Goal: Task Accomplishment & Management: Manage account settings

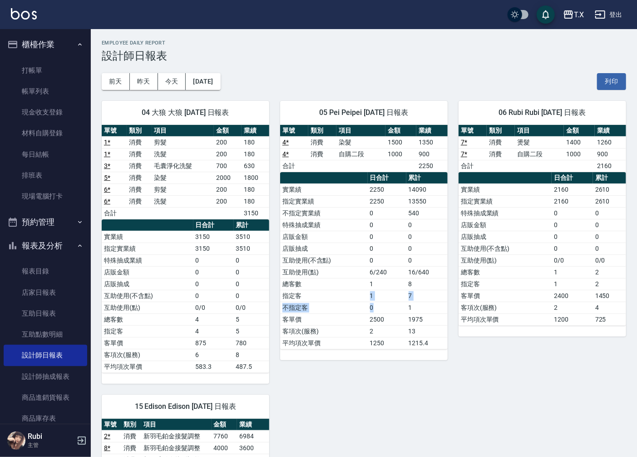
click at [615, 16] on button "登出" at bounding box center [608, 14] width 35 height 17
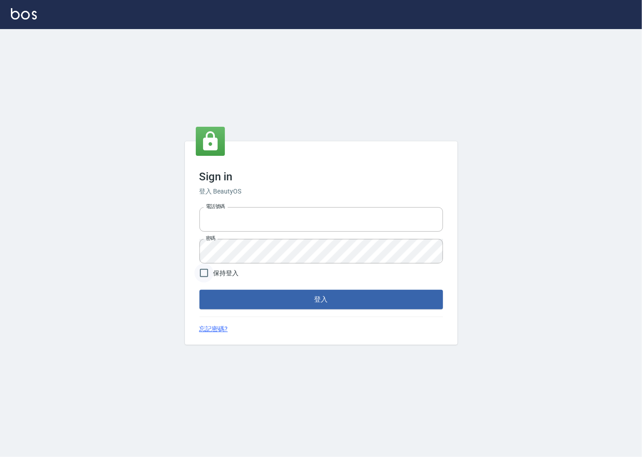
type input "0918920985"
click at [203, 275] on input "保持登入" at bounding box center [203, 272] width 19 height 19
checkbox input "true"
click at [167, 274] on div "Sign in 登入 BeautyOS 電話號碼 0918920985 電話號碼 密碼 密碼 保持登入 登入 忘記密碼?" at bounding box center [321, 243] width 642 height 428
click at [182, 276] on div "Sign in 登入 BeautyOS 電話號碼 0918920985 電話號碼 密碼 密碼 保持登入 登入 忘記密碼?" at bounding box center [321, 243] width 642 height 428
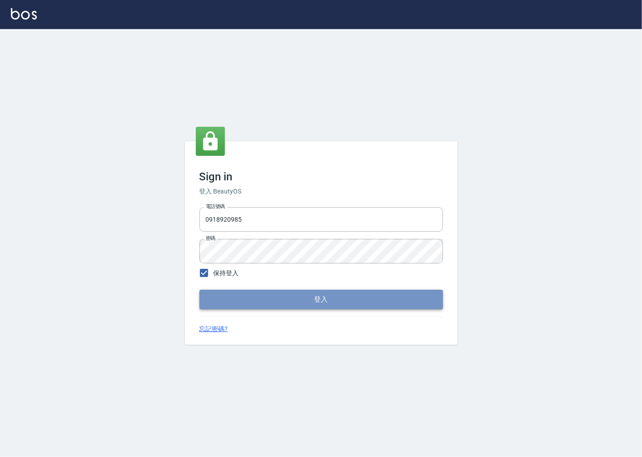
click at [235, 302] on button "登入" at bounding box center [320, 299] width 243 height 19
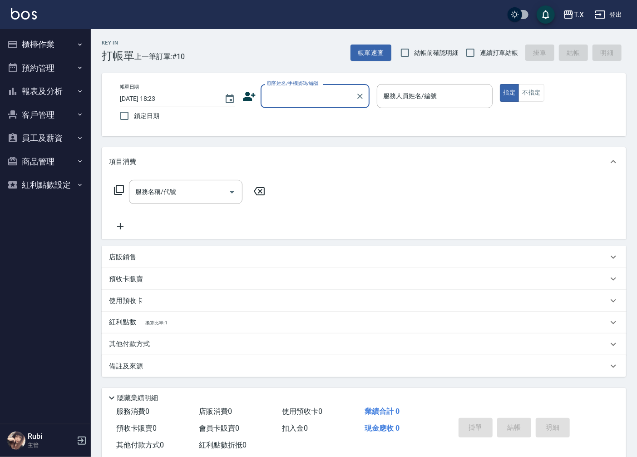
drag, startPoint x: 285, startPoint y: 93, endPoint x: 283, endPoint y: 107, distance: 13.7
click at [284, 94] on input "顧客姓名/手機號碼/編號" at bounding box center [308, 96] width 87 height 16
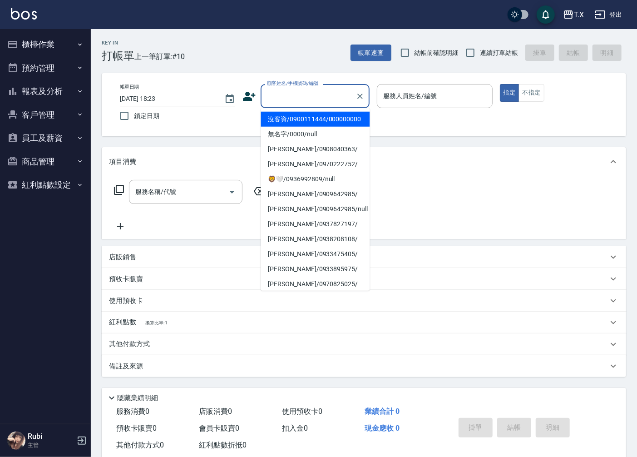
click at [283, 125] on li "沒客資/0900111444/000000000" at bounding box center [315, 119] width 109 height 15
type input "沒客資/0900111444/000000000"
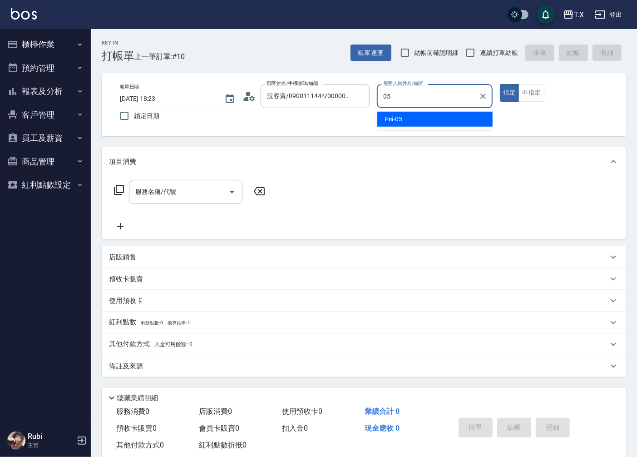
type input "Pei-05"
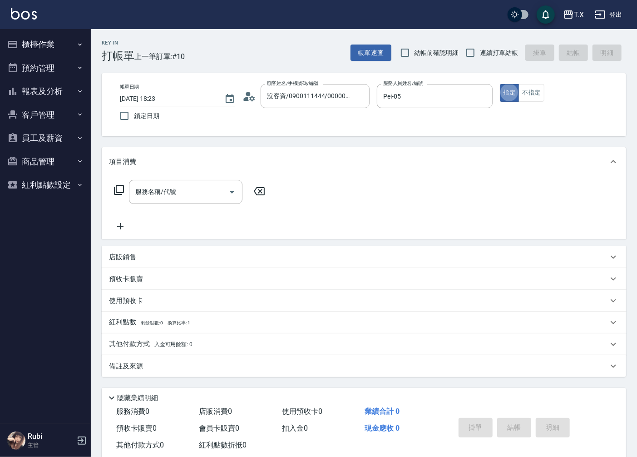
type button "true"
type input "401"
type input "20"
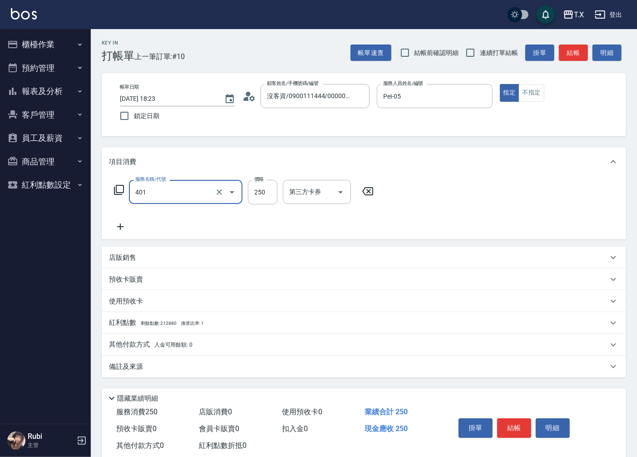
type input "剪髮(401)"
type input "0"
type input "20"
type input "200"
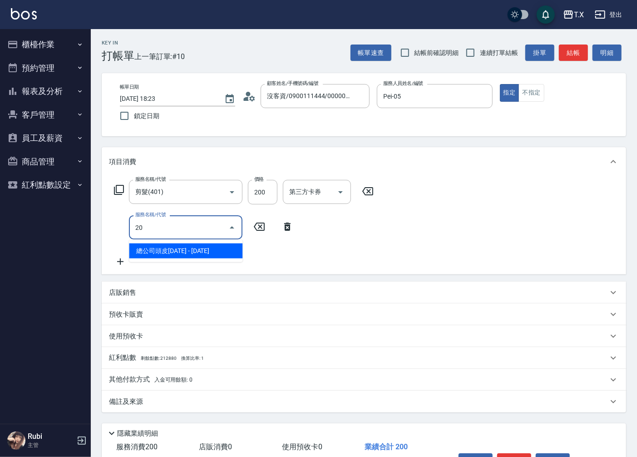
type input "201"
type input "40"
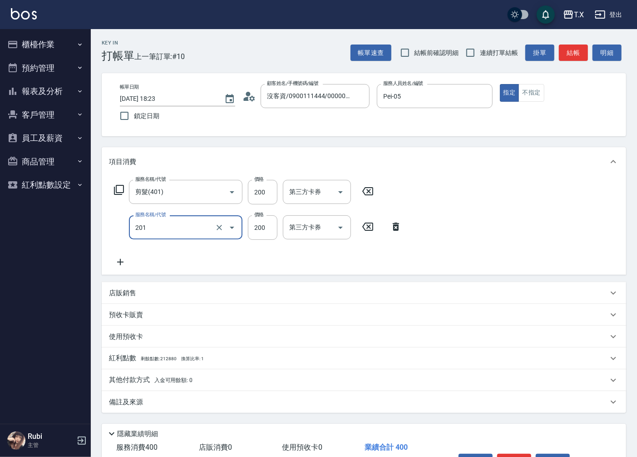
type input "洗髮(201)"
type input "3"
type input "20"
type input "30"
type input "50"
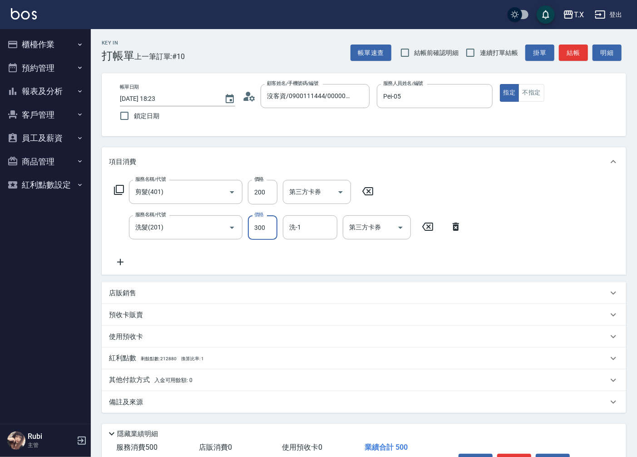
type input "300"
type input "鯨魚-12"
click at [562, 53] on button "結帳" at bounding box center [573, 52] width 29 height 17
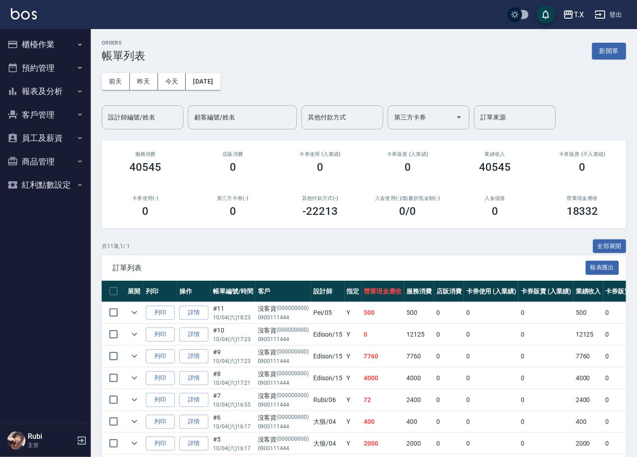
click at [50, 90] on button "報表及分析" at bounding box center [46, 91] width 84 height 24
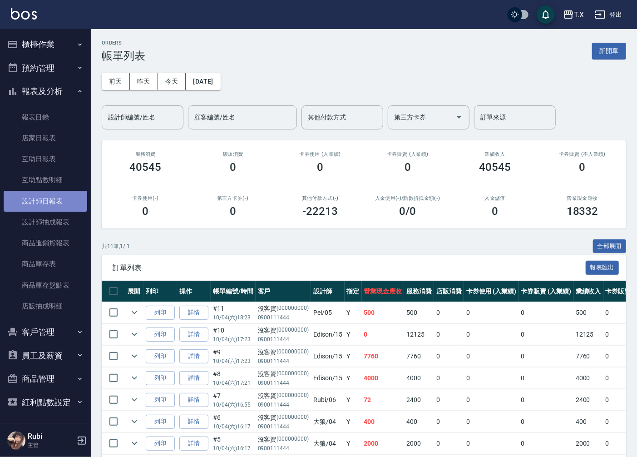
click at [53, 206] on link "設計師日報表" at bounding box center [46, 201] width 84 height 21
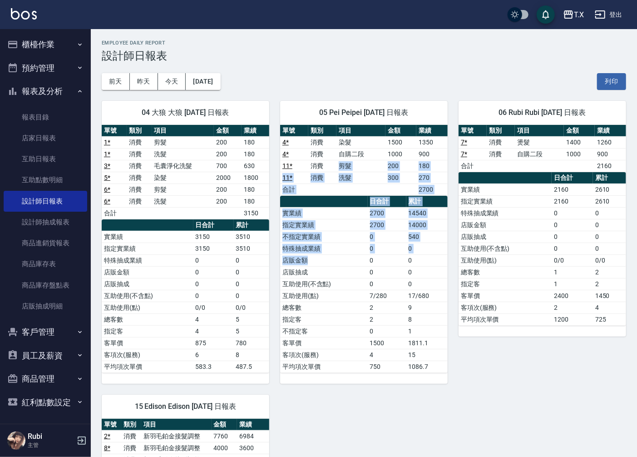
drag, startPoint x: 326, startPoint y: 167, endPoint x: 368, endPoint y: 316, distance: 155.2
click at [362, 279] on div "單號 類別 項目 金額 業績 4 * 消費 染髮 1500 1350 4 * 消費 自購二段 1000 900 11 * 消費 剪髮 200 180 11 *…" at bounding box center [364, 249] width 168 height 248
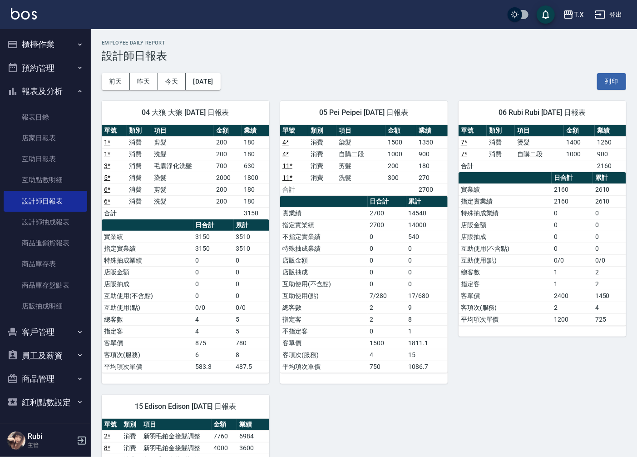
drag, startPoint x: 370, startPoint y: 348, endPoint x: 364, endPoint y: 325, distance: 23.9
click at [370, 342] on td "1500" at bounding box center [387, 343] width 39 height 12
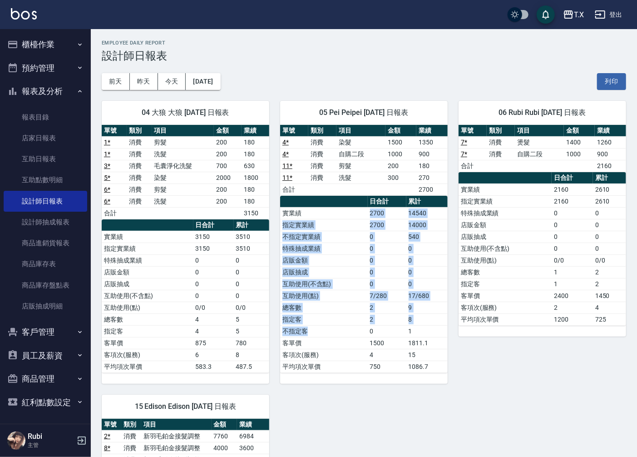
drag, startPoint x: 364, startPoint y: 325, endPoint x: 311, endPoint y: 213, distance: 123.9
click at [311, 213] on tbody "實業績 2700 14540 指定實業績 2700 14000 不指定實業績 0 540 特殊抽成業績 0 0 店販金額 0 0 店販抽成 0 0 互助使用(…" at bounding box center [364, 289] width 168 height 165
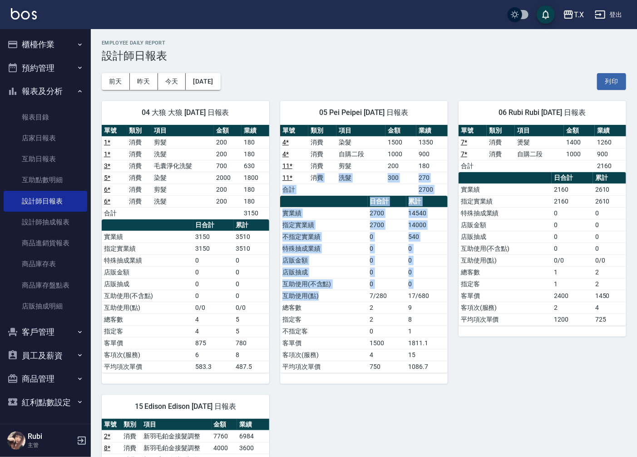
drag, startPoint x: 316, startPoint y: 191, endPoint x: 351, endPoint y: 314, distance: 128.1
click at [349, 299] on div "單號 類別 項目 金額 業績 4 * 消費 染髮 1500 1350 4 * 消費 自購二段 1000 900 11 * 消費 剪髮 200 180 11 *…" at bounding box center [364, 249] width 168 height 248
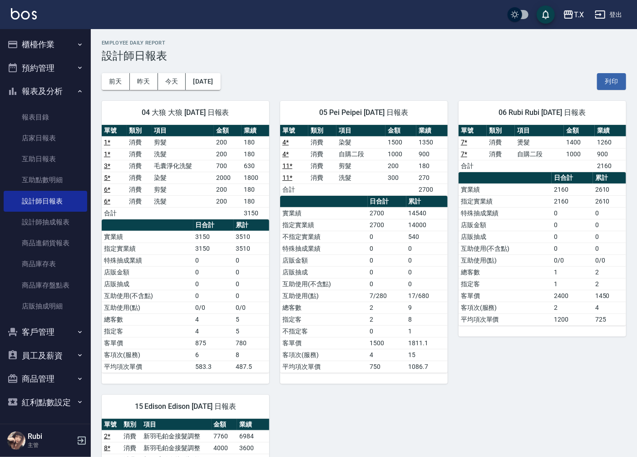
click at [355, 334] on td "不指定客" at bounding box center [324, 331] width 88 height 12
drag, startPoint x: 355, startPoint y: 334, endPoint x: 346, endPoint y: 297, distance: 37.8
click at [348, 310] on tbody "實業績 2700 14540 指定實業績 2700 14000 不指定實業績 0 540 特殊抽成業績 0 0 店販金額 0 0 店販抽成 0 0 互助使用(…" at bounding box center [364, 289] width 168 height 165
drag, startPoint x: 346, startPoint y: 282, endPoint x: 340, endPoint y: 239, distance: 43.5
click at [345, 256] on tbody "實業績 2700 14540 指定實業績 2700 14000 不指定實業績 0 540 特殊抽成業績 0 0 店販金額 0 0 店販抽成 0 0 互助使用(…" at bounding box center [364, 289] width 168 height 165
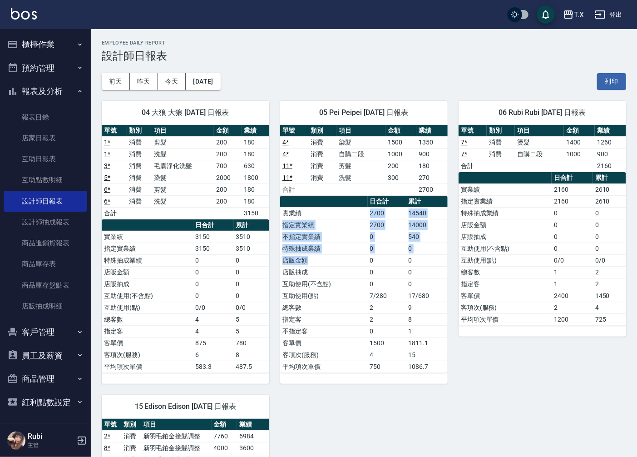
drag, startPoint x: 321, startPoint y: 214, endPoint x: 352, endPoint y: 325, distance: 115.1
click at [338, 292] on tbody "實業績 2700 14540 指定實業績 2700 14000 不指定實業績 0 540 特殊抽成業績 0 0 店販金額 0 0 店販抽成 0 0 互助使用(…" at bounding box center [364, 289] width 168 height 165
click at [352, 325] on td "指定客" at bounding box center [324, 319] width 88 height 12
click at [365, 289] on td "互助使用(不含點)" at bounding box center [324, 284] width 88 height 12
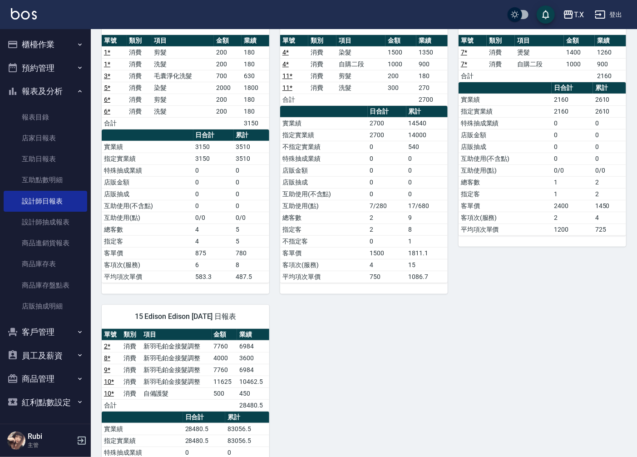
scroll to position [101, 0]
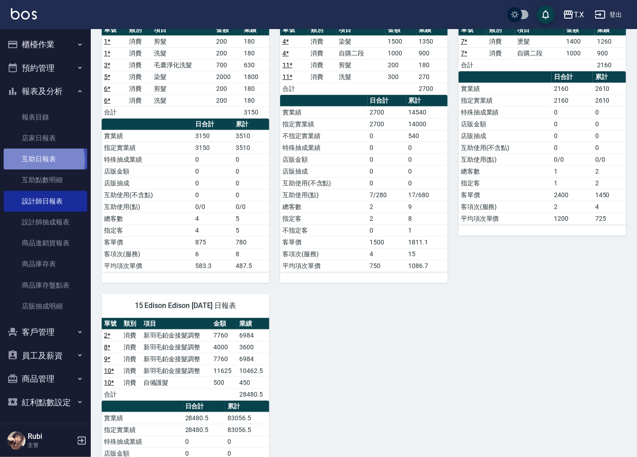
click at [40, 161] on link "互助日報表" at bounding box center [46, 158] width 84 height 21
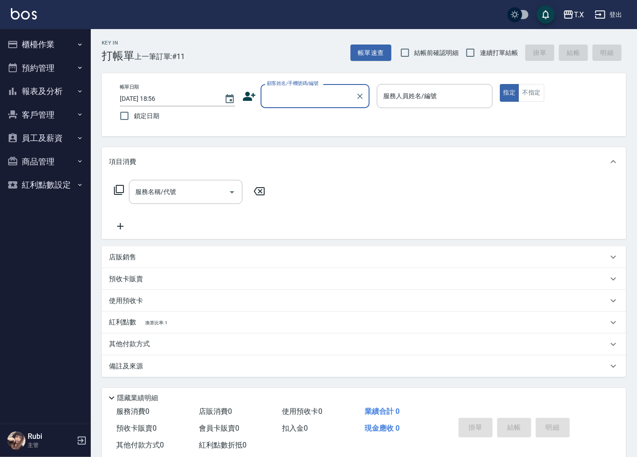
click at [51, 45] on button "櫃檯作業" at bounding box center [46, 45] width 84 height 24
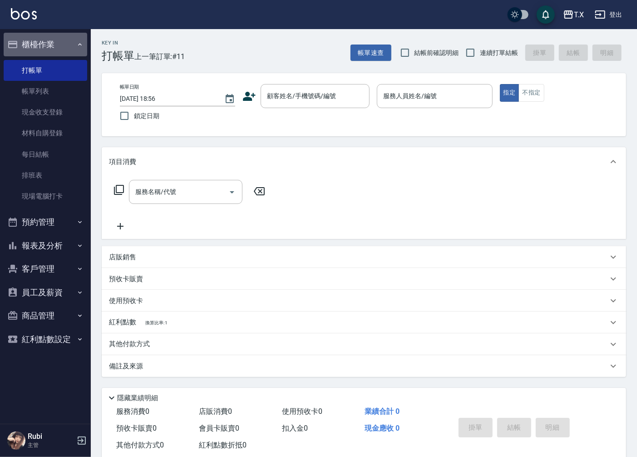
click at [51, 45] on button "櫃檯作業" at bounding box center [46, 45] width 84 height 24
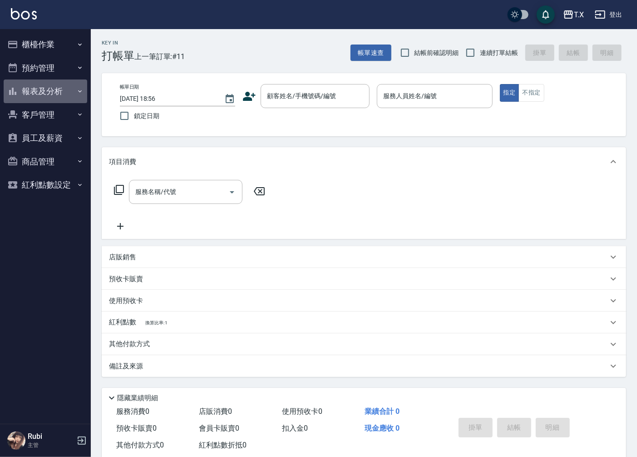
click at [50, 85] on button "報表及分析" at bounding box center [46, 91] width 84 height 24
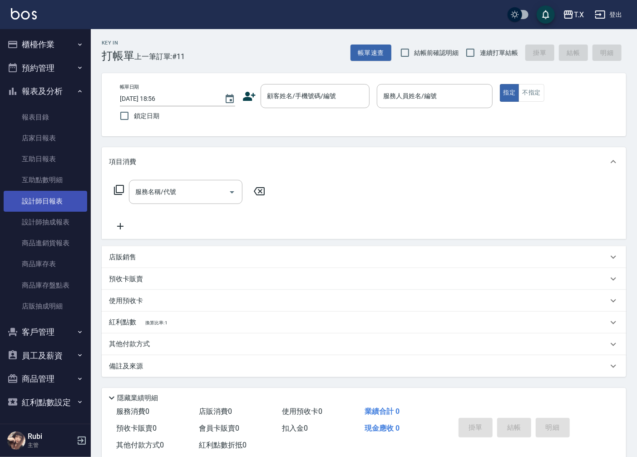
click at [51, 201] on link "設計師日報表" at bounding box center [46, 201] width 84 height 21
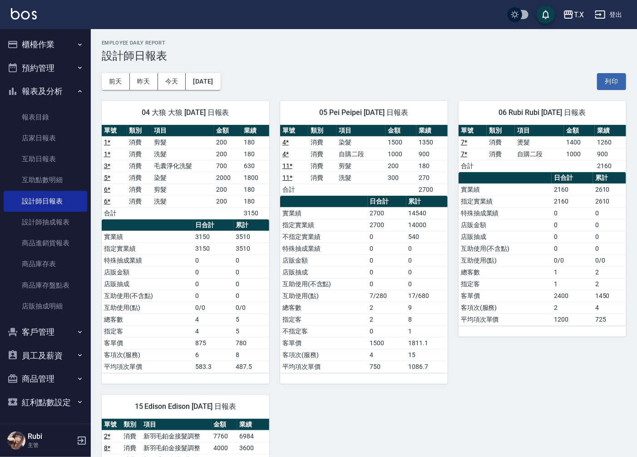
click at [44, 45] on button "櫃檯作業" at bounding box center [46, 45] width 84 height 24
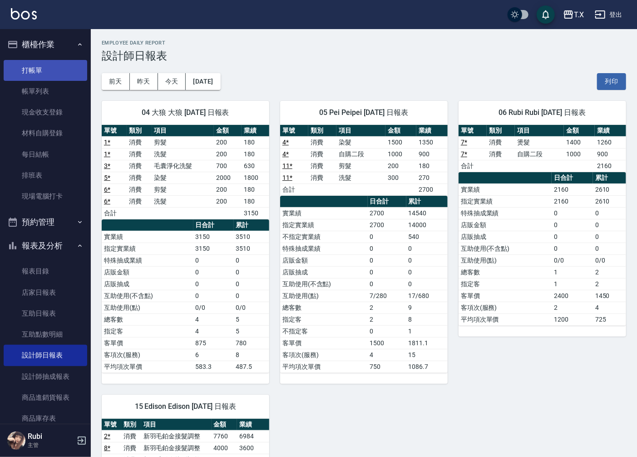
click at [38, 73] on link "打帳單" at bounding box center [46, 70] width 84 height 21
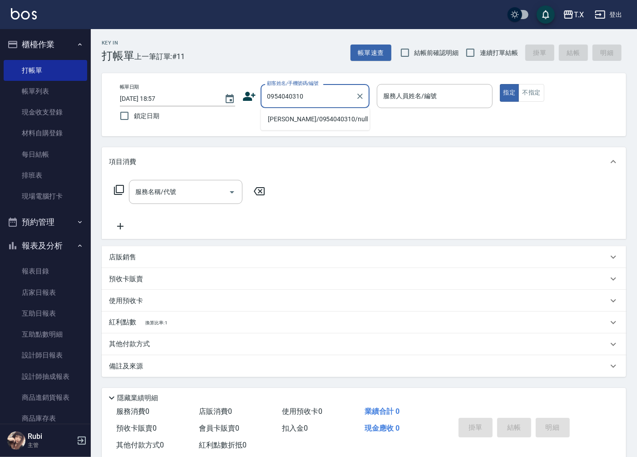
click at [325, 119] on li "[PERSON_NAME]/0954040310/null" at bounding box center [315, 119] width 109 height 15
type input "[PERSON_NAME]/0954040310/null"
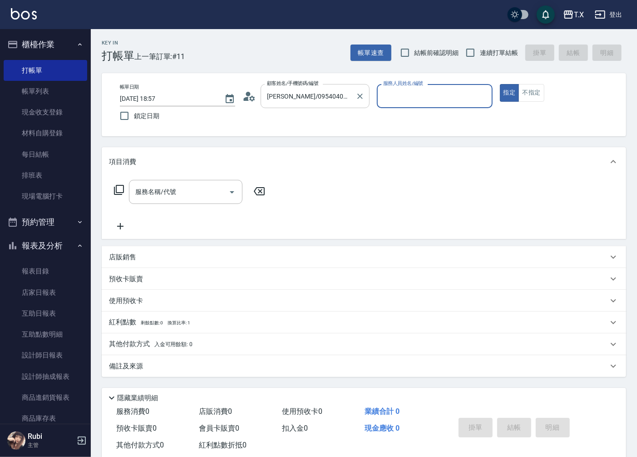
click at [330, 102] on input "[PERSON_NAME]/0954040310/null" at bounding box center [308, 96] width 87 height 16
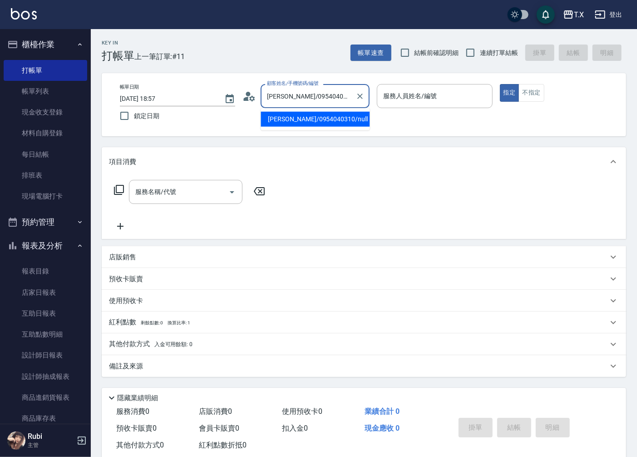
click at [248, 98] on icon at bounding box center [246, 99] width 5 height 4
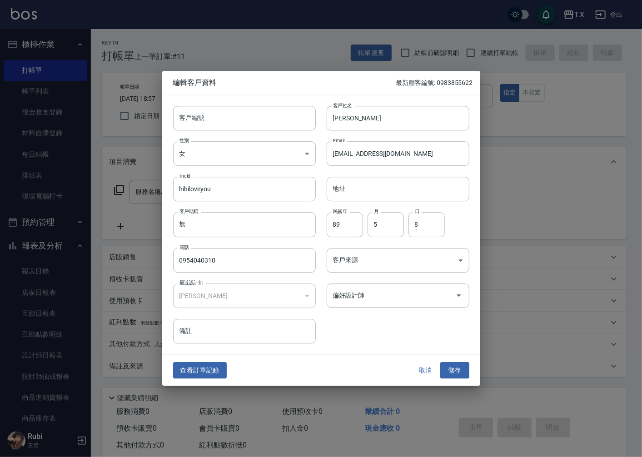
click at [421, 370] on button "取消" at bounding box center [425, 370] width 29 height 17
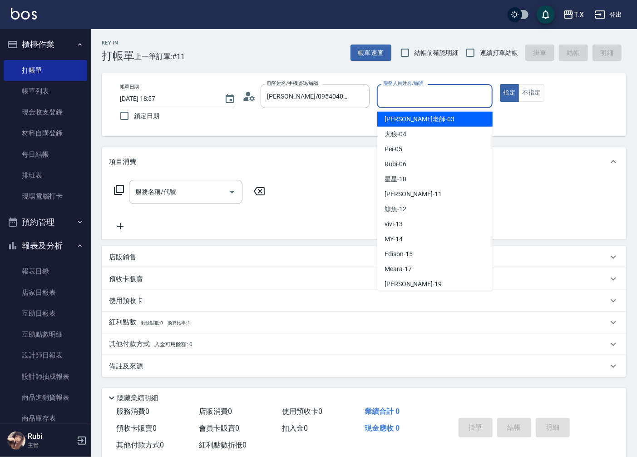
click at [427, 103] on input "服務人員姓名/編號" at bounding box center [434, 96] width 107 height 16
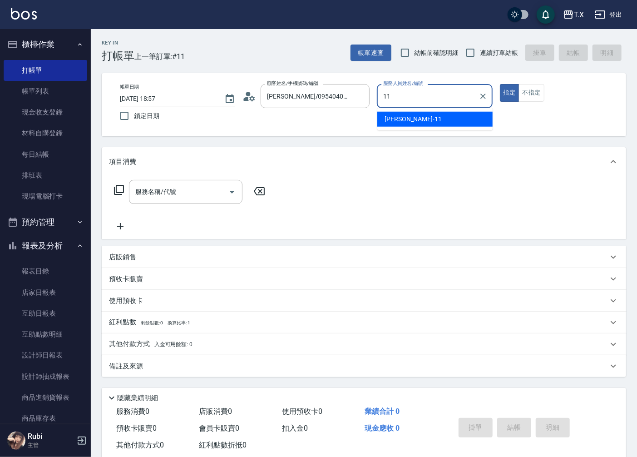
click at [407, 115] on span "[PERSON_NAME] -11" at bounding box center [413, 119] width 57 height 10
type input "[PERSON_NAME]-11"
click at [313, 94] on input "[PERSON_NAME]/0954040310/null" at bounding box center [308, 96] width 87 height 16
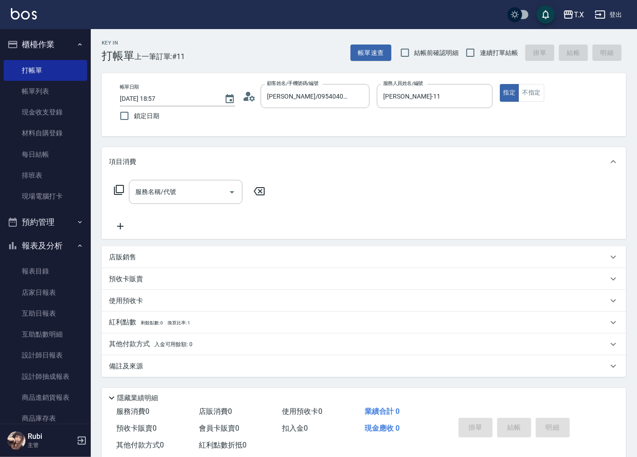
click at [250, 93] on circle at bounding box center [248, 94] width 5 height 5
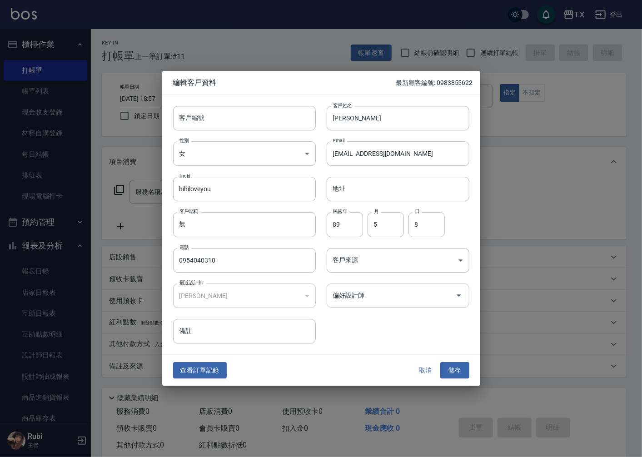
click at [437, 305] on div "偏好設計師" at bounding box center [397, 295] width 143 height 24
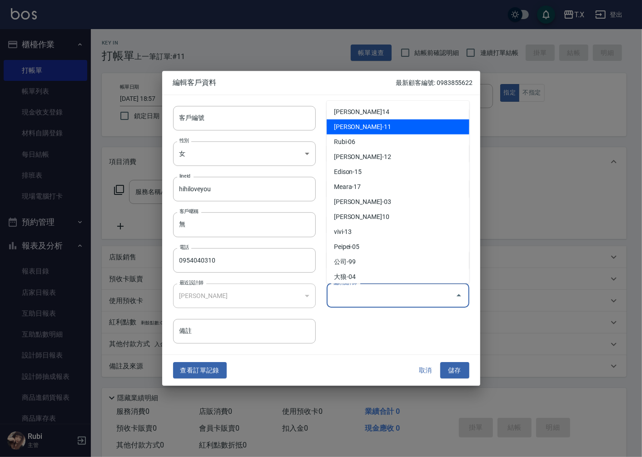
click at [352, 126] on li "[PERSON_NAME]-11" at bounding box center [397, 126] width 143 height 15
type input "[PERSON_NAME]"
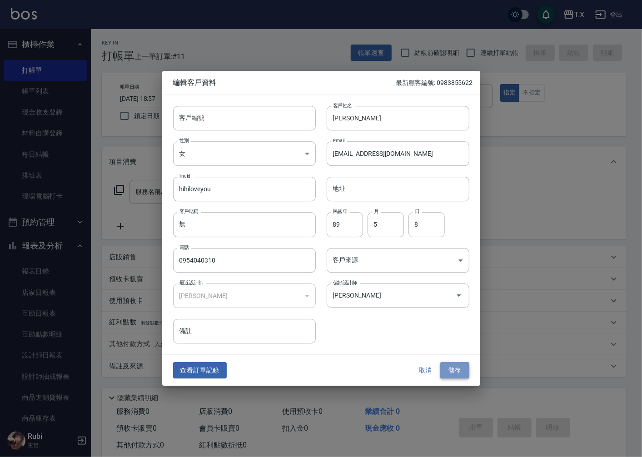
click at [459, 370] on button "儲存" at bounding box center [454, 370] width 29 height 17
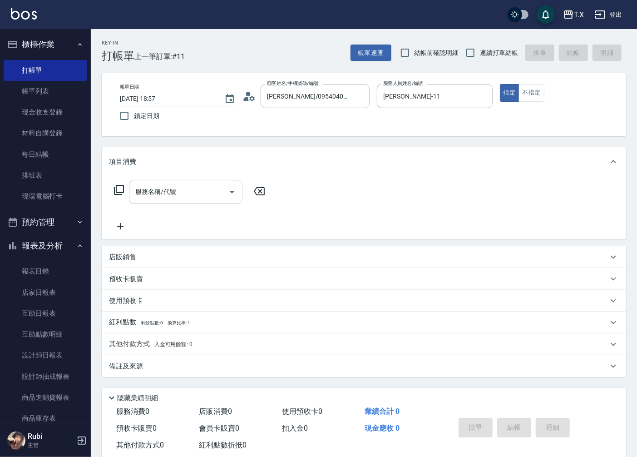
click at [165, 193] on div "服務名稱/代號 服務名稱/代號" at bounding box center [186, 192] width 114 height 24
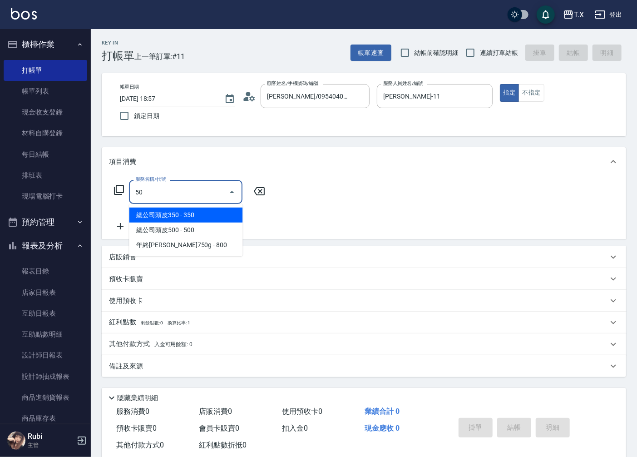
type input "501"
type input "100"
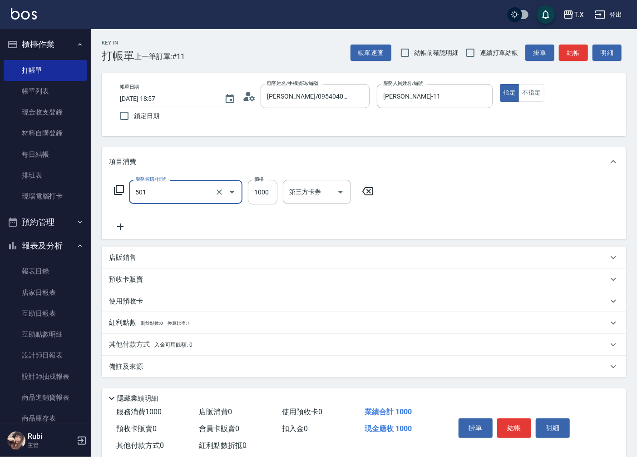
type input "染髮(501)"
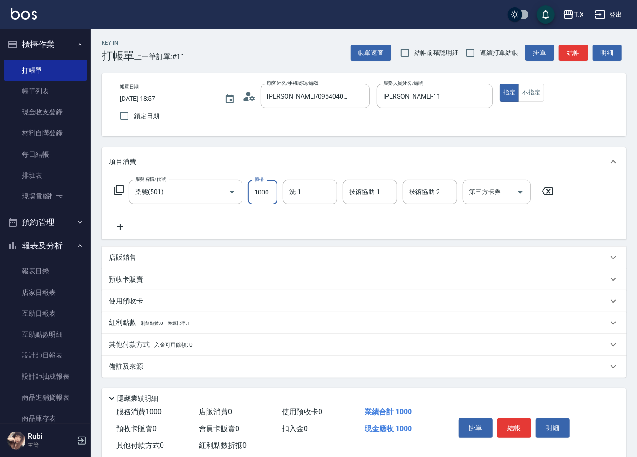
type input "3"
type input "0"
type input "308"
type input "30"
type input "3088"
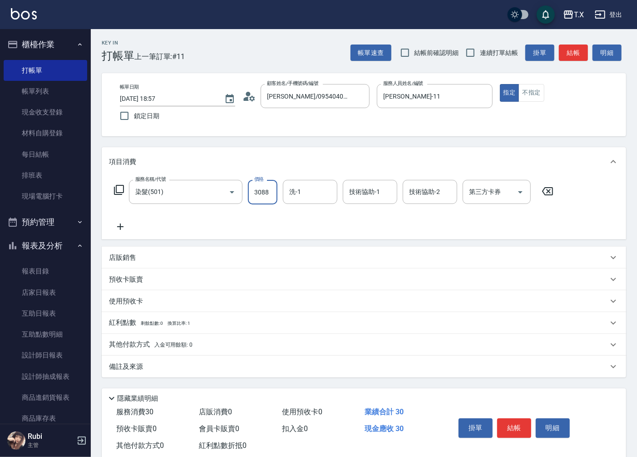
type input "300"
type input "3088"
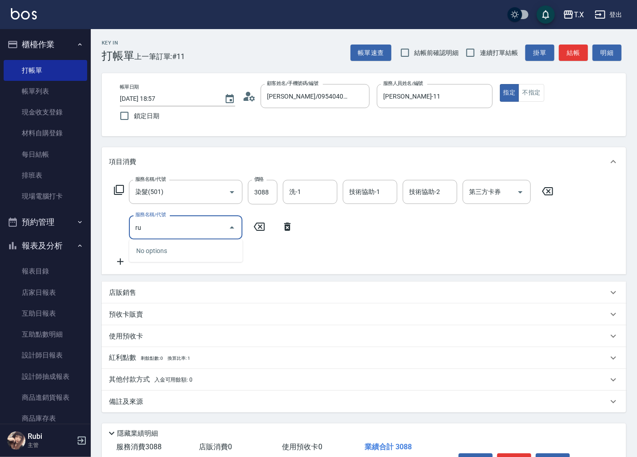
type input "r"
type input "[PERSON_NAME]"
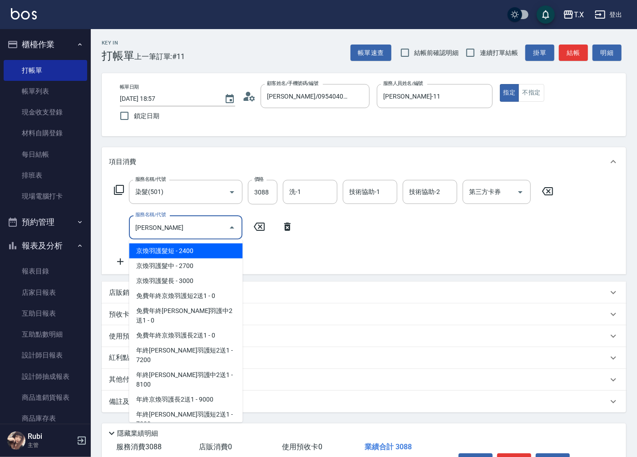
click at [160, 252] on span "京煥羽護髮短 - 2400" at bounding box center [186, 250] width 114 height 15
type input "540"
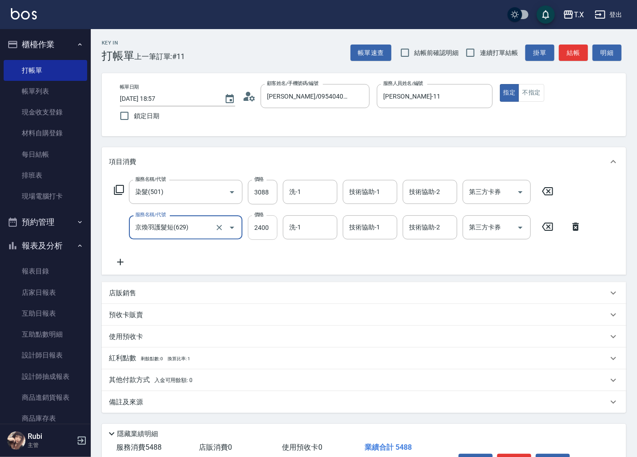
type input "京煥羽護髮短(629)"
click at [264, 227] on input "2400" at bounding box center [263, 227] width 30 height 25
type input "2"
type input "300"
type input "25"
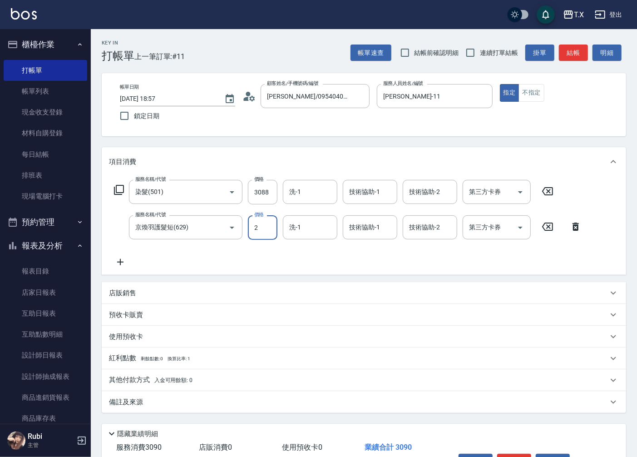
type input "310"
type input "250"
type input "330"
type input "2500"
type input "550"
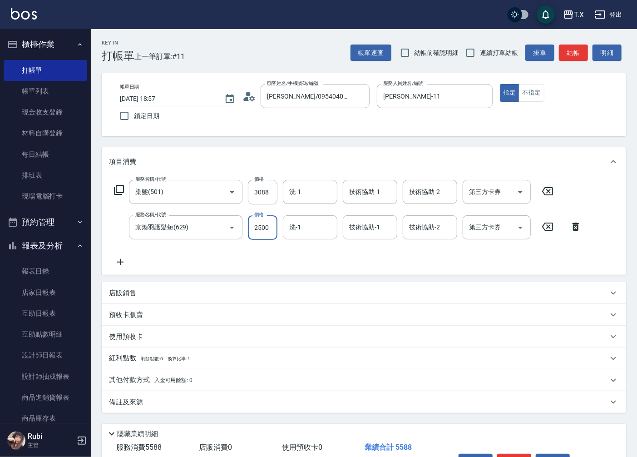
type input "2500"
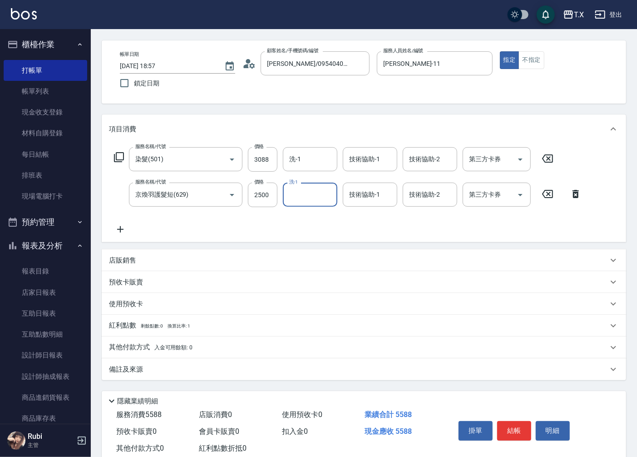
scroll to position [50, 0]
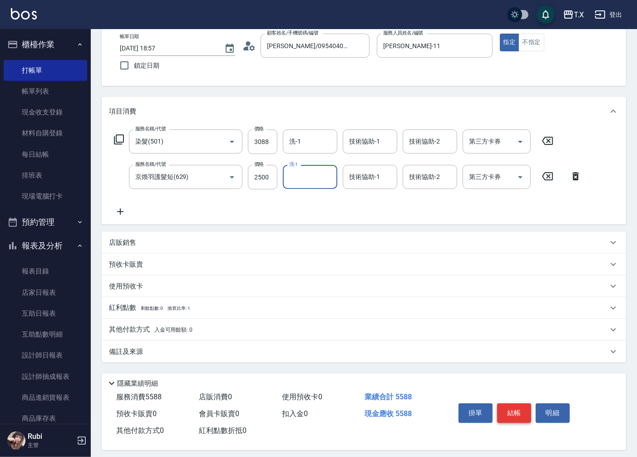
click at [514, 410] on button "結帳" at bounding box center [514, 412] width 34 height 19
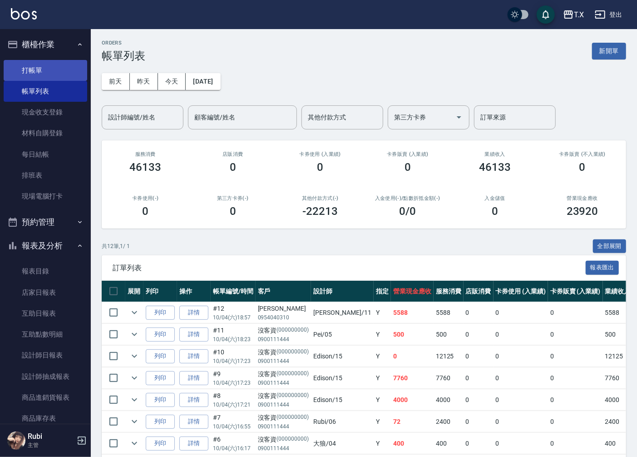
click at [47, 68] on link "打帳單" at bounding box center [46, 70] width 84 height 21
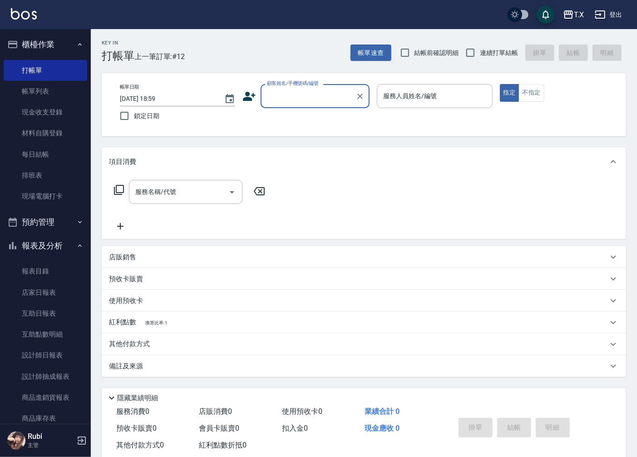
click at [457, 59] on label "結帳前確認明細" at bounding box center [427, 52] width 64 height 19
click at [415, 59] on input "結帳前確認明細" at bounding box center [404, 52] width 19 height 19
checkbox input "true"
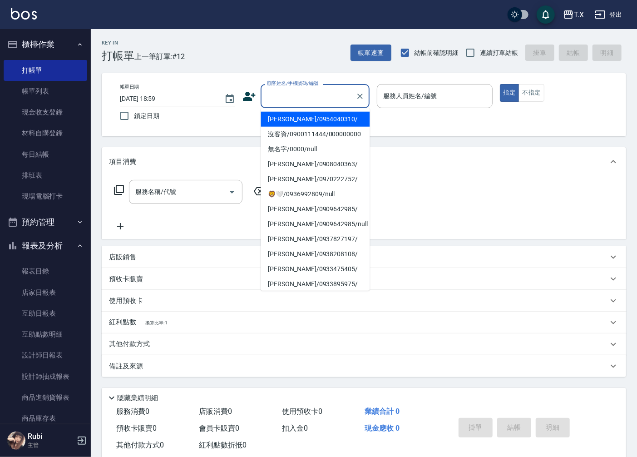
click at [299, 92] on div "顧客姓名/手機號碼/編號 顧客姓名/手機號碼/編號" at bounding box center [315, 96] width 109 height 24
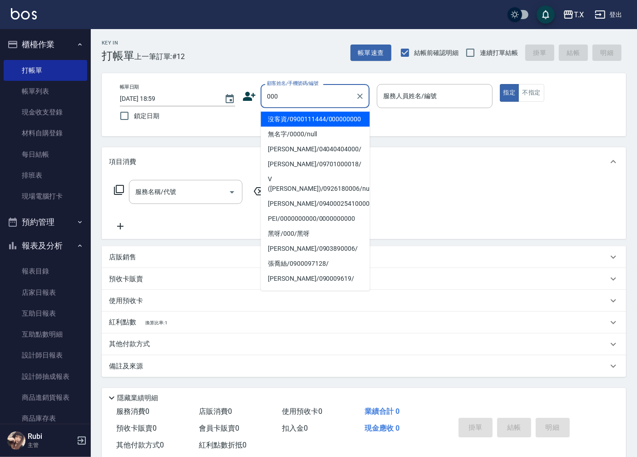
click at [305, 124] on li "沒客資/0900111444/000000000" at bounding box center [315, 119] width 109 height 15
type input "沒客資/0900111444/000000000"
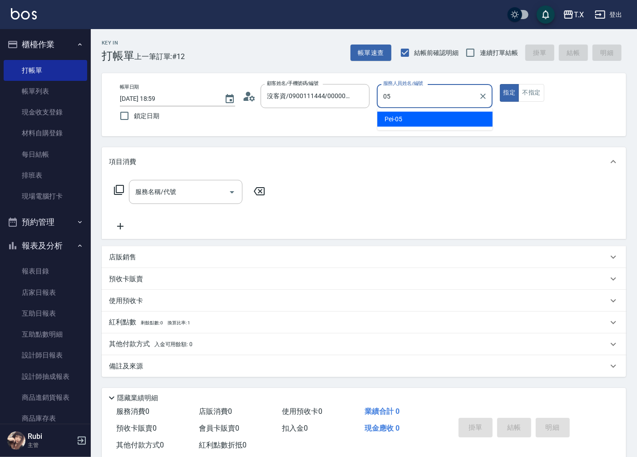
type input "05"
type button "true"
type input "Pei-05"
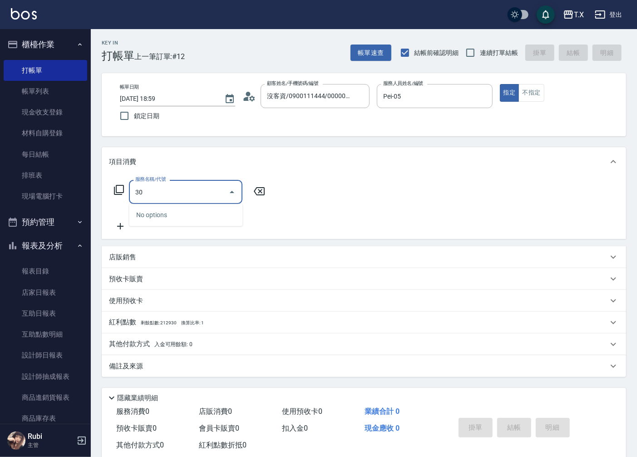
type input "301"
type input "150"
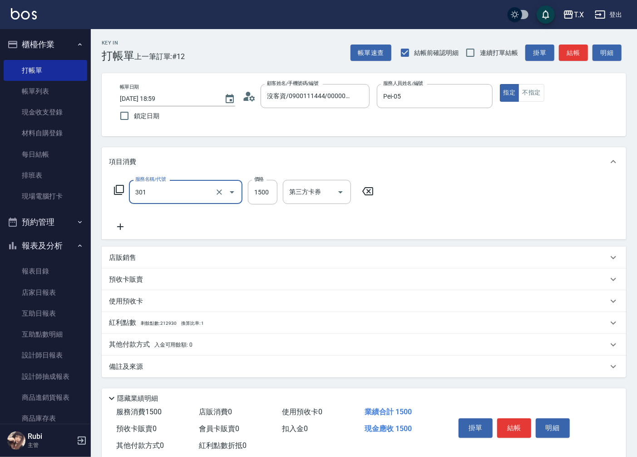
type input "燙髮(301)"
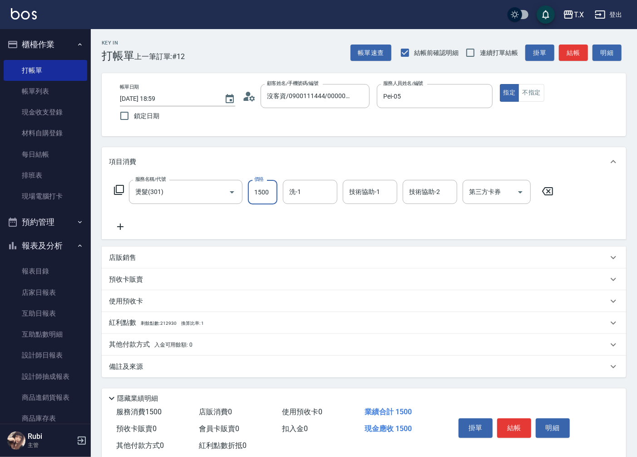
type input "2"
type input "0"
type input "200"
type input "20"
type input "2000"
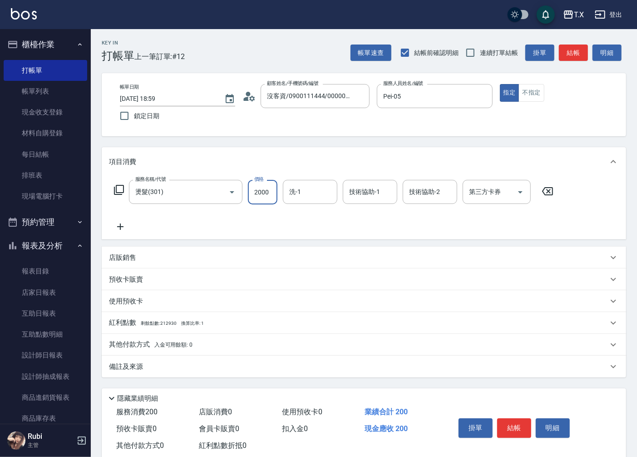
type input "200"
type input "2000"
type input "星星-10"
drag, startPoint x: 524, startPoint y: 430, endPoint x: 517, endPoint y: 430, distance: 6.8
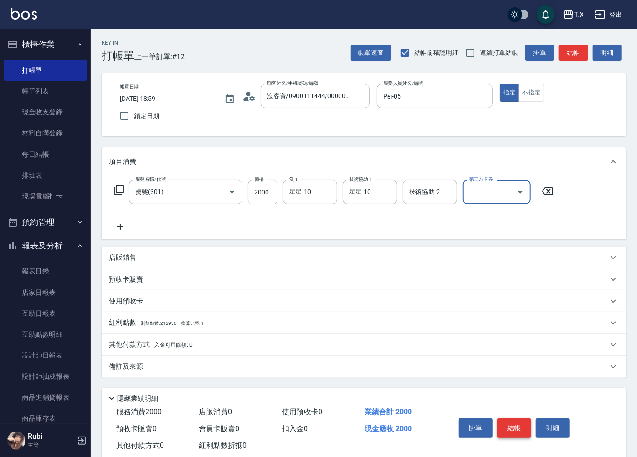
click at [524, 430] on button "結帳" at bounding box center [514, 427] width 34 height 19
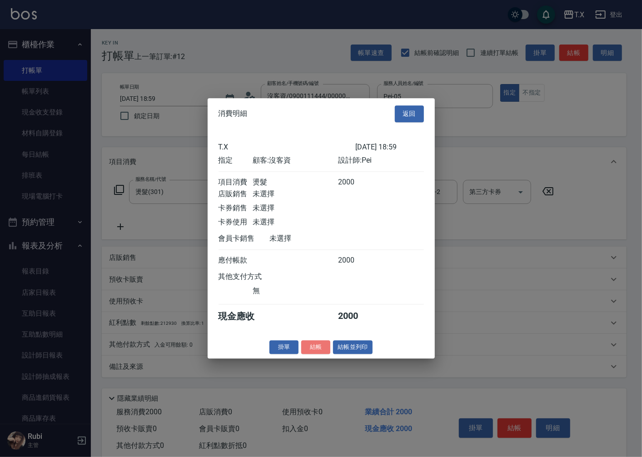
click at [315, 354] on button "結帳" at bounding box center [315, 347] width 29 height 14
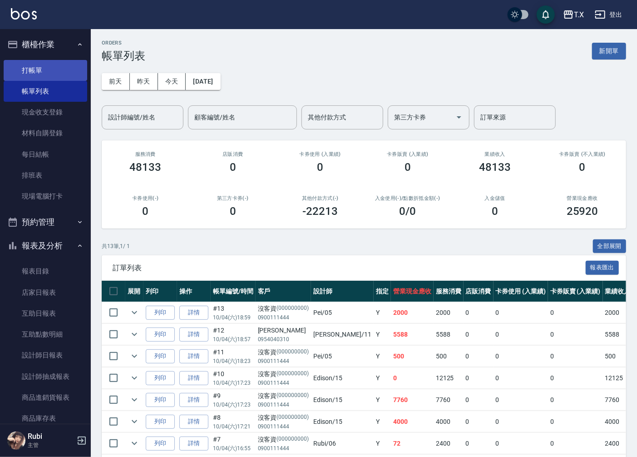
click at [37, 67] on link "打帳單" at bounding box center [46, 70] width 84 height 21
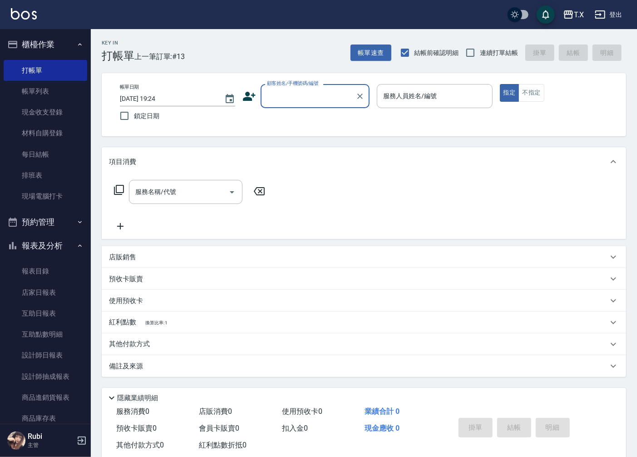
click at [286, 106] on div "顧客姓名/手機號碼/編號" at bounding box center [315, 96] width 109 height 24
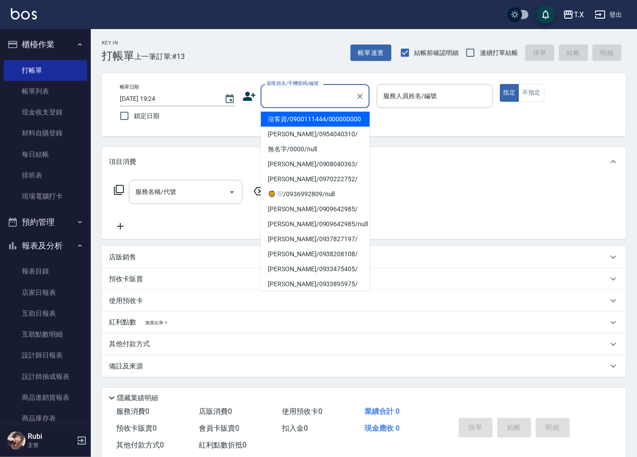
click at [269, 124] on li "沒客資/0900111444/000000000" at bounding box center [315, 119] width 109 height 15
type input "沒客資/0900111444/000000000"
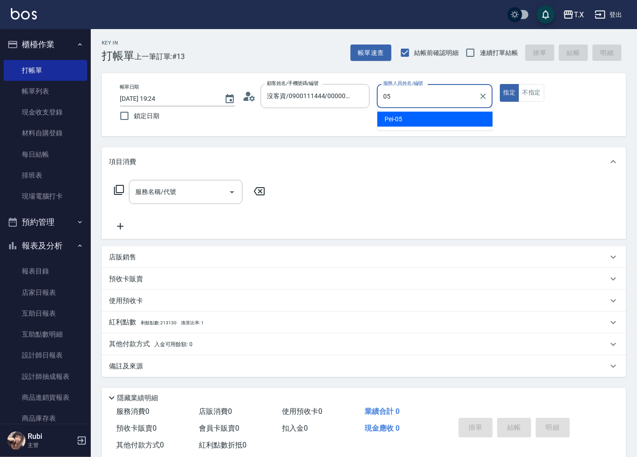
type input "Pei-05"
type button "true"
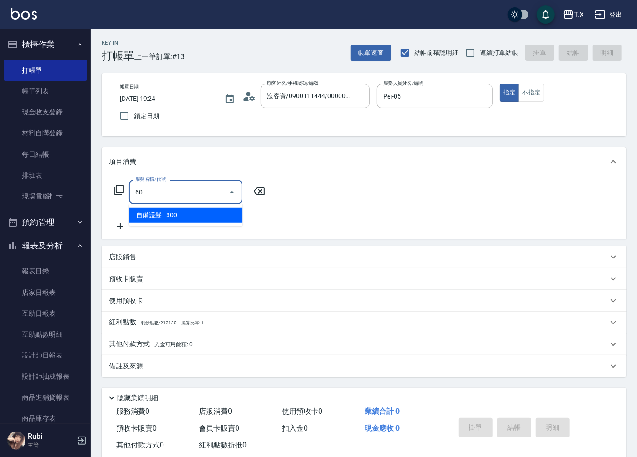
type input "6"
type input "501"
type input "100"
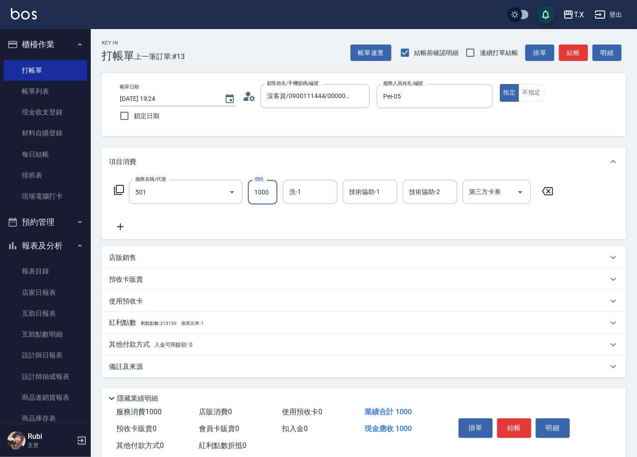
type input "染髮(501)"
click at [314, 198] on input "洗-1" at bounding box center [310, 192] width 46 height 16
type input "星星-10"
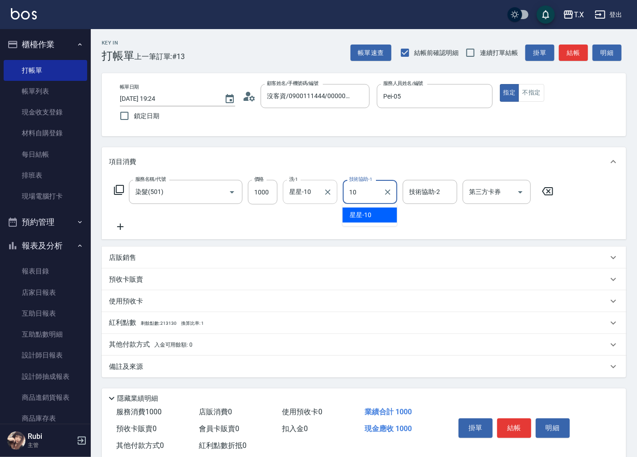
type input "星星-10"
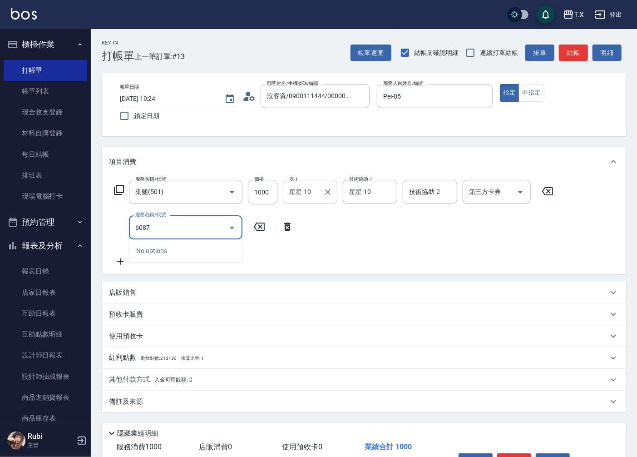
type input "608"
type input "170"
type input "自購二段(608)"
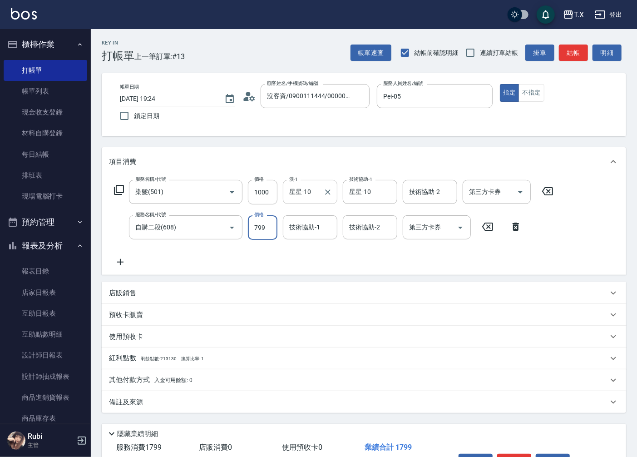
type input "1"
type input "100"
type input "110"
type input "1000"
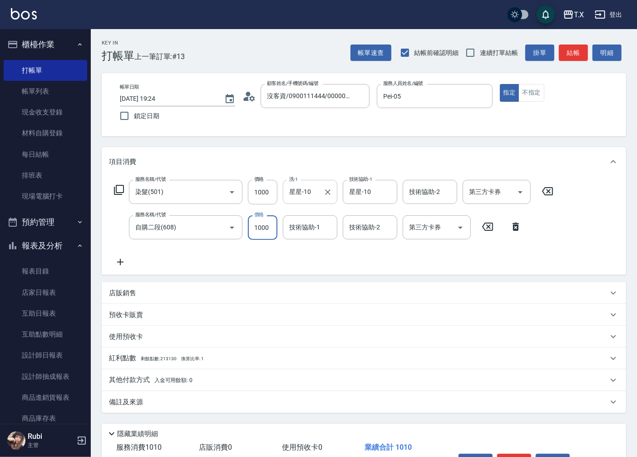
type input "200"
type input "1000"
type input "星星-10"
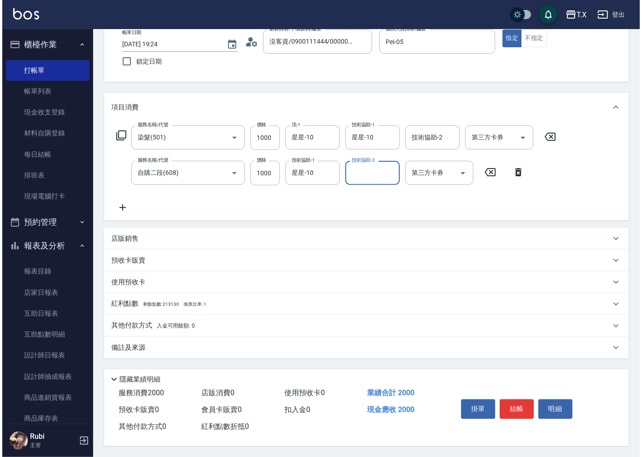
scroll to position [57, 0]
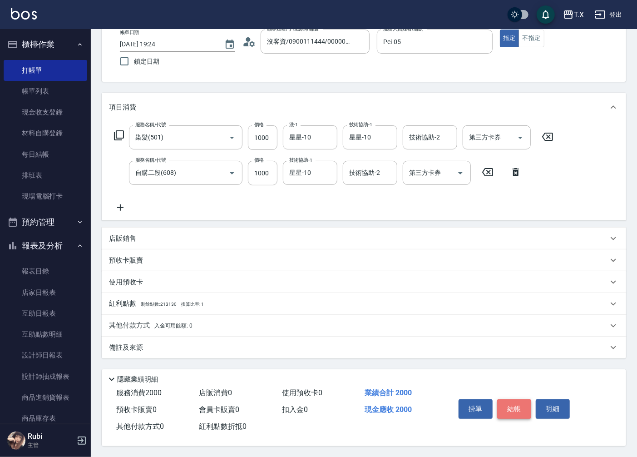
click at [515, 409] on button "結帳" at bounding box center [514, 408] width 34 height 19
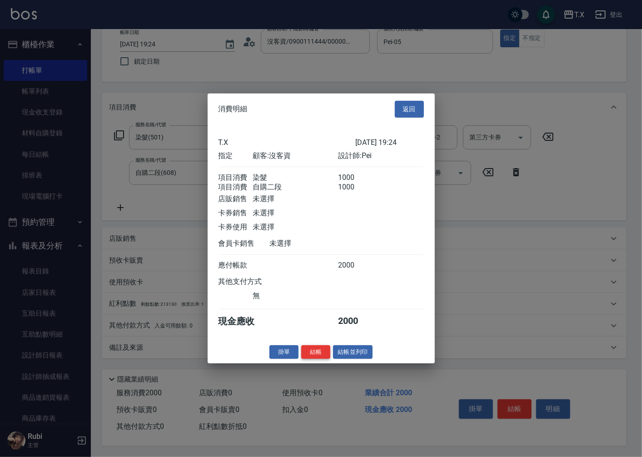
click at [315, 359] on button "結帳" at bounding box center [315, 352] width 29 height 14
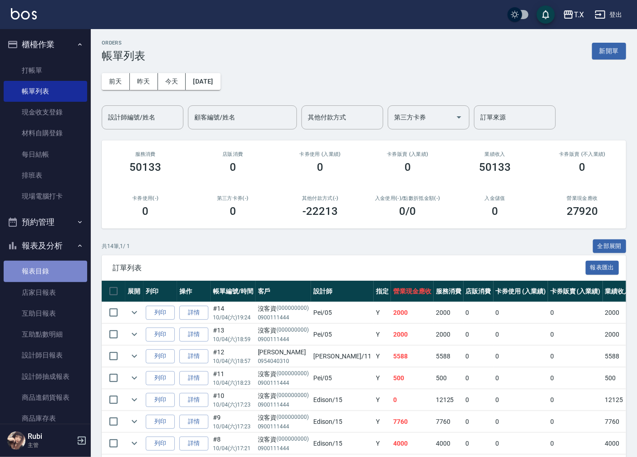
click at [50, 274] on link "報表目錄" at bounding box center [46, 271] width 84 height 21
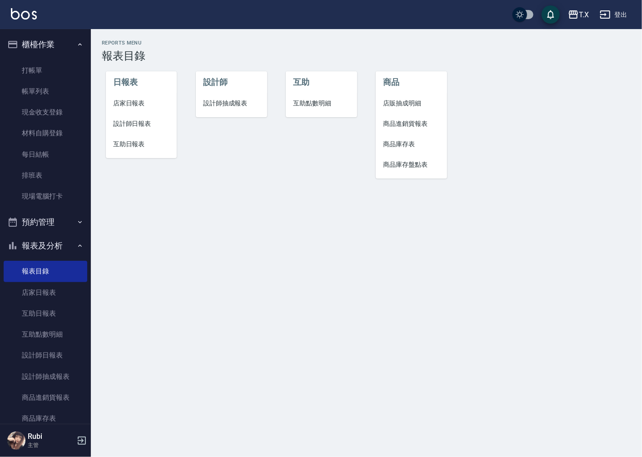
click at [142, 94] on li "店家日報表" at bounding box center [141, 103] width 71 height 20
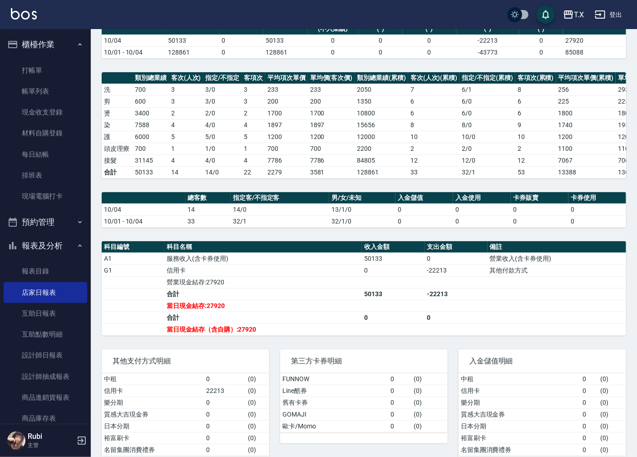
scroll to position [101, 0]
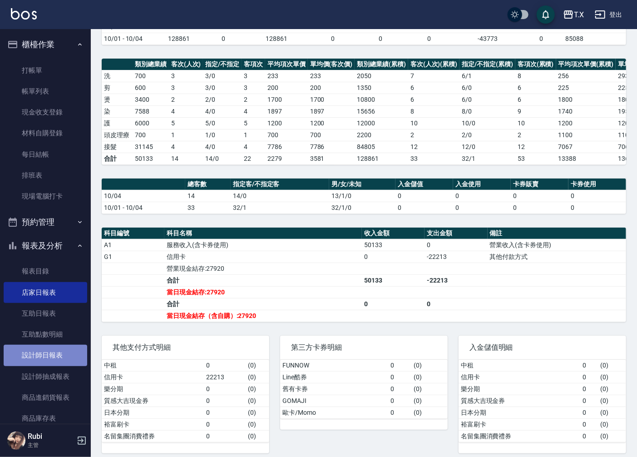
click at [55, 352] on link "設計師日報表" at bounding box center [46, 355] width 84 height 21
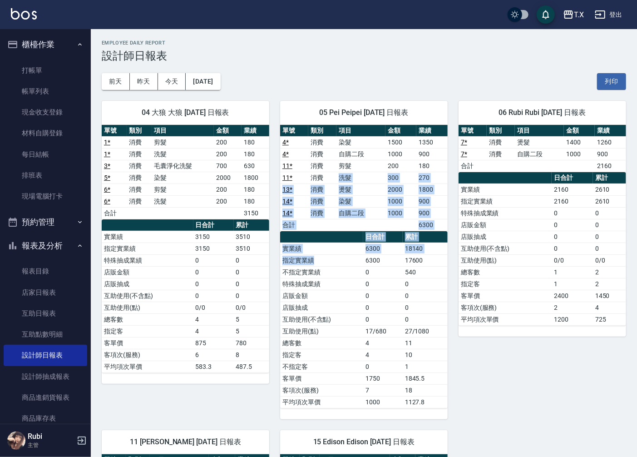
drag, startPoint x: 332, startPoint y: 182, endPoint x: 364, endPoint y: 302, distance: 123.9
click at [363, 262] on div "單號 類別 項目 金額 業績 4 * 消費 染髮 1500 1350 4 * 消費 自購二段 1000 900 11 * 消費 剪髮 200 180 11 *…" at bounding box center [364, 266] width 168 height 283
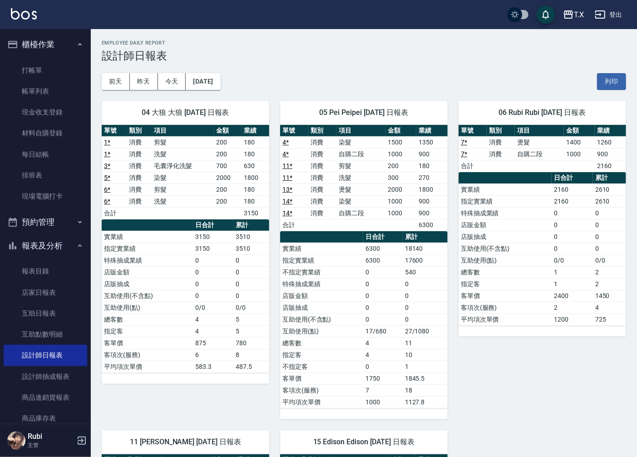
drag, startPoint x: 361, startPoint y: 373, endPoint x: 343, endPoint y: 342, distance: 35.6
click at [355, 364] on tr "不指定客 0 1" at bounding box center [364, 367] width 168 height 12
drag, startPoint x: 338, startPoint y: 321, endPoint x: 339, endPoint y: 294, distance: 27.3
click at [339, 295] on tbody "實業績 6300 18140 指定實業績 6300 17600 不指定實業績 0 540 特殊抽成業績 0 0 店販金額 0 0 店販抽成 0 0 互助使用(…" at bounding box center [364, 324] width 168 height 165
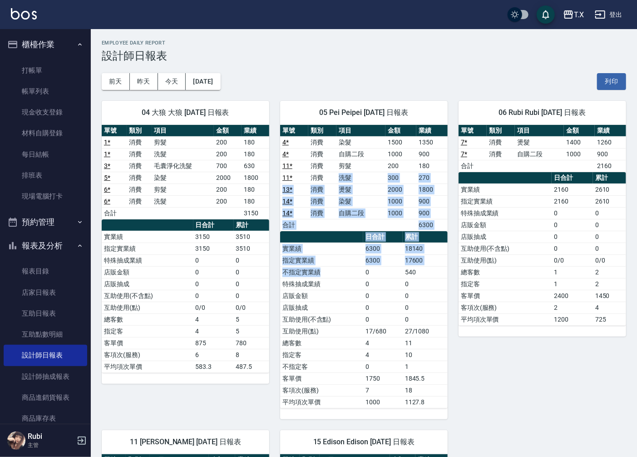
drag, startPoint x: 320, startPoint y: 174, endPoint x: 363, endPoint y: 270, distance: 105.1
click at [363, 270] on div "單號 類別 項目 金額 業績 4 * 消費 染髮 1500 1350 4 * 消費 自購二段 1000 900 11 * 消費 剪髮 200 180 11 *…" at bounding box center [364, 266] width 168 height 283
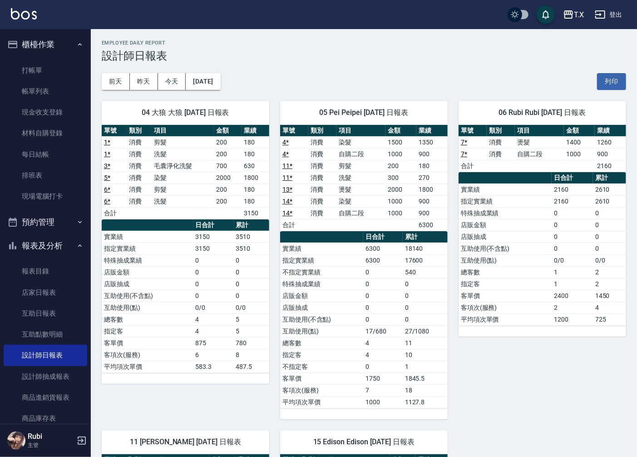
drag, startPoint x: 377, startPoint y: 359, endPoint x: 363, endPoint y: 323, distance: 39.0
click at [366, 328] on tbody "實業績 6300 18140 指定實業績 6300 17600 不指定實業績 0 540 特殊抽成業績 0 0 店販金額 0 0 店販抽成 0 0 互助使用(…" at bounding box center [364, 324] width 168 height 165
drag, startPoint x: 361, startPoint y: 295, endPoint x: 353, endPoint y: 272, distance: 24.7
click at [357, 282] on tbody "實業績 6300 18140 指定實業績 6300 17600 不指定實業績 0 540 特殊抽成業績 0 0 店販金額 0 0 店販抽成 0 0 互助使用(…" at bounding box center [364, 324] width 168 height 165
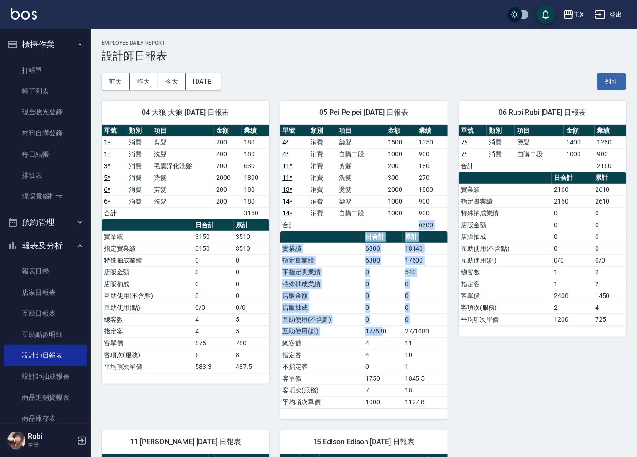
drag, startPoint x: 353, startPoint y: 261, endPoint x: 384, endPoint y: 335, distance: 80.8
click at [384, 335] on div "單號 類別 項目 金額 業績 4 * 消費 染髮 1500 1350 4 * 消費 自購二段 1000 900 11 * 消費 剪髮 200 180 11 *…" at bounding box center [364, 266] width 168 height 283
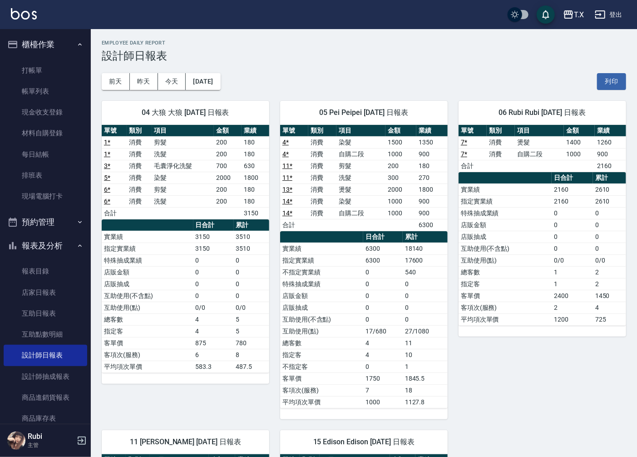
click at [381, 347] on td "4" at bounding box center [383, 343] width 40 height 12
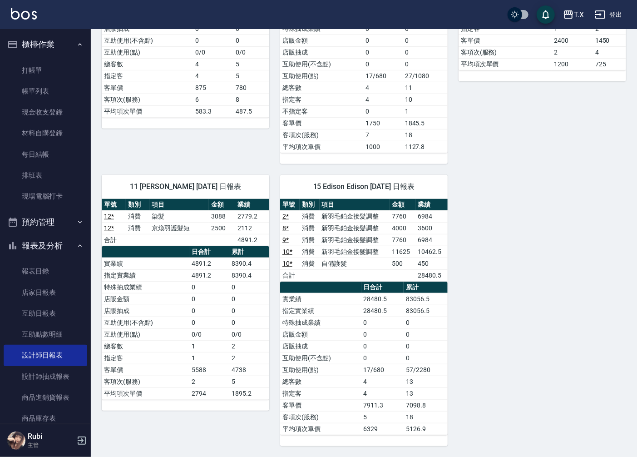
scroll to position [257, 0]
drag, startPoint x: 378, startPoint y: 340, endPoint x: 350, endPoint y: 320, distance: 34.3
click at [350, 320] on tbody "實業績 28480.5 83056.5 指定實業績 28480.5 83056.5 特殊抽成業績 0 0 店販金額 0 0 店販抽成 0 0 互助使用(不含點…" at bounding box center [364, 364] width 168 height 142
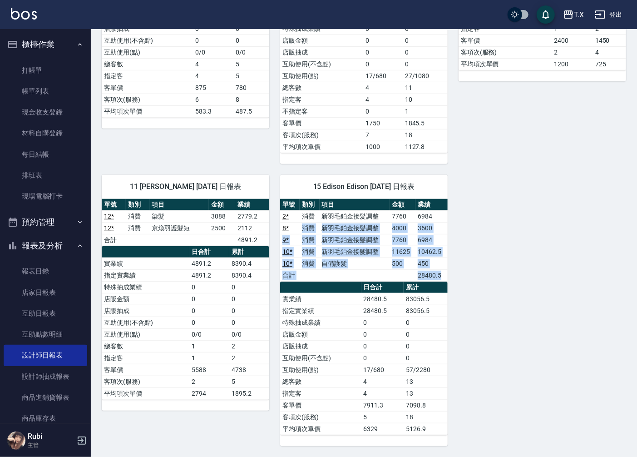
drag, startPoint x: 291, startPoint y: 226, endPoint x: 353, endPoint y: 333, distance: 123.7
click at [331, 300] on div "單號 類別 項目 金額 業績 2 * 消費 新羽毛鉑金接髮調整 7760 6984 8 * 消費 新羽毛鉑金接髮調整 4000 3600 9 * 消費 新羽毛…" at bounding box center [364, 317] width 168 height 236
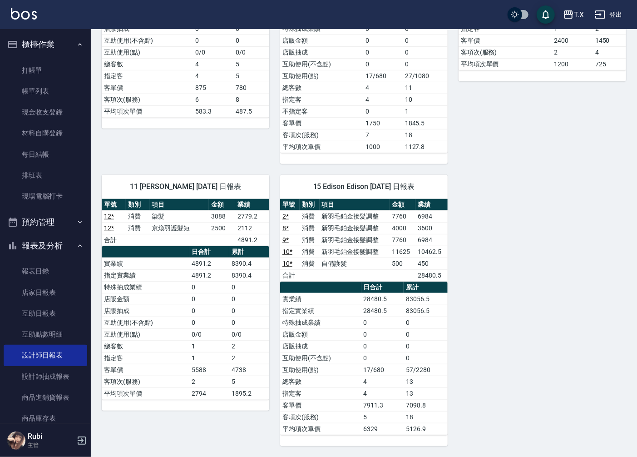
drag, startPoint x: 362, startPoint y: 361, endPoint x: 352, endPoint y: 335, distance: 28.2
click at [362, 357] on td "0" at bounding box center [382, 358] width 43 height 12
drag, startPoint x: 352, startPoint y: 335, endPoint x: 338, endPoint y: 265, distance: 71.3
click at [347, 296] on tbody "實業績 28480.5 83056.5 指定實業績 28480.5 83056.5 特殊抽成業績 0 0 店販金額 0 0 店販抽成 0 0 互助使用(不含點…" at bounding box center [364, 364] width 168 height 142
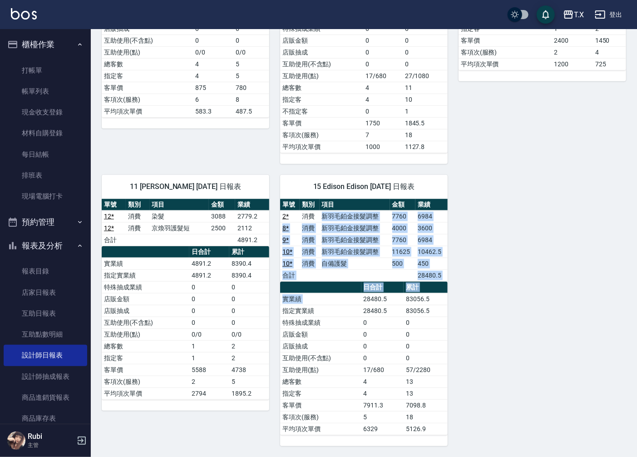
drag, startPoint x: 325, startPoint y: 219, endPoint x: 382, endPoint y: 317, distance: 113.8
click at [382, 317] on div "單號 類別 項目 金額 業績 2 * 消費 新羽毛鉑金接髮調整 7760 6984 8 * 消費 新羽毛鉑金接髮調整 4000 3600 9 * 消費 新羽毛…" at bounding box center [364, 317] width 168 height 236
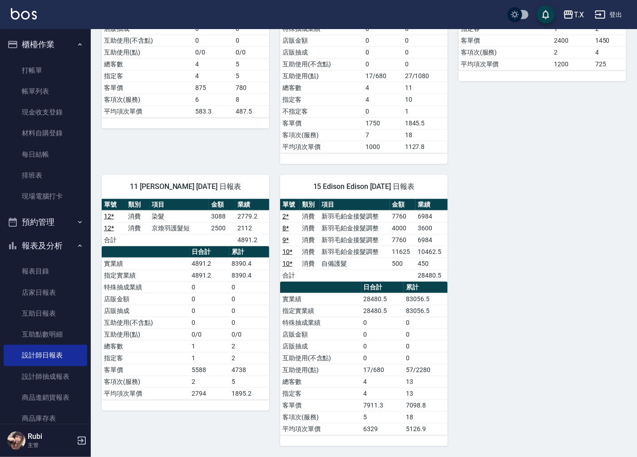
click at [394, 342] on td "0" at bounding box center [382, 346] width 43 height 12
drag, startPoint x: 391, startPoint y: 338, endPoint x: 366, endPoint y: 291, distance: 53.2
click at [370, 297] on tbody "實業績 28480.5 83056.5 指定實業績 28480.5 83056.5 特殊抽成業績 0 0 店販金額 0 0 店販抽成 0 0 互助使用(不含點…" at bounding box center [364, 364] width 168 height 142
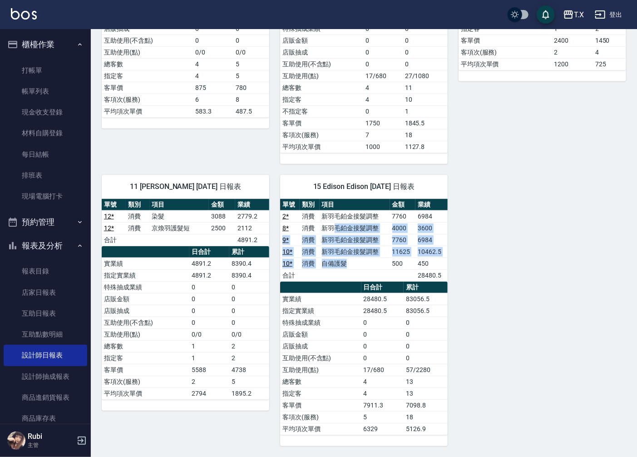
drag, startPoint x: 333, startPoint y: 227, endPoint x: 362, endPoint y: 305, distance: 82.9
click at [356, 280] on tbody "2 * 消費 新羽毛鉑金接髮調整 7760 6984 8 * 消費 新羽毛鉑金接髮調整 4000 3600 9 * 消費 新羽毛鉑金接髮調整 7760 698…" at bounding box center [364, 245] width 168 height 71
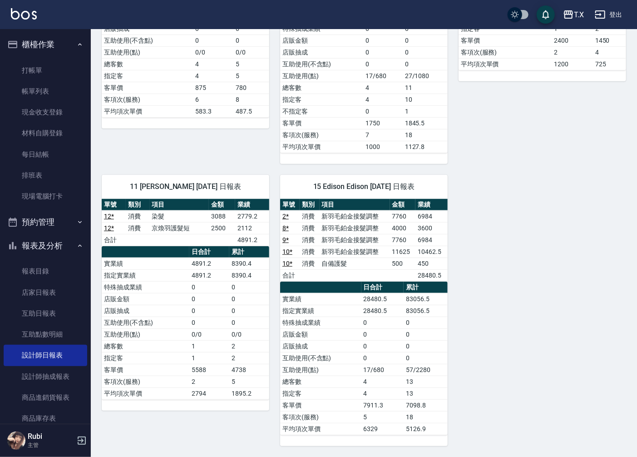
click at [362, 312] on td "28480.5" at bounding box center [382, 311] width 43 height 12
drag, startPoint x: 182, startPoint y: 224, endPoint x: 202, endPoint y: 274, distance: 54.1
click at [200, 268] on div "單號 類別 項目 金額 業績 12 * 消費 染髮 3088 2779.2 12 * 消費 京煥羽護髮短 2500 2112 合計 4891.2 日合計 累計…" at bounding box center [186, 299] width 168 height 201
click at [202, 341] on tbody "實業績 4891.2 8390.4 指定實業績 4891.2 8390.4 特殊抽成業績 0 0 店販金額 0 0 店販抽成 0 0 互助使用(不含點) 0 …" at bounding box center [186, 328] width 168 height 142
drag, startPoint x: 178, startPoint y: 237, endPoint x: 195, endPoint y: 287, distance: 52.6
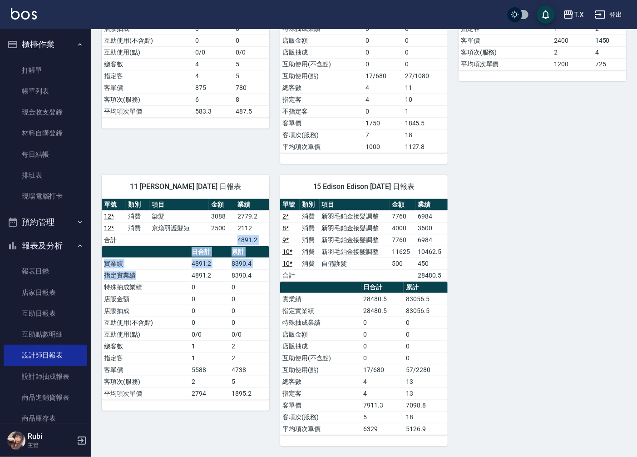
click at [195, 286] on div "單號 類別 項目 金額 業績 12 * 消費 染髮 3088 2779.2 12 * 消費 京煥羽護髮短 2500 2112 合計 4891.2 日合計 累計…" at bounding box center [186, 299] width 168 height 201
click at [201, 328] on tbody "實業績 4891.2 8390.4 指定實業績 4891.2 8390.4 特殊抽成業績 0 0 店販金額 0 0 店販抽成 0 0 互助使用(不含點) 0 …" at bounding box center [186, 328] width 168 height 142
drag, startPoint x: 212, startPoint y: 356, endPoint x: 202, endPoint y: 318, distance: 39.4
click at [207, 332] on tbody "實業績 4891.2 8390.4 指定實業績 4891.2 8390.4 特殊抽成業績 0 0 店販金額 0 0 店販抽成 0 0 互助使用(不含點) 0 …" at bounding box center [186, 328] width 168 height 142
drag, startPoint x: 199, startPoint y: 298, endPoint x: 198, endPoint y: 279, distance: 19.5
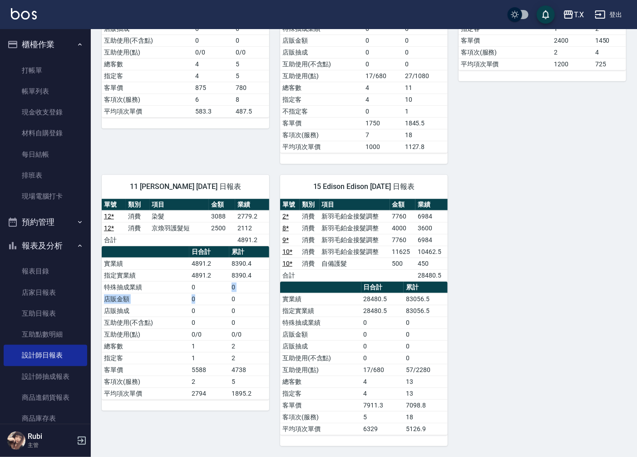
click at [201, 282] on tbody "實業績 4891.2 8390.4 指定實業績 4891.2 8390.4 特殊抽成業績 0 0 店販金額 0 0 店販抽成 0 0 互助使用(不含點) 0 …" at bounding box center [186, 328] width 168 height 142
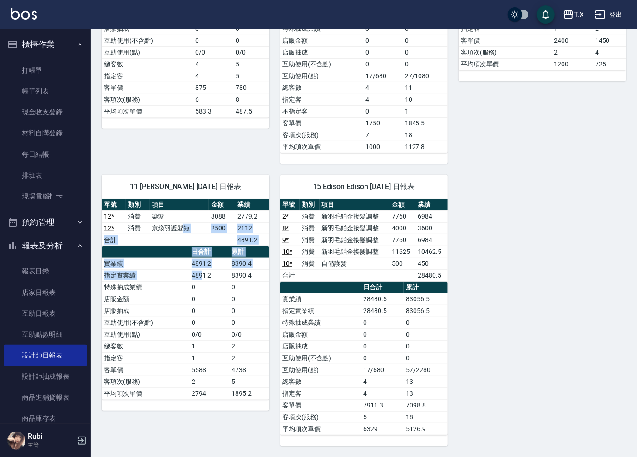
drag, startPoint x: 183, startPoint y: 231, endPoint x: 209, endPoint y: 295, distance: 69.3
click at [208, 292] on div "單號 類別 項目 金額 業績 12 * 消費 染髮 3088 2779.2 12 * 消費 京煥羽護髮短 2500 2112 合計 4891.2 日合計 累計…" at bounding box center [186, 299] width 168 height 201
click at [207, 306] on td "0" at bounding box center [209, 311] width 40 height 12
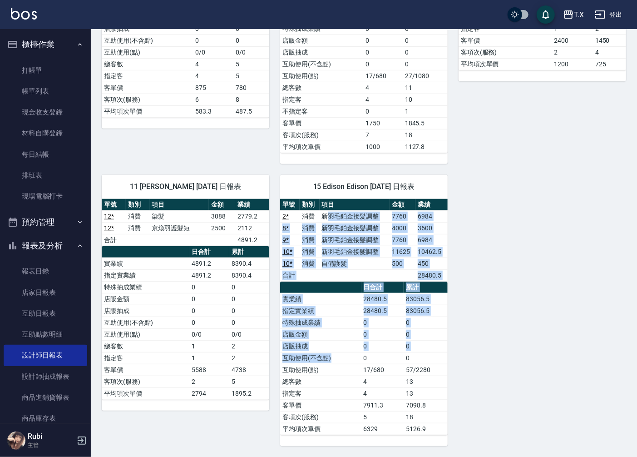
drag, startPoint x: 331, startPoint y: 210, endPoint x: 365, endPoint y: 371, distance: 164.4
click at [360, 360] on div "單號 類別 項目 金額 業績 2 * 消費 新羽毛鉑金接髮調整 7760 6984 8 * 消費 新羽毛鉑金接髮調整 4000 3600 9 * 消費 新羽毛…" at bounding box center [364, 317] width 168 height 236
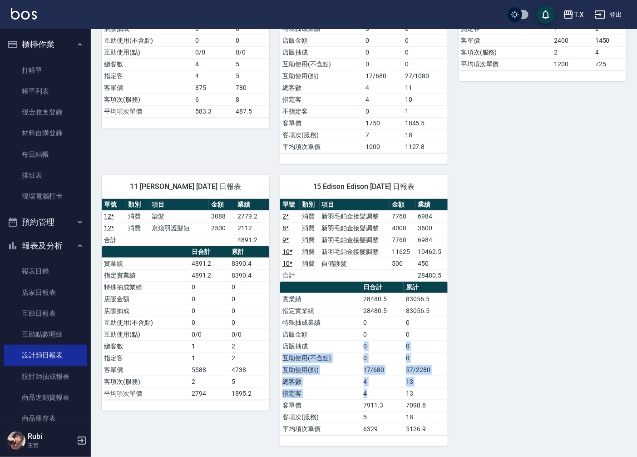
drag, startPoint x: 382, startPoint y: 390, endPoint x: 361, endPoint y: 329, distance: 64.9
click at [362, 332] on tbody "實業績 28480.5 83056.5 指定實業績 28480.5 83056.5 特殊抽成業績 0 0 店販金額 0 0 店販抽成 0 0 互助使用(不含點…" at bounding box center [364, 364] width 168 height 142
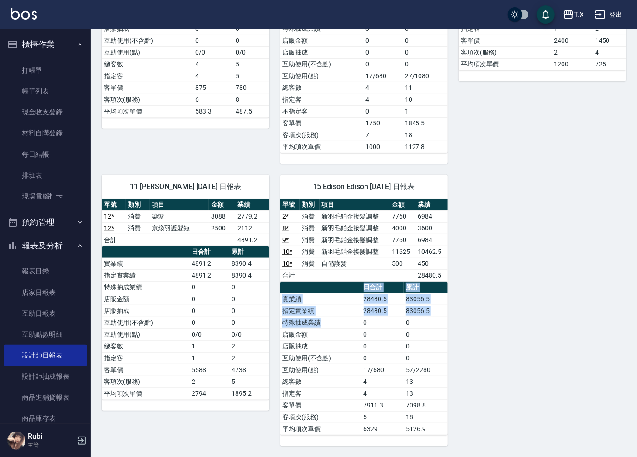
drag, startPoint x: 356, startPoint y: 307, endPoint x: 350, endPoint y: 283, distance: 25.0
click at [351, 284] on table "日合計 累計 實業績 28480.5 83056.5 指定實業績 28480.5 83056.5 特殊抽成業績 0 0 店販金額 0 0 店販抽成 0 0 互…" at bounding box center [364, 358] width 168 height 153
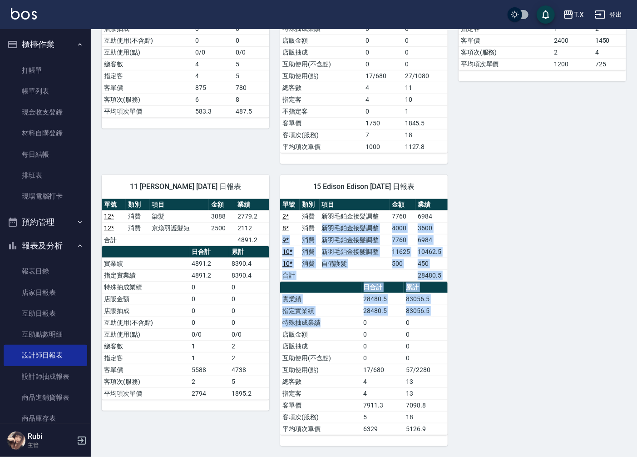
drag, startPoint x: 322, startPoint y: 224, endPoint x: 352, endPoint y: 339, distance: 119.0
click at [346, 329] on div "單號 類別 項目 金額 業績 2 * 消費 新羽毛鉑金接髮調整 7760 6984 8 * 消費 新羽毛鉑金接髮調整 4000 3600 9 * 消費 新羽毛…" at bounding box center [364, 317] width 168 height 236
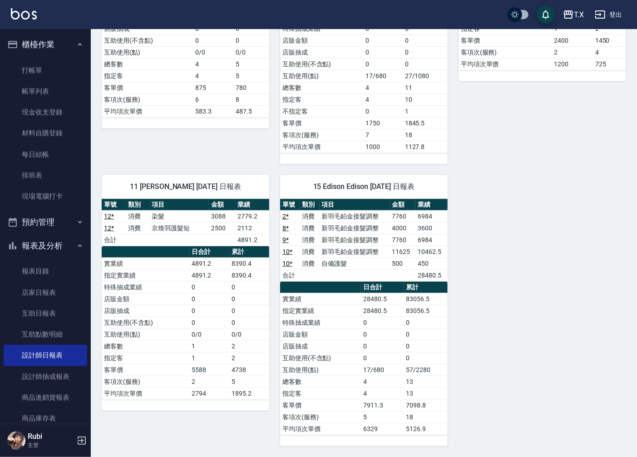
click at [369, 367] on td "17/680" at bounding box center [382, 370] width 43 height 12
drag, startPoint x: 373, startPoint y: 348, endPoint x: 354, endPoint y: 282, distance: 68.1
click at [361, 294] on tbody "實業績 28480.5 83056.5 指定實業績 28480.5 83056.5 特殊抽成業績 0 0 店販金額 0 0 店販抽成 0 0 互助使用(不含點…" at bounding box center [364, 364] width 168 height 142
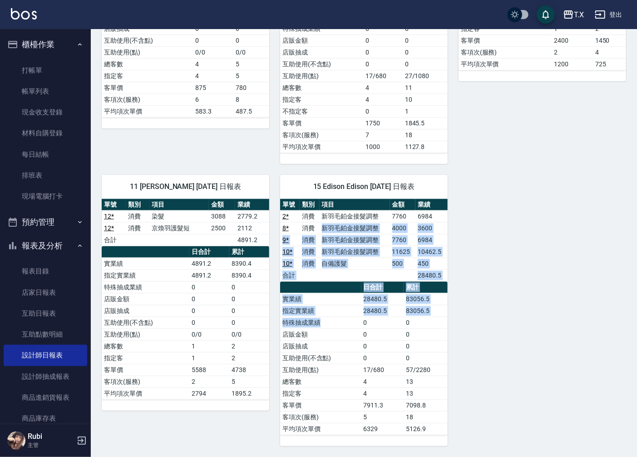
drag, startPoint x: 320, startPoint y: 232, endPoint x: 344, endPoint y: 328, distance: 99.1
click at [344, 327] on div "單號 類別 項目 金額 業績 2 * 消費 新羽毛鉑金接髮調整 7760 6984 8 * 消費 新羽毛鉑金接髮調整 4000 3600 9 * 消費 新羽毛…" at bounding box center [364, 317] width 168 height 236
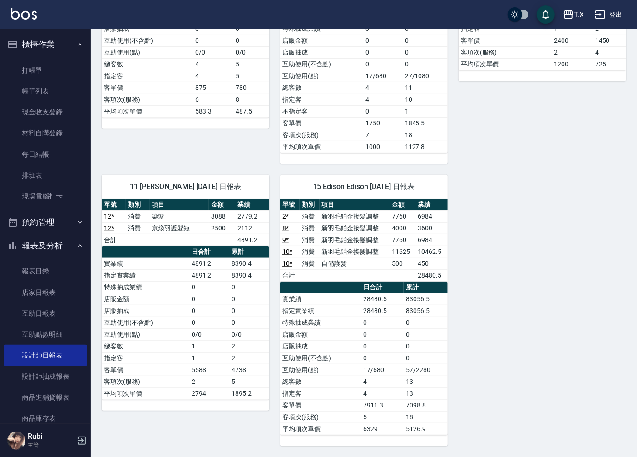
click at [344, 332] on td "店販金額" at bounding box center [320, 334] width 81 height 12
click at [358, 362] on td "互助使用(不含點)" at bounding box center [320, 358] width 81 height 12
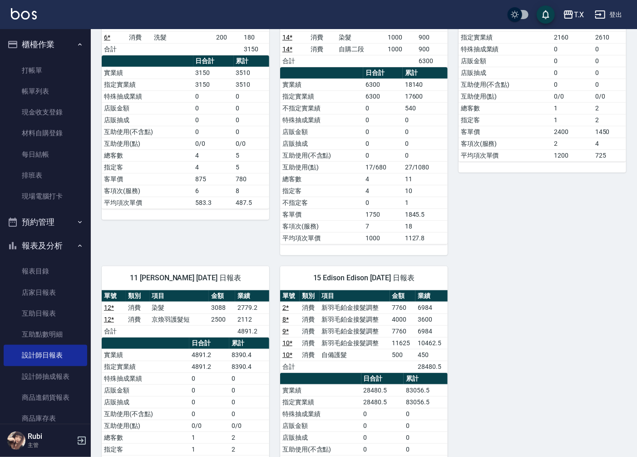
scroll to position [5, 0]
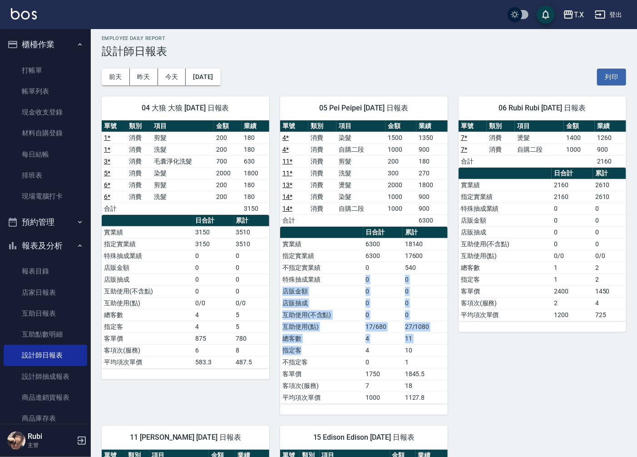
drag, startPoint x: 351, startPoint y: 346, endPoint x: 336, endPoint y: 196, distance: 150.6
click at [351, 274] on tbody "實業績 6300 18140 指定實業績 6300 17600 不指定實業績 0 540 特殊抽成業績 0 0 店販金額 0 0 店販抽成 0 0 互助使用(…" at bounding box center [364, 320] width 168 height 165
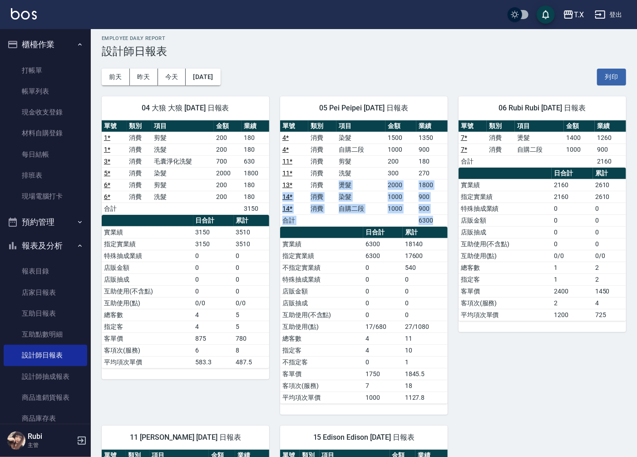
drag, startPoint x: 342, startPoint y: 209, endPoint x: 376, endPoint y: 321, distance: 117.2
click at [364, 288] on div "單號 類別 項目 金額 業績 4 * 消費 染髮 1500 1350 4 * 消費 自購二段 1000 900 11 * 消費 剪髮 200 180 11 *…" at bounding box center [364, 261] width 168 height 283
click at [375, 342] on td "4" at bounding box center [383, 338] width 40 height 12
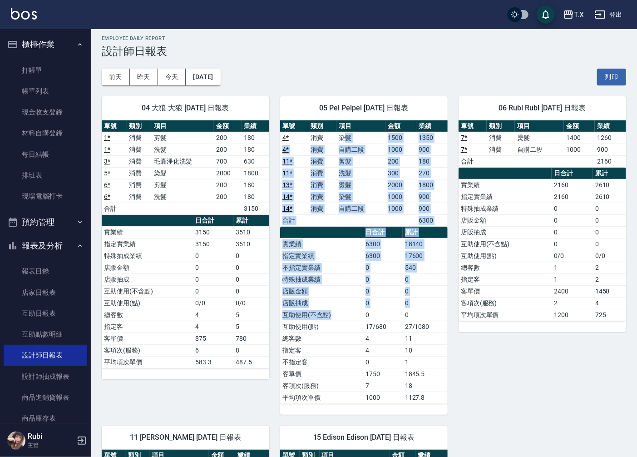
drag, startPoint x: 347, startPoint y: 137, endPoint x: 362, endPoint y: 335, distance: 198.1
click at [361, 328] on div "單號 類別 項目 金額 業績 4 * 消費 染髮 1500 1350 4 * 消費 自購二段 1000 900 11 * 消費 剪髮 200 180 11 *…" at bounding box center [364, 261] width 168 height 283
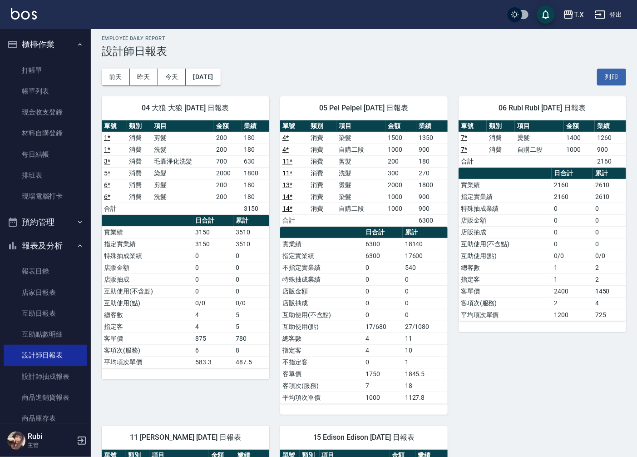
drag, startPoint x: 390, startPoint y: 381, endPoint x: 385, endPoint y: 363, distance: 17.8
click at [391, 374] on tbody "實業績 6300 18140 指定實業績 6300 17600 不指定實業績 0 540 特殊抽成業績 0 0 店販金額 0 0 店販抽成 0 0 互助使用(…" at bounding box center [364, 320] width 168 height 165
drag, startPoint x: 379, startPoint y: 336, endPoint x: 345, endPoint y: 247, distance: 95.6
click at [356, 286] on tbody "實業績 6300 18140 指定實業績 6300 17600 不指定實業績 0 540 特殊抽成業績 0 0 店販金額 0 0 店販抽成 0 0 互助使用(…" at bounding box center [364, 320] width 168 height 165
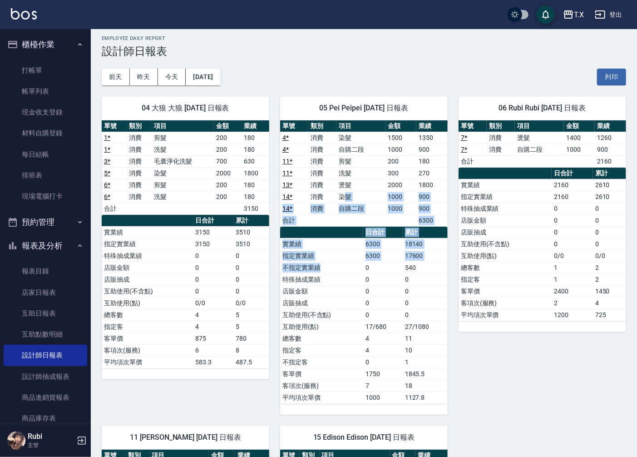
drag, startPoint x: 348, startPoint y: 196, endPoint x: 361, endPoint y: 283, distance: 88.2
click at [361, 277] on div "單號 類別 項目 金額 業績 4 * 消費 染髮 1500 1350 4 * 消費 自購二段 1000 900 11 * 消費 剪髮 200 180 11 *…" at bounding box center [364, 261] width 168 height 283
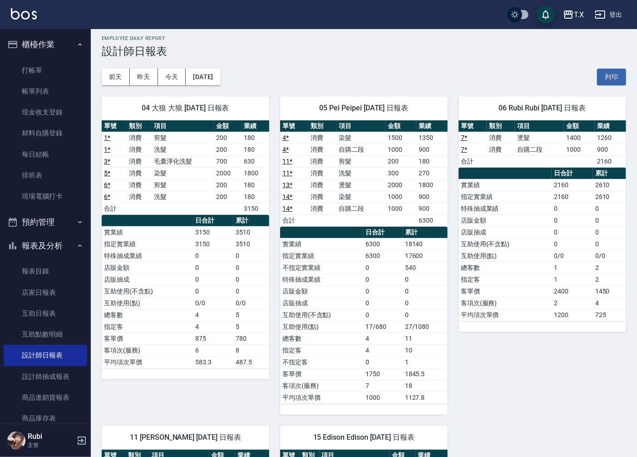
drag, startPoint x: 370, startPoint y: 338, endPoint x: 368, endPoint y: 332, distance: 5.6
click at [368, 332] on tbody "實業績 6300 18140 指定實業績 6300 17600 不指定實業績 0 540 特殊抽成業績 0 0 店販金額 0 0 店販抽成 0 0 互助使用(…" at bounding box center [364, 320] width 168 height 165
drag, startPoint x: 367, startPoint y: 319, endPoint x: 366, endPoint y: 263, distance: 55.4
click at [367, 268] on tbody "實業績 6300 18140 指定實業績 6300 17600 不指定實業績 0 540 特殊抽成業績 0 0 店販金額 0 0 店販抽成 0 0 互助使用(…" at bounding box center [364, 320] width 168 height 165
drag, startPoint x: 343, startPoint y: 206, endPoint x: 406, endPoint y: 320, distance: 130.3
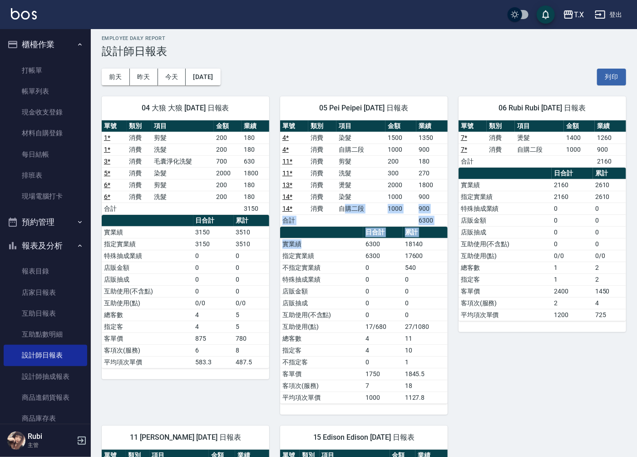
click at [373, 278] on div "單號 類別 項目 金額 業績 4 * 消費 染髮 1500 1350 4 * 消費 自購二段 1000 900 11 * 消費 剪髮 200 180 11 *…" at bounding box center [364, 261] width 168 height 283
click at [415, 345] on td "10" at bounding box center [425, 350] width 45 height 12
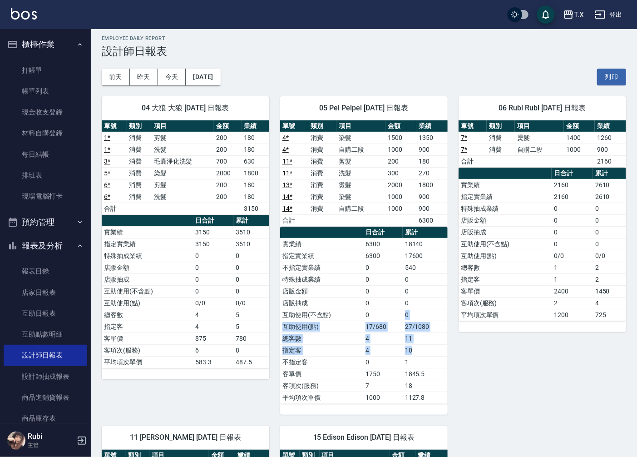
drag, startPoint x: 415, startPoint y: 345, endPoint x: 392, endPoint y: 305, distance: 46.6
click at [395, 309] on tbody "實業績 6300 18140 指定實業績 6300 17600 不指定實業績 0 540 特殊抽成業績 0 0 店販金額 0 0 店販抽成 0 0 互助使用(…" at bounding box center [364, 320] width 168 height 165
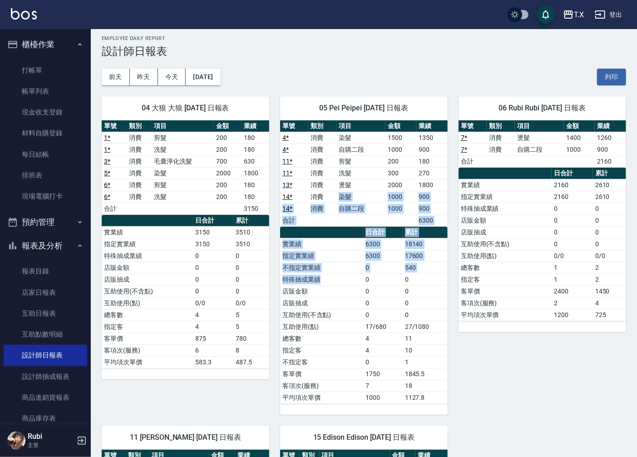
drag, startPoint x: 340, startPoint y: 198, endPoint x: 369, endPoint y: 334, distance: 138.9
click at [359, 294] on div "單號 類別 項目 金額 業績 4 * 消費 染髮 1500 1350 4 * 消費 自購二段 1000 900 11 * 消費 剪髮 200 180 11 *…" at bounding box center [364, 261] width 168 height 283
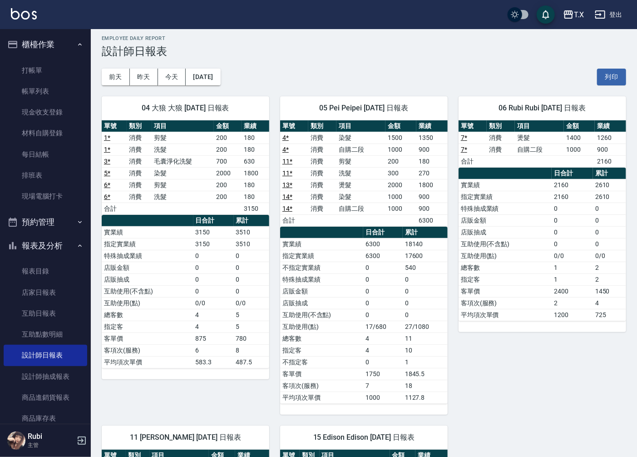
click at [376, 350] on td "4" at bounding box center [383, 350] width 40 height 12
click at [47, 288] on link "店家日報表" at bounding box center [46, 292] width 84 height 21
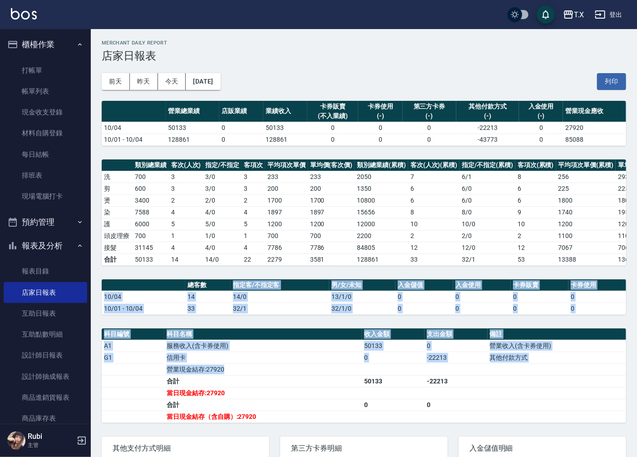
drag, startPoint x: 225, startPoint y: 333, endPoint x: 252, endPoint y: 396, distance: 68.1
click at [248, 393] on div "T.X [DATE] 店家日報表 列印時間： [DATE][PHONE_NUMBER]:47 Merchant Daily Report 店家日報表 [DAT…" at bounding box center [364, 297] width 546 height 536
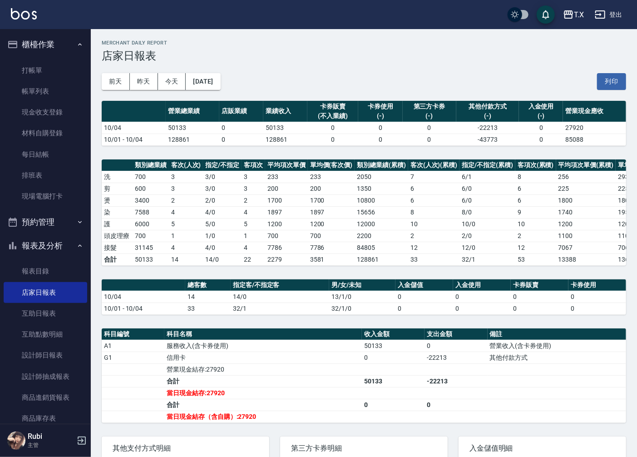
click at [54, 87] on link "帳單列表" at bounding box center [46, 91] width 84 height 21
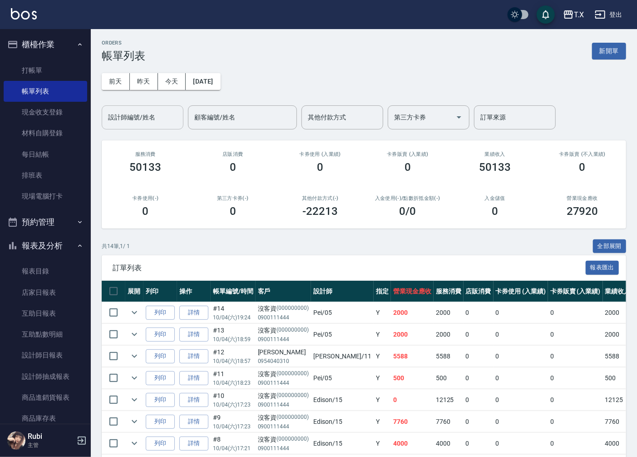
click at [144, 120] on input "設計師編號/姓名" at bounding box center [143, 117] width 74 height 16
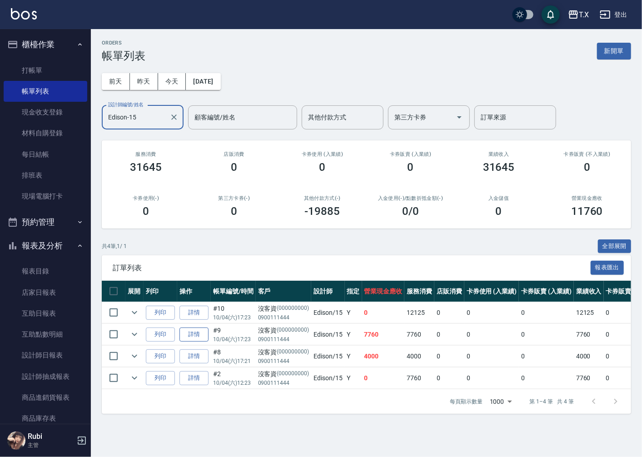
type input "Edison-15"
click at [189, 333] on link "詳情" at bounding box center [193, 334] width 29 height 14
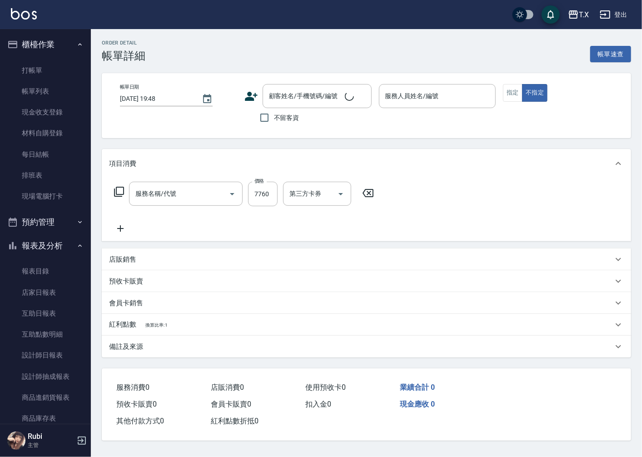
type input "[DATE] 17:23"
type input "Edison-15"
type input "770"
type input "新羽毛鉑金接髮調整(704)"
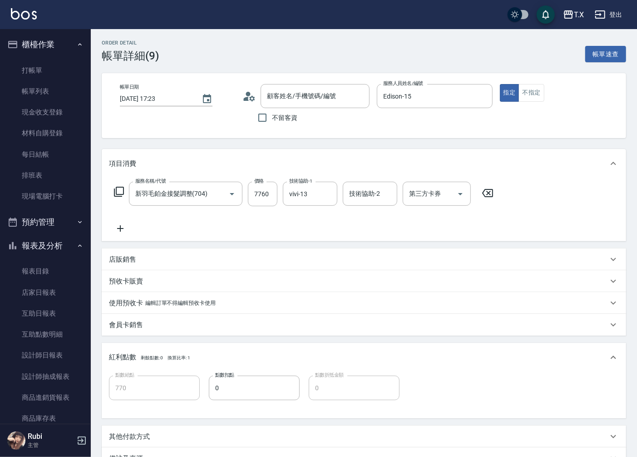
type input "沒客資/0900111444/000000000"
click at [151, 302] on p "編輯訂單不得編輯預收卡使用" at bounding box center [180, 303] width 70 height 10
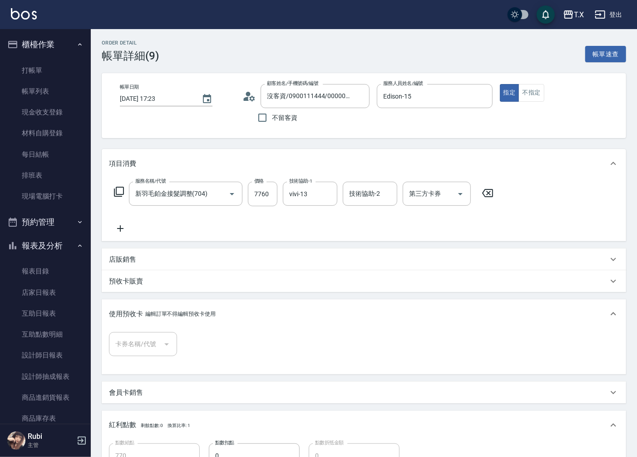
click at [148, 302] on div "使用預收卡 編輯訂單不得編輯預收卡使用" at bounding box center [364, 313] width 524 height 29
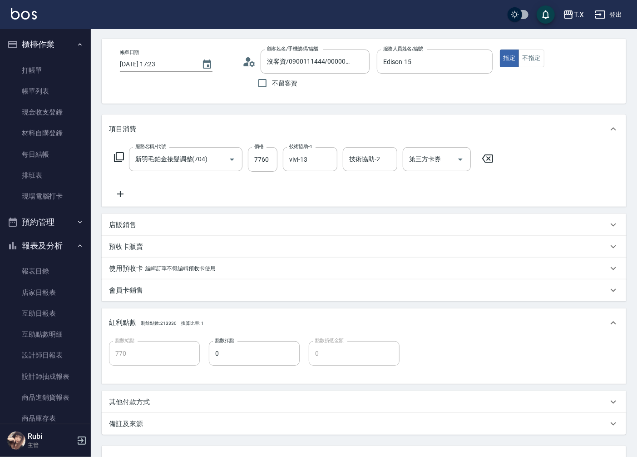
scroll to position [50, 0]
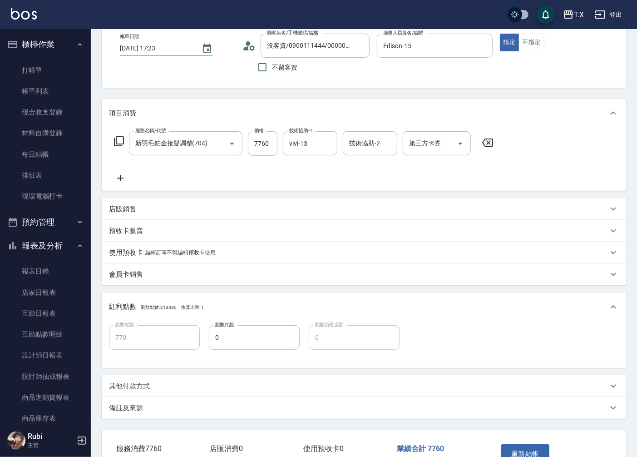
click at [140, 390] on p "其他付款方式" at bounding box center [129, 386] width 41 height 10
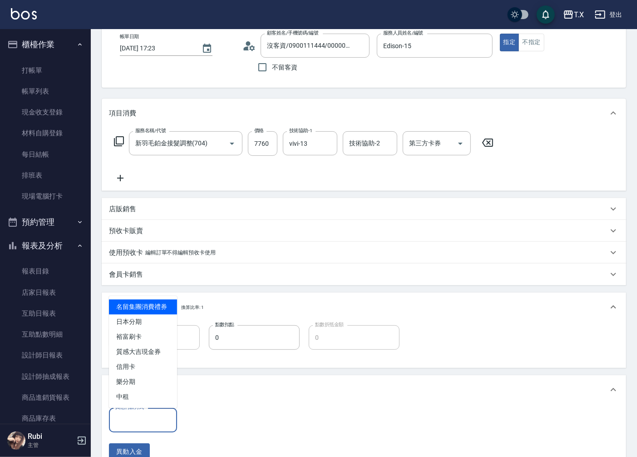
click at [141, 417] on input "其他付款方式" at bounding box center [143, 420] width 60 height 16
click at [146, 368] on span "信用卡" at bounding box center [143, 366] width 68 height 15
type input "信用卡"
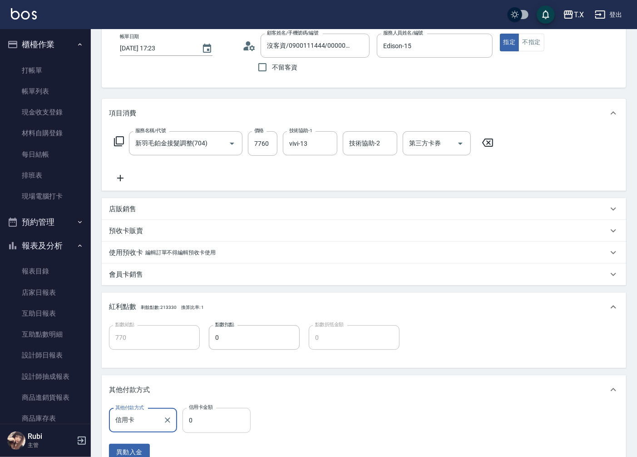
click at [194, 419] on input "0" at bounding box center [217, 420] width 68 height 25
type input "77"
type input "760"
type input "776"
type input "690"
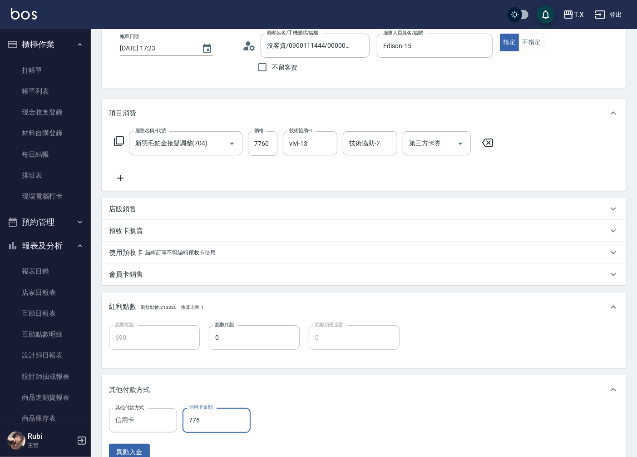
type input "7760"
type input "0"
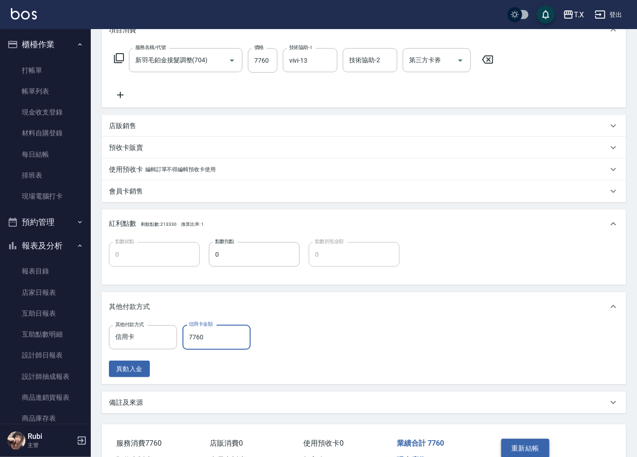
scroll to position [187, 0]
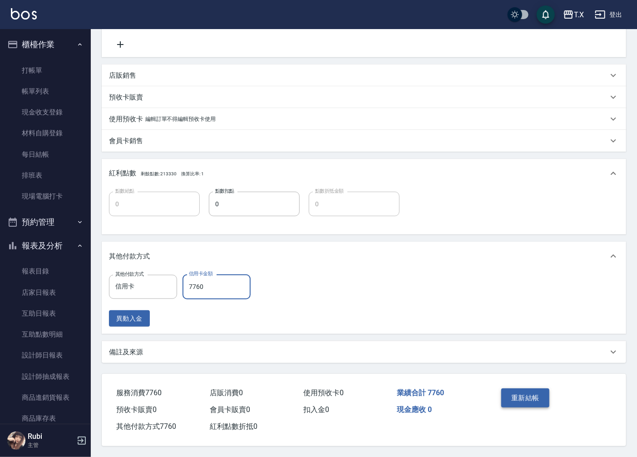
type input "7760"
click at [519, 395] on button "重新結帳" at bounding box center [525, 397] width 48 height 19
click at [529, 391] on button "重新結帳" at bounding box center [525, 397] width 48 height 19
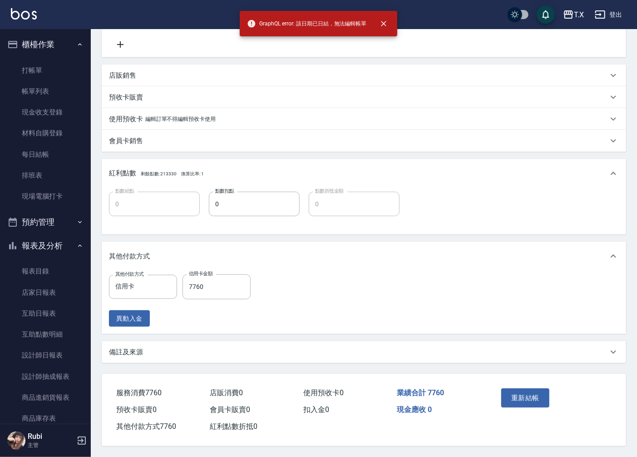
click at [546, 377] on div "重新結帳" at bounding box center [551, 404] width 129 height 61
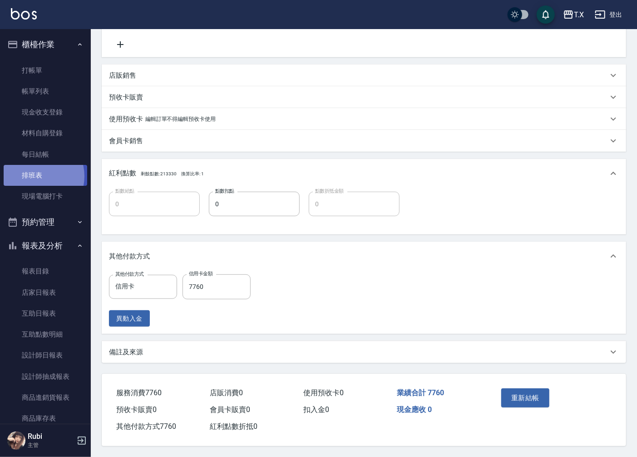
click at [35, 176] on link "排班表" at bounding box center [46, 175] width 84 height 21
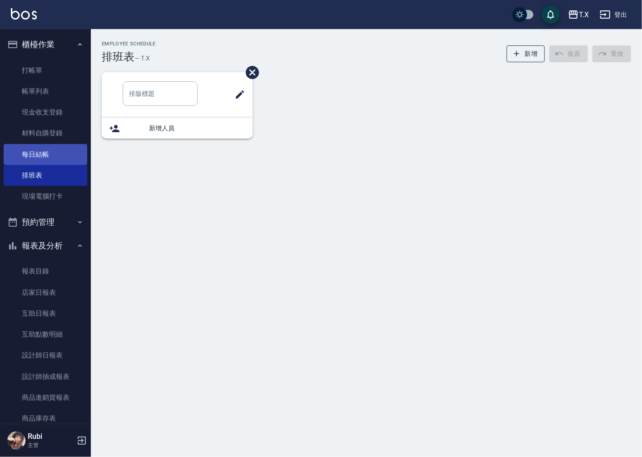
type input "洗/單剪"
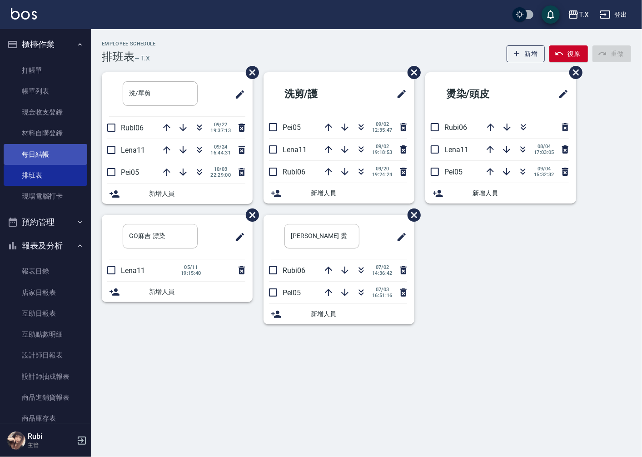
click at [46, 153] on link "每日結帳" at bounding box center [46, 154] width 84 height 21
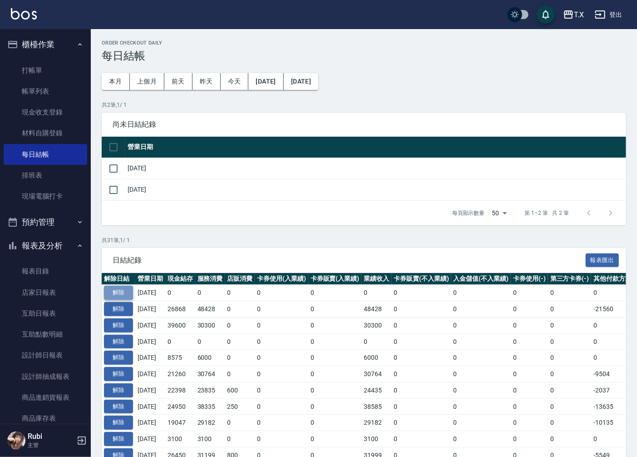
click at [123, 296] on button "解除" at bounding box center [118, 293] width 29 height 14
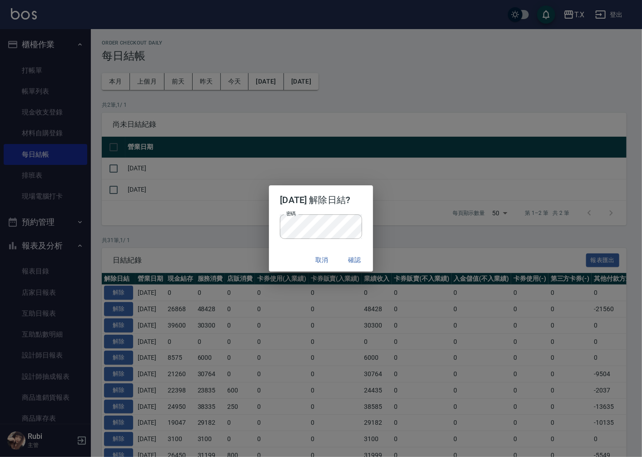
click at [371, 219] on div "密碼 密碼" at bounding box center [321, 231] width 104 height 34
click at [356, 262] on button "確認" at bounding box center [354, 260] width 29 height 17
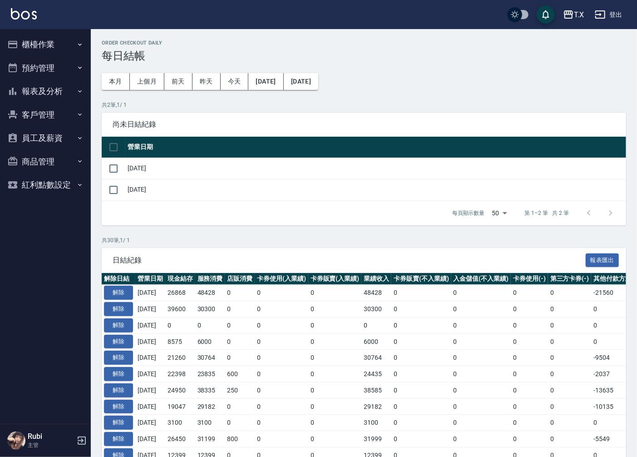
click at [55, 93] on button "報表及分析" at bounding box center [46, 91] width 84 height 24
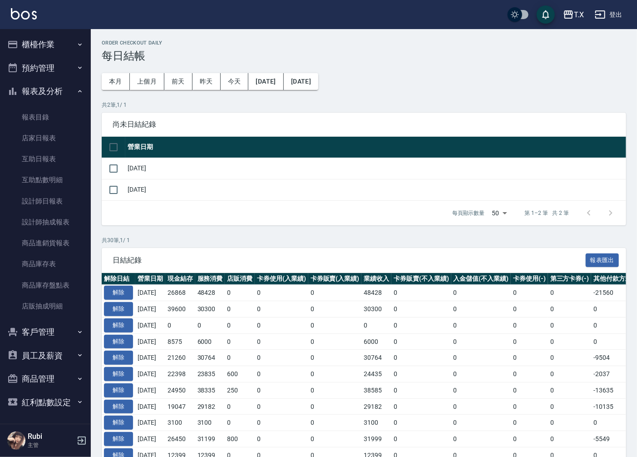
click at [47, 44] on button "櫃檯作業" at bounding box center [46, 45] width 84 height 24
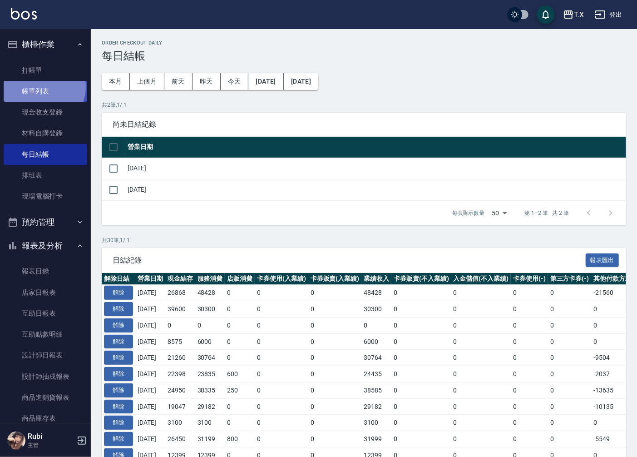
click at [40, 87] on link "帳單列表" at bounding box center [46, 91] width 84 height 21
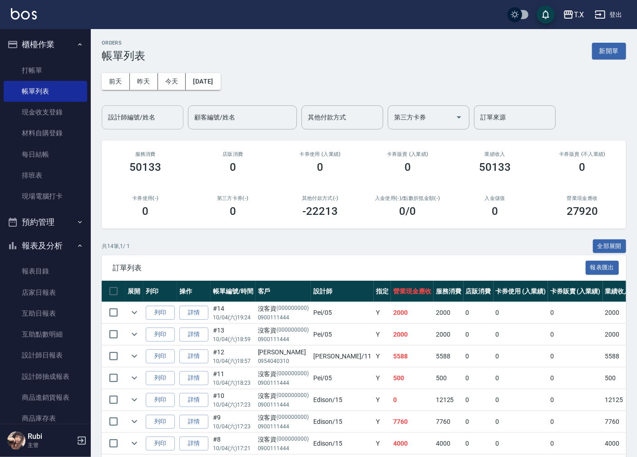
click at [148, 127] on div "設計師編號/姓名" at bounding box center [143, 117] width 82 height 24
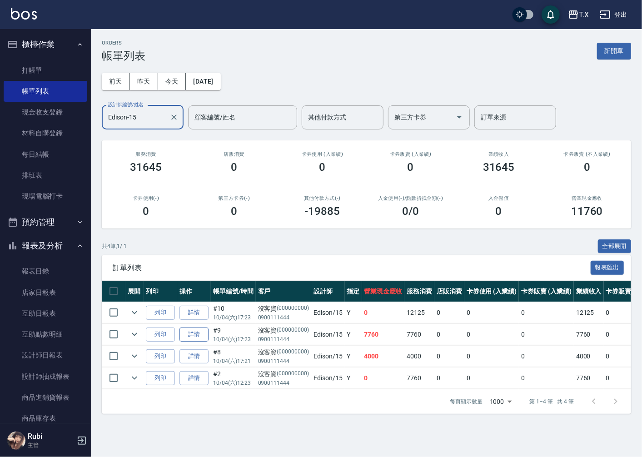
type input "Edison-15"
click at [193, 330] on link "詳情" at bounding box center [193, 334] width 29 height 14
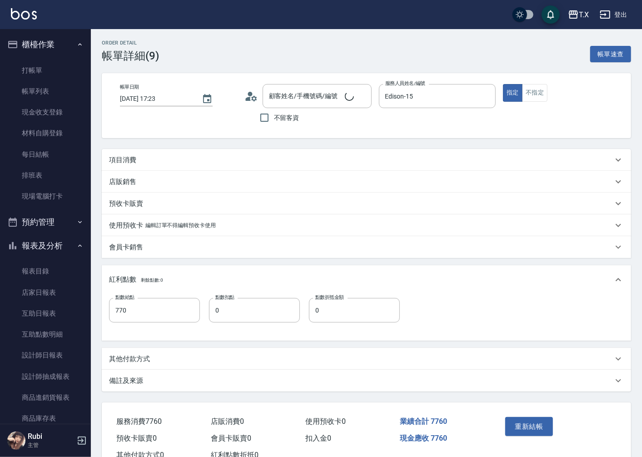
type input "[DATE] 17:23"
type input "Edison-15"
type input "770"
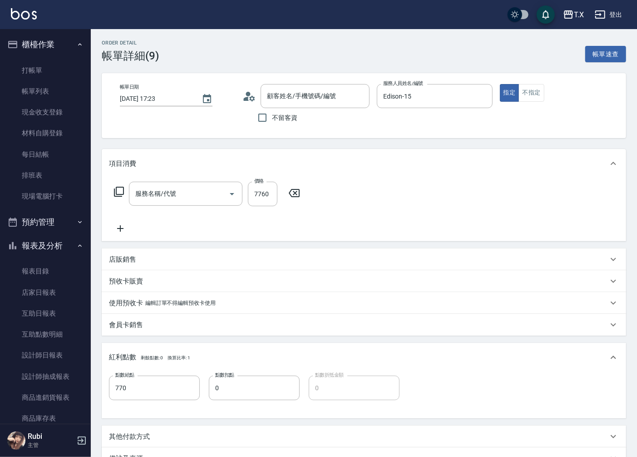
type input "沒客資/0900111444/000000000"
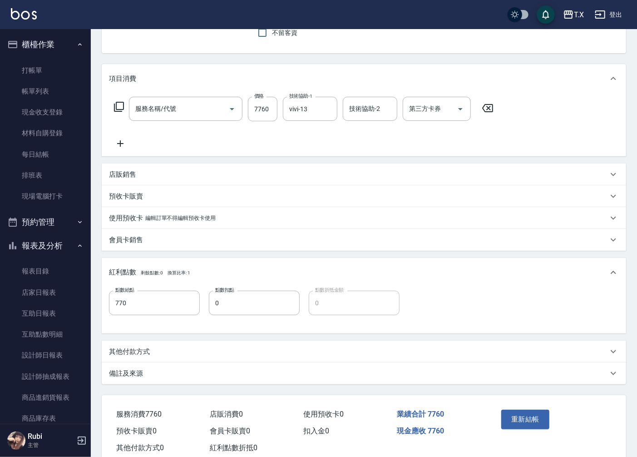
type input "新羽毛鉑金接髮調整(704)"
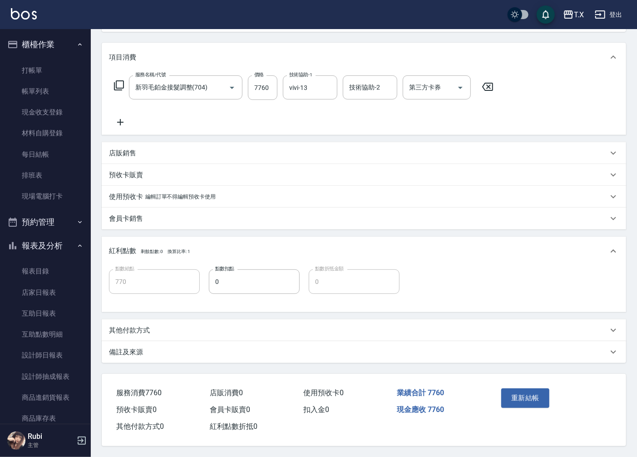
click at [155, 330] on div "其他付款方式" at bounding box center [358, 331] width 499 height 10
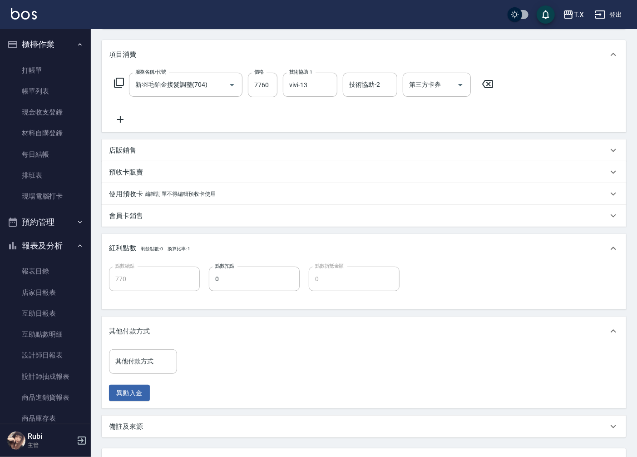
click at [155, 375] on div "其他付款方式 其他付款方式 異動入金" at bounding box center [146, 375] width 74 height 52
click at [154, 362] on input "其他付款方式" at bounding box center [143, 361] width 60 height 16
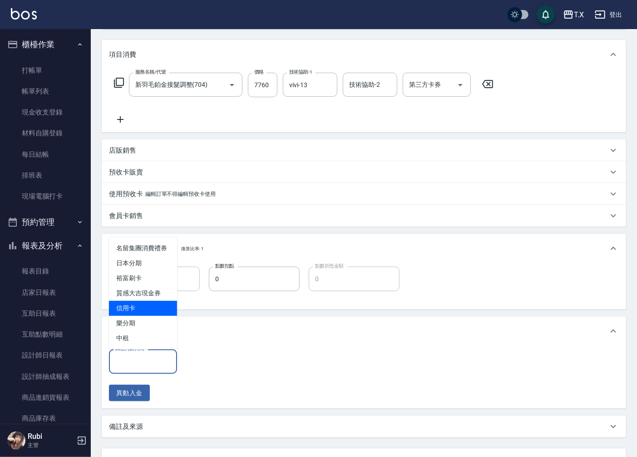
click at [151, 307] on span "信用卡" at bounding box center [143, 308] width 68 height 15
type input "信用卡"
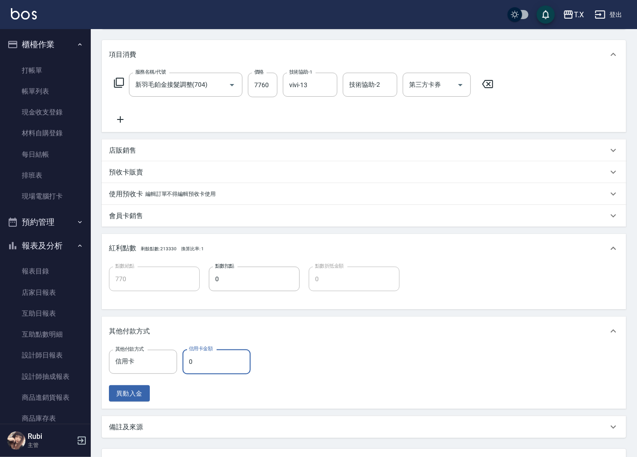
click at [193, 357] on input "0" at bounding box center [217, 361] width 68 height 25
type input "77"
type input "760"
type input "776"
type input "690"
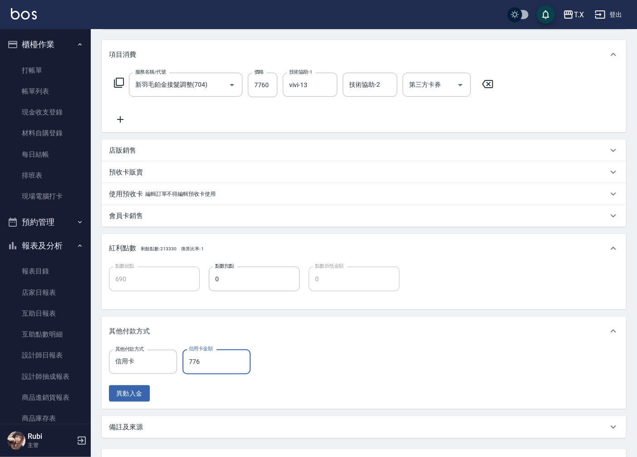
type input "7760"
type input "0"
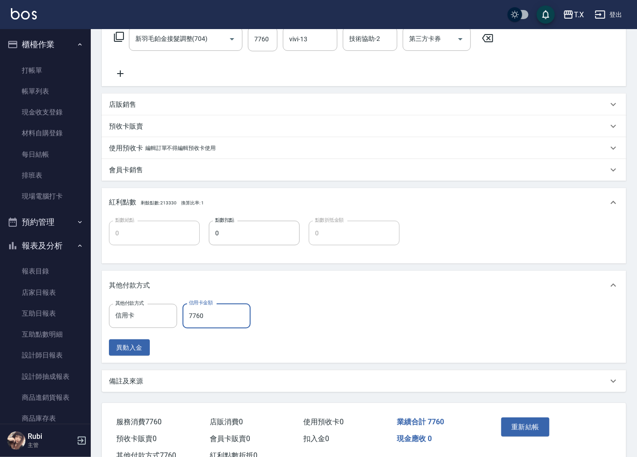
scroll to position [187, 0]
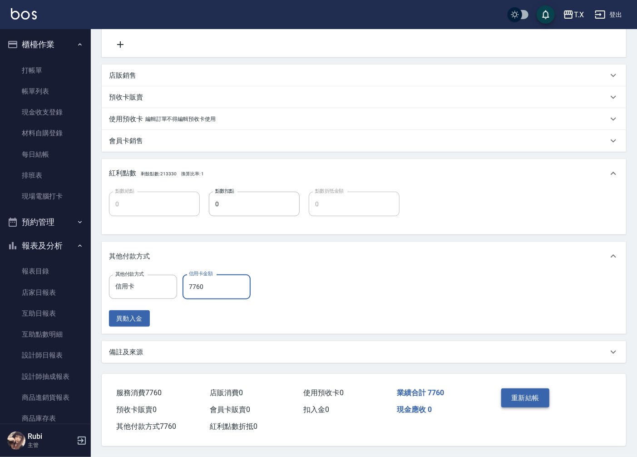
type input "7760"
click at [524, 399] on button "重新結帳" at bounding box center [525, 397] width 48 height 19
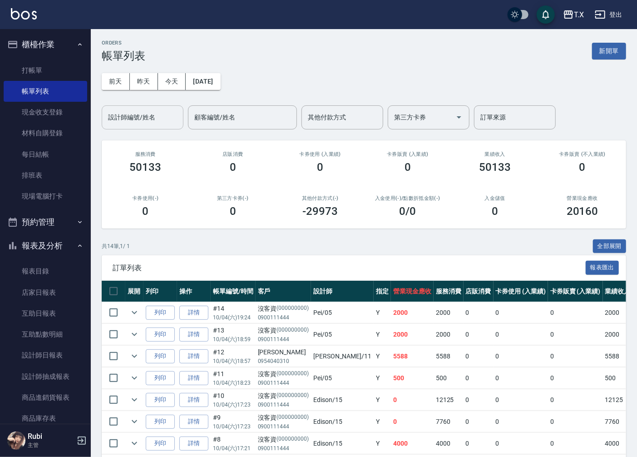
click at [169, 122] on input "設計師編號/姓名" at bounding box center [143, 117] width 74 height 16
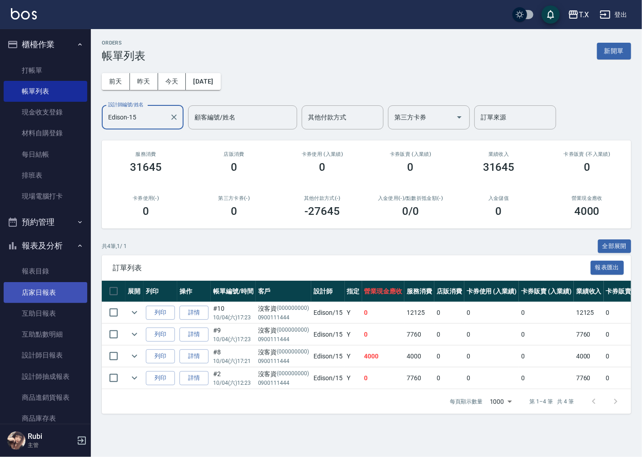
type input "Edison-15"
click at [42, 288] on link "店家日報表" at bounding box center [46, 292] width 84 height 21
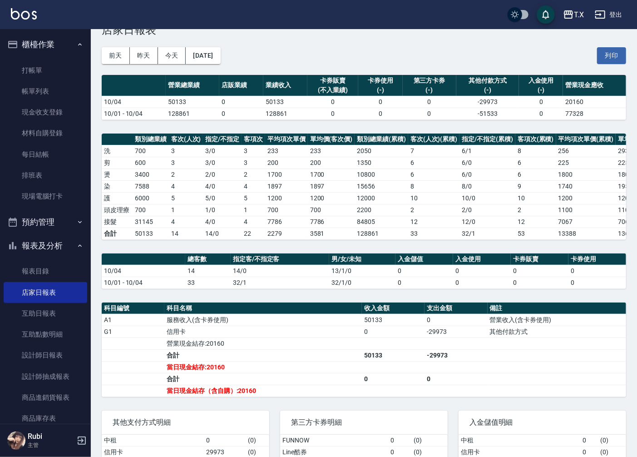
scroll to position [50, 0]
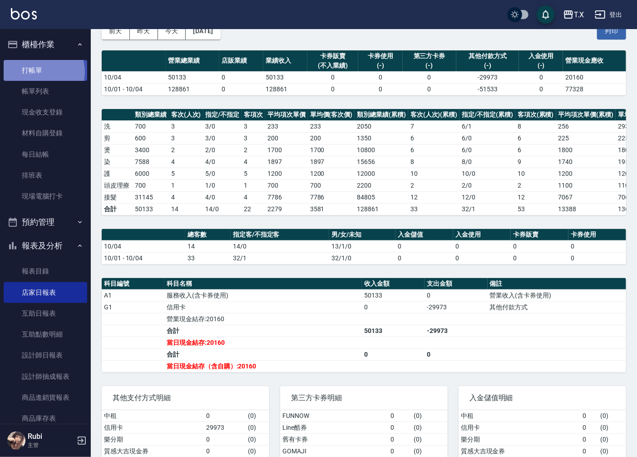
click at [39, 72] on link "打帳單" at bounding box center [46, 70] width 84 height 21
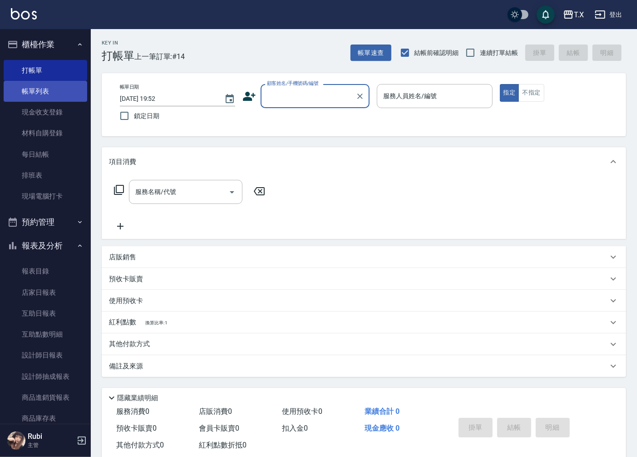
click at [47, 96] on link "帳單列表" at bounding box center [46, 91] width 84 height 21
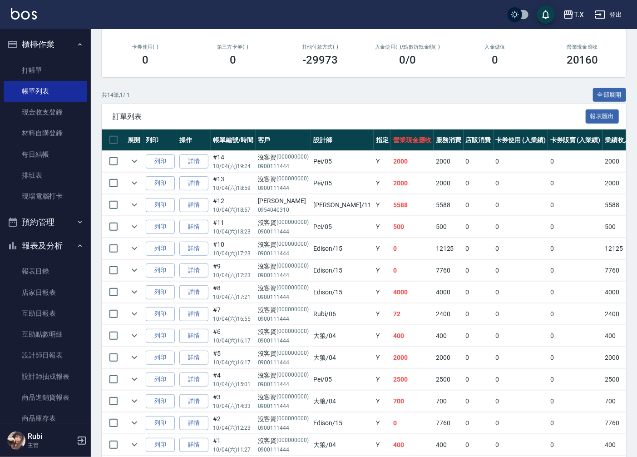
scroll to position [194, 0]
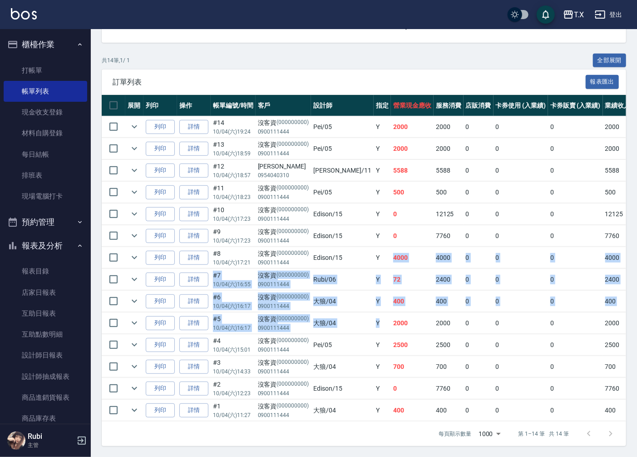
drag, startPoint x: 356, startPoint y: 307, endPoint x: 344, endPoint y: 193, distance: 115.5
click at [356, 230] on tbody "列印 詳情 #14 10/04 (六) 19:24 沒客資 (000000000) 0900111444 Pei /05 Y 2000 2000 0 0 0 …" at bounding box center [530, 268] width 856 height 305
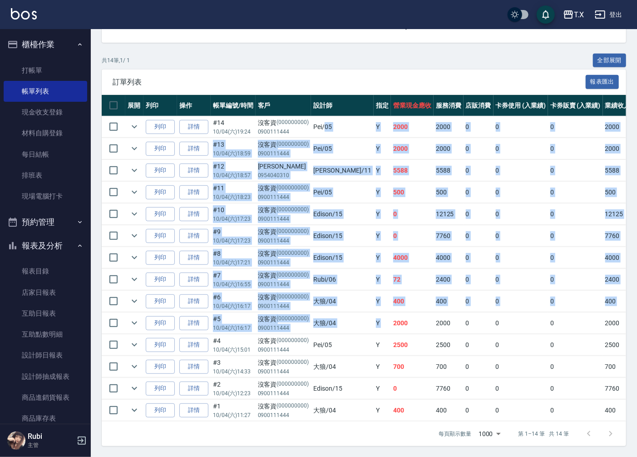
drag, startPoint x: 323, startPoint y: 123, endPoint x: 364, endPoint y: 353, distance: 233.7
click at [362, 330] on tbody "列印 詳情 #14 10/04 (六) 19:24 沒客資 (000000000) 0900111444 Pei /05 Y 2000 2000 0 0 0 …" at bounding box center [530, 268] width 856 height 305
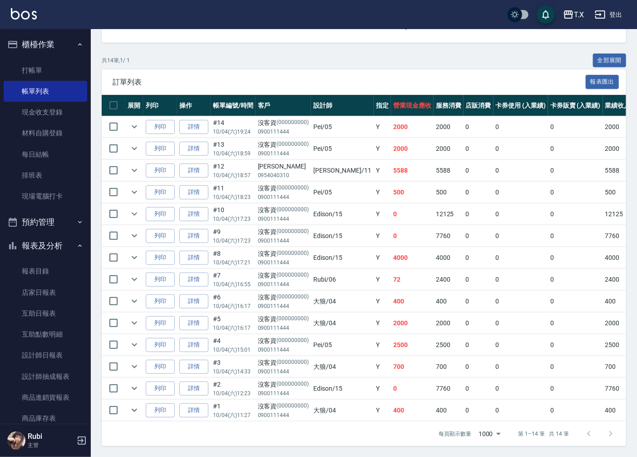
click at [391, 356] on td "700" at bounding box center [412, 366] width 43 height 21
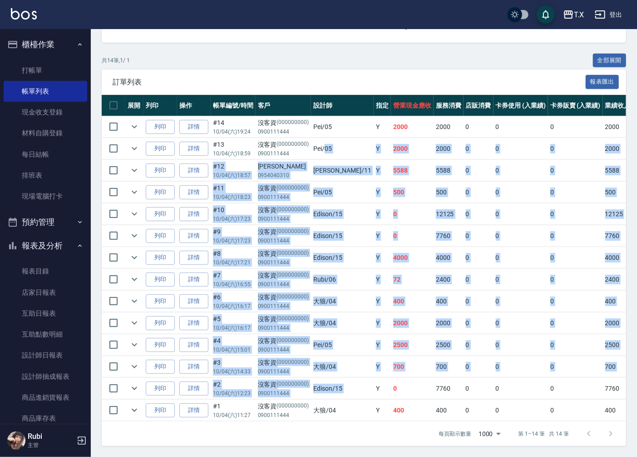
drag, startPoint x: 325, startPoint y: 137, endPoint x: 349, endPoint y: 393, distance: 257.6
click at [348, 393] on tbody "列印 詳情 #14 10/04 (六) 19:24 沒客資 (000000000) 0900111444 Pei /05 Y 2000 2000 0 0 0 …" at bounding box center [530, 268] width 856 height 305
click at [374, 410] on td "Y" at bounding box center [382, 410] width 17 height 21
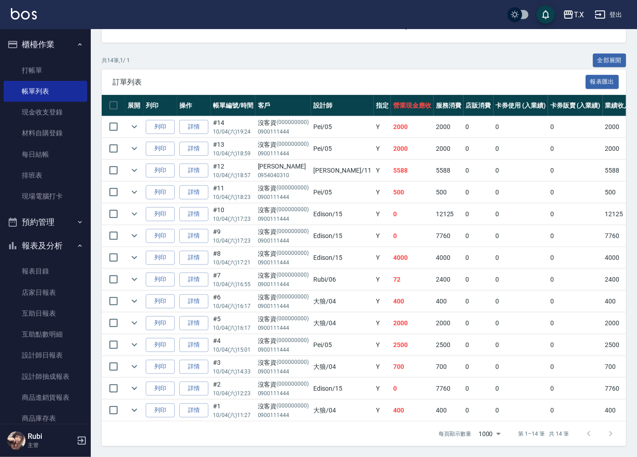
click at [348, 433] on div "每頁顯示數量 1000 1000 第 1–14 筆 共 14 筆" at bounding box center [364, 433] width 524 height 25
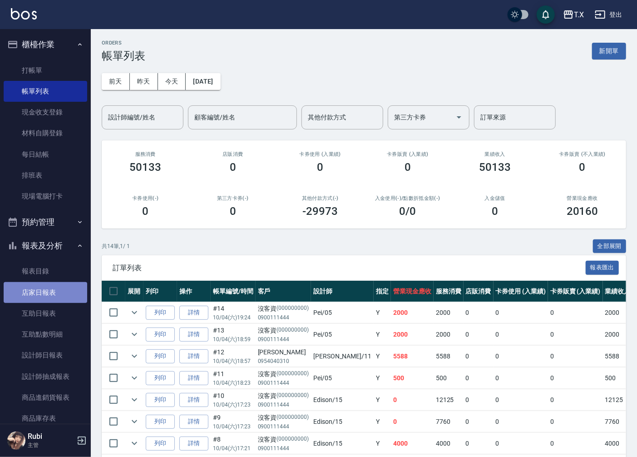
click at [46, 291] on link "店家日報表" at bounding box center [46, 292] width 84 height 21
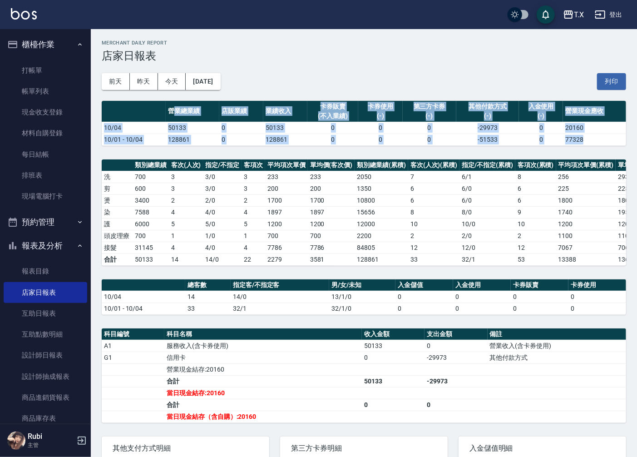
drag, startPoint x: 175, startPoint y: 112, endPoint x: 185, endPoint y: 151, distance: 40.2
click at [184, 150] on div "T.X 2025-10-04 店家日報表 列印時間： 2025-10-04-19:52 Merchant Daily Report 店家日報表 前天 昨天 今…" at bounding box center [364, 297] width 546 height 536
click at [188, 155] on div "T.X 2025-10-04 店家日報表 列印時間： 2025-10-04-19:52 Merchant Daily Report 店家日報表 前天 昨天 今…" at bounding box center [364, 297] width 546 height 536
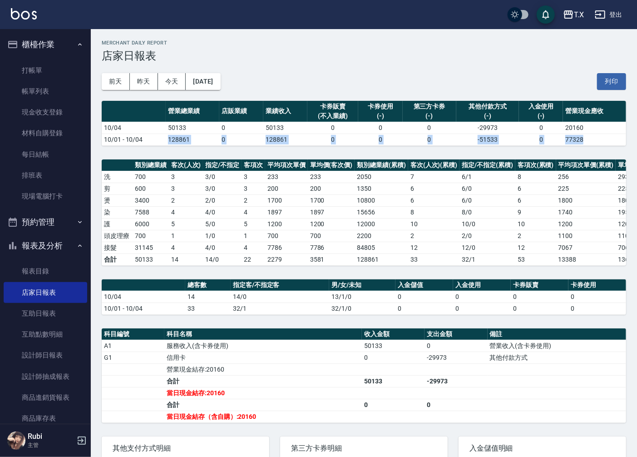
drag, startPoint x: 188, startPoint y: 155, endPoint x: 183, endPoint y: 142, distance: 13.8
click at [183, 142] on div "T.X 2025-10-04 店家日報表 列印時間： 2025-10-04-19:52 Merchant Daily Report 店家日報表 前天 昨天 今…" at bounding box center [364, 297] width 546 height 536
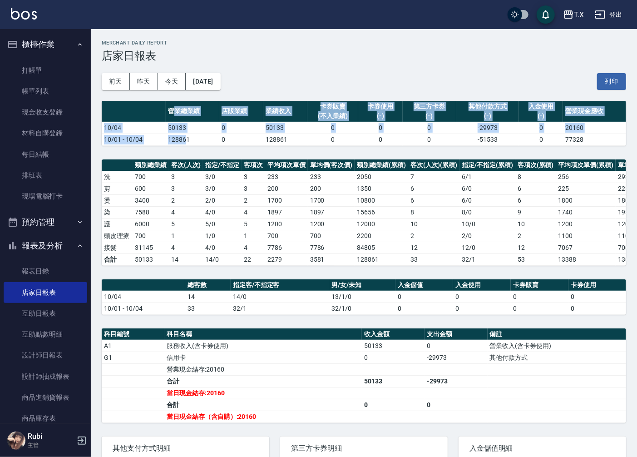
drag, startPoint x: 173, startPoint y: 114, endPoint x: 188, endPoint y: 151, distance: 40.7
click at [185, 138] on table "營業總業績 店販業績 業績收入 卡券販賣 (不入業績) 卡券使用 (-) 第三方卡券 (-) 其他付款方式 (-) 入金使用 (-) 營業現金應收 10/04…" at bounding box center [364, 123] width 524 height 45
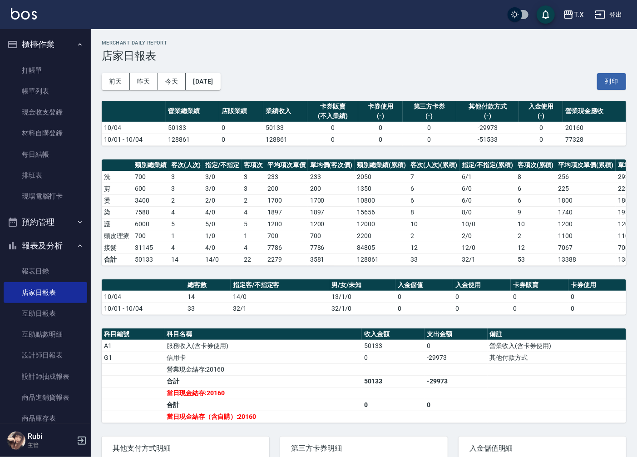
click at [188, 151] on div "T.X 2025-10-04 店家日報表 列印時間： 2025-10-04-19:52 Merchant Daily Report 店家日報表 前天 昨天 今…" at bounding box center [364, 297] width 546 height 536
drag, startPoint x: 192, startPoint y: 150, endPoint x: 262, endPoint y: 263, distance: 133.2
drag, startPoint x: 262, startPoint y: 263, endPoint x: 468, endPoint y: 479, distance: 297.4
drag, startPoint x: 468, startPoint y: 479, endPoint x: 464, endPoint y: 74, distance: 405.0
click at [464, 74] on div "前天 昨天 今天 2025/10/04 列印" at bounding box center [364, 81] width 524 height 39
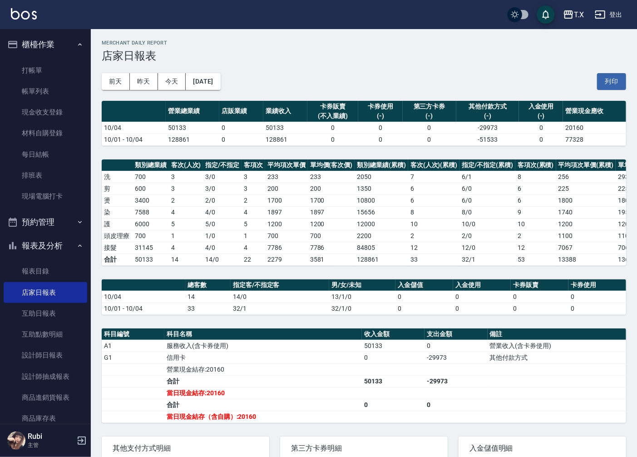
click at [54, 57] on ul "打帳單 帳單列表 現金收支登錄 材料自購登錄 每日結帳 排班表 現場電腦打卡" at bounding box center [46, 133] width 84 height 154
click at [55, 70] on link "打帳單" at bounding box center [46, 70] width 84 height 21
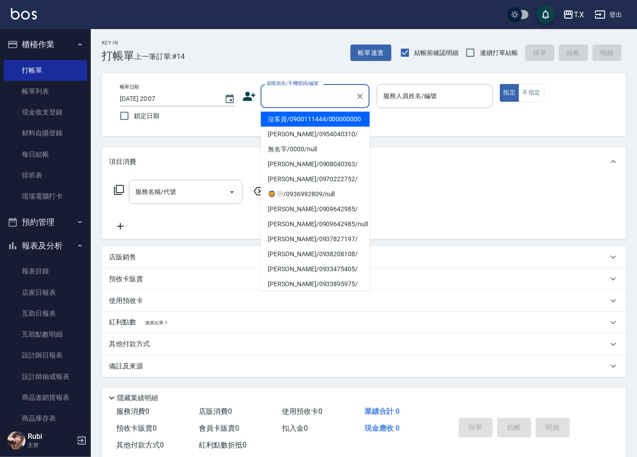
click at [278, 100] on input "顧客姓名/手機號碼/編號" at bounding box center [308, 96] width 87 height 16
click at [284, 127] on li "沒客資/0900111444/000000000" at bounding box center [315, 119] width 109 height 15
type input "沒客資/0900111444/000000000"
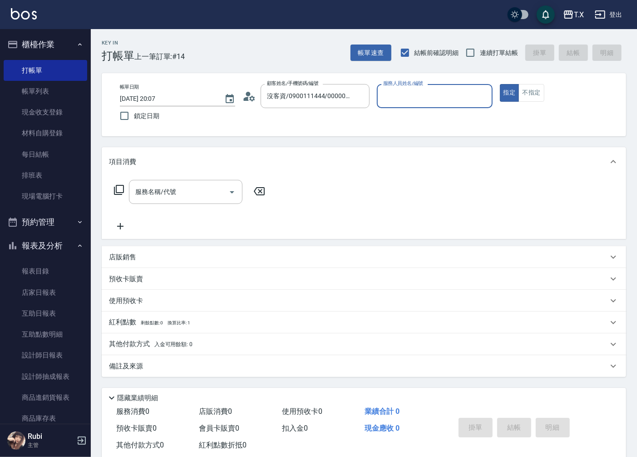
type input "0"
type input "[PERSON_NAME]-11"
type button "true"
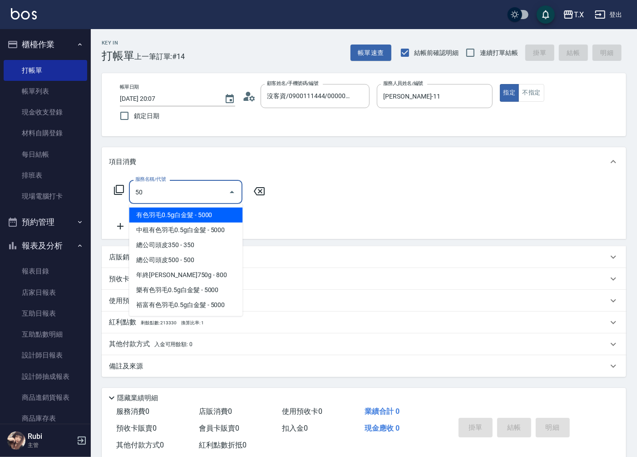
type input "501"
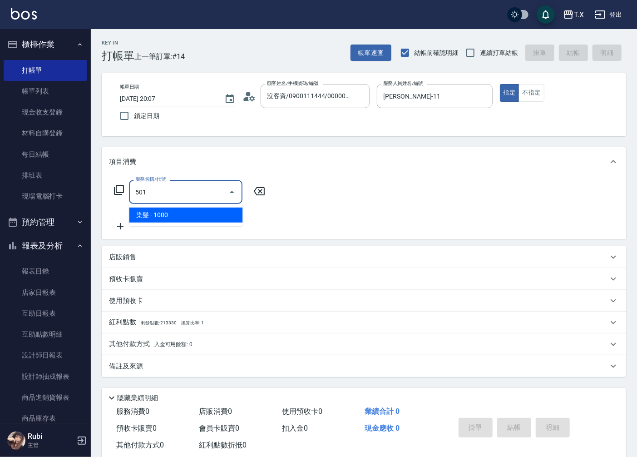
type input "100"
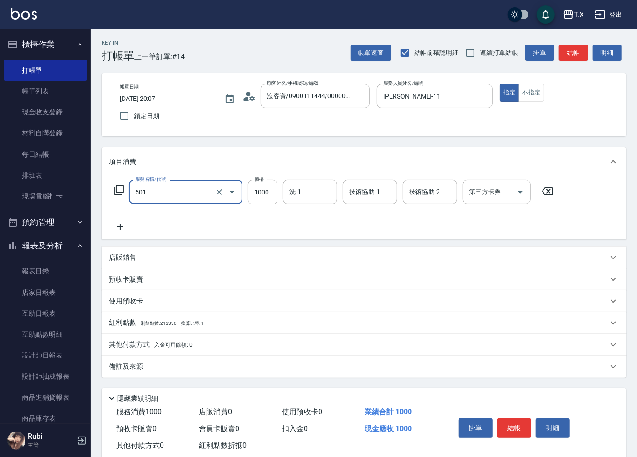
type input "1"
type input "0"
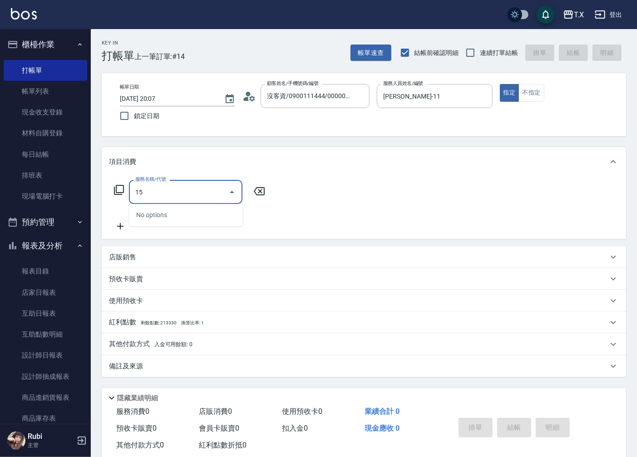
type input "1"
type input "501"
type input "100"
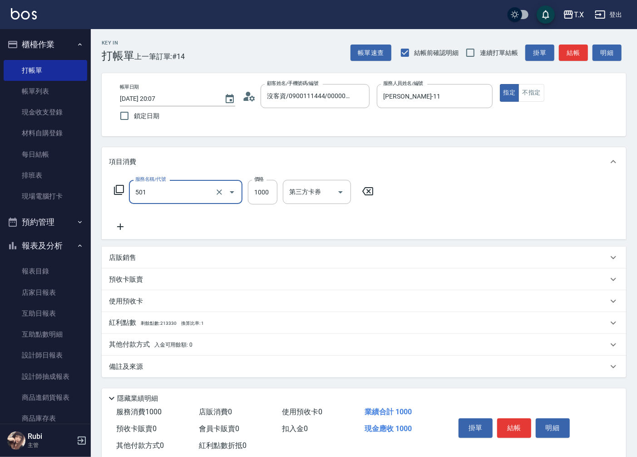
type input "染髮(501)"
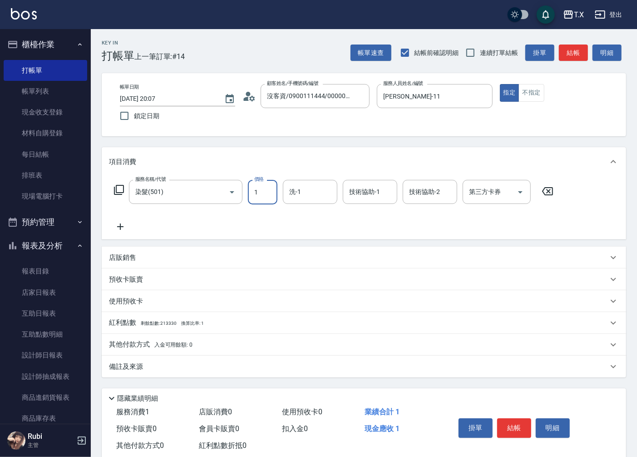
type input "0"
type input "158"
type input "150"
type input "1588"
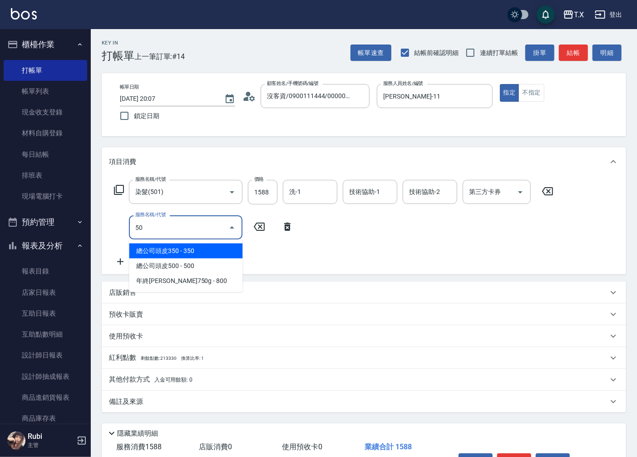
type input "503"
type input "250"
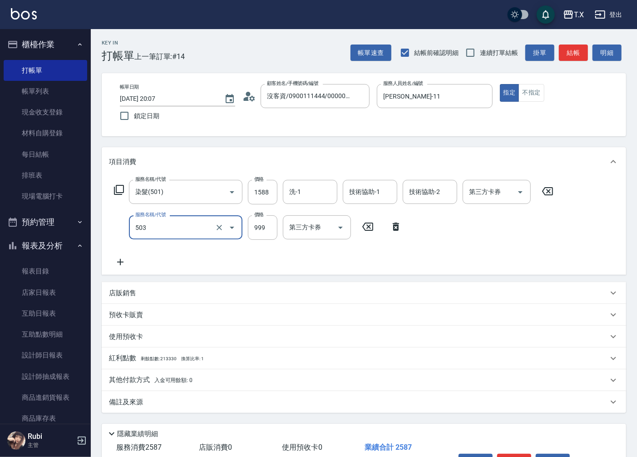
type input "局部髮(503)"
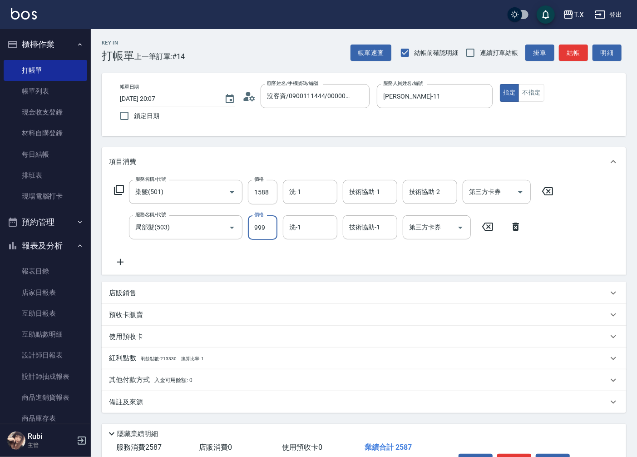
type input "150"
type input "22"
type input "180"
click at [273, 230] on input "220" at bounding box center [263, 227] width 30 height 25
type input "2"
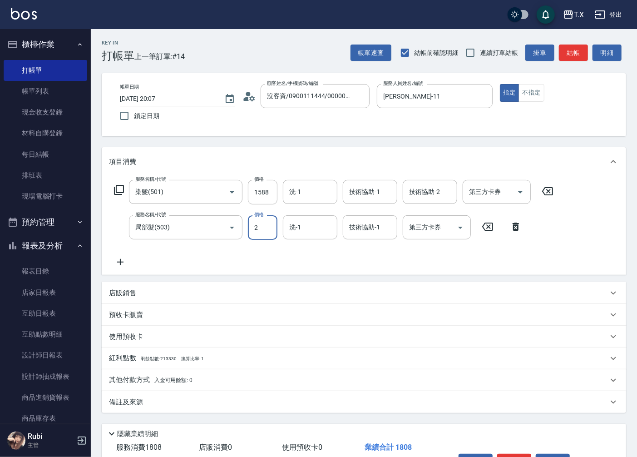
type input "150"
type input "20"
type input "170"
type input "200"
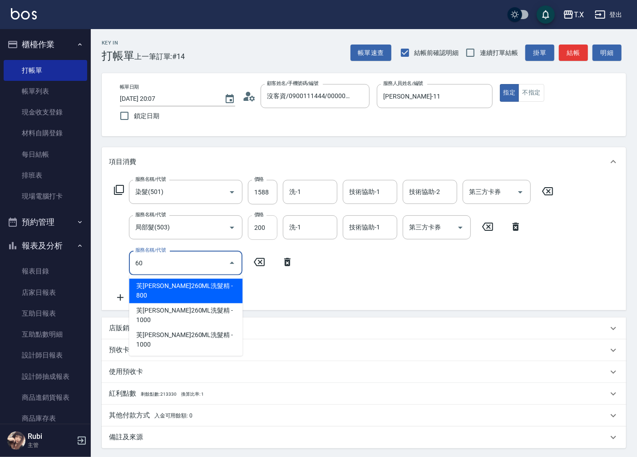
type input "601"
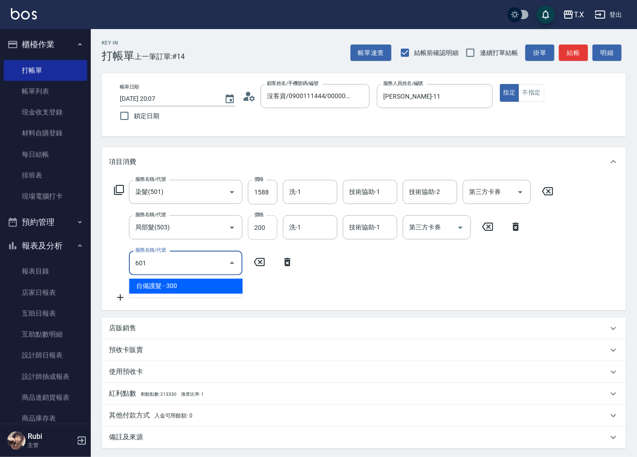
type input "200"
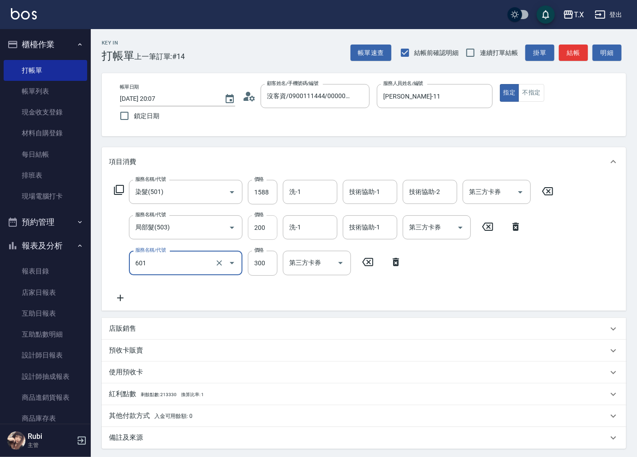
type input "自備護髮(601)"
type input "6"
type input "170"
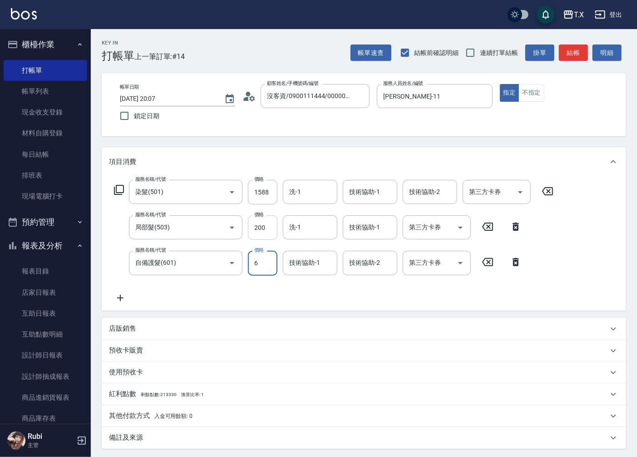
type input "60"
type input "230"
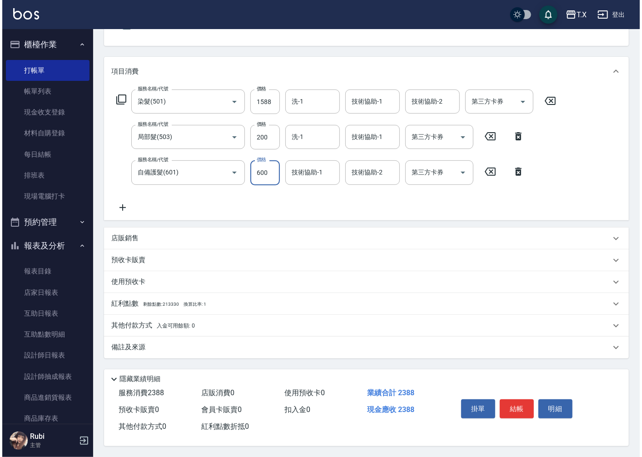
scroll to position [93, 0]
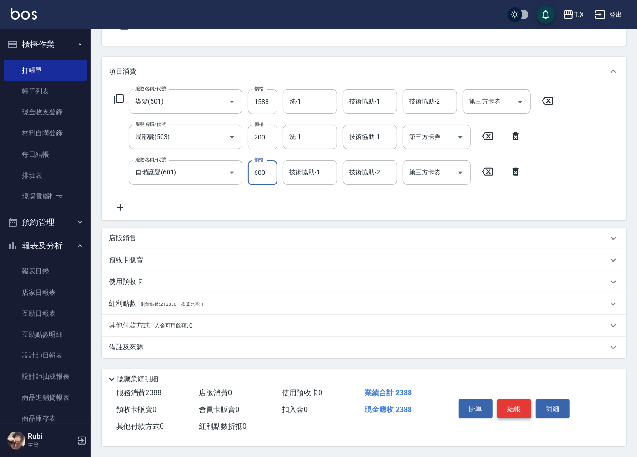
type input "600"
drag, startPoint x: 505, startPoint y: 406, endPoint x: 492, endPoint y: 385, distance: 24.5
click at [505, 406] on button "結帳" at bounding box center [514, 408] width 34 height 19
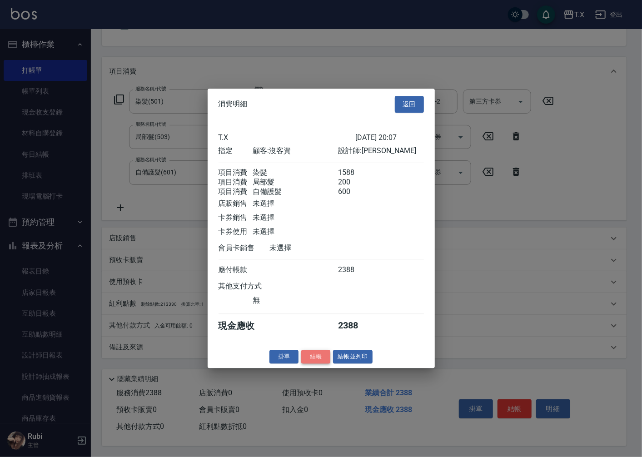
click at [318, 361] on button "結帳" at bounding box center [315, 357] width 29 height 14
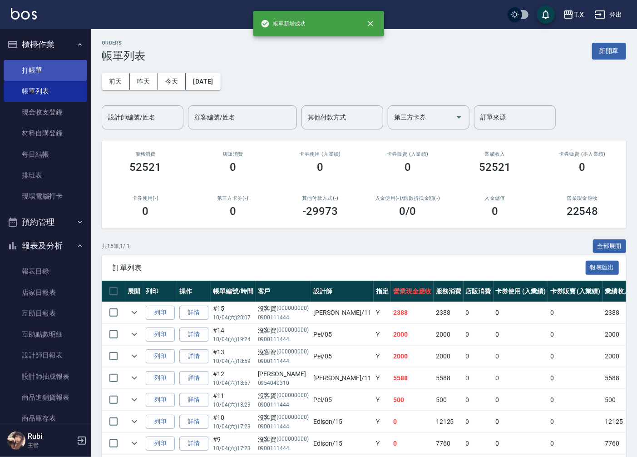
click at [64, 66] on link "打帳單" at bounding box center [46, 70] width 84 height 21
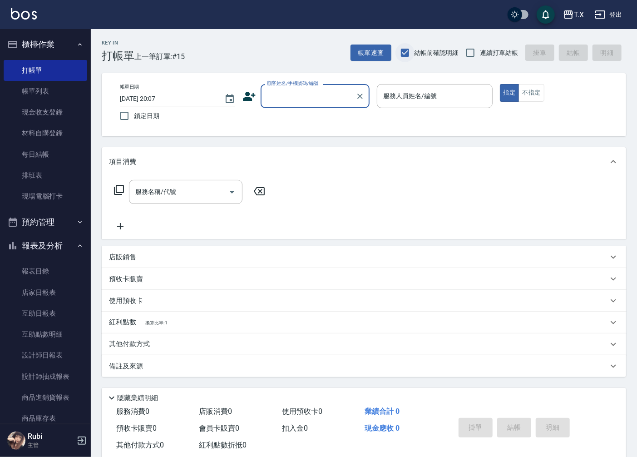
click at [404, 56] on input "結帳前確認明細" at bounding box center [404, 52] width 19 height 19
checkbox input "false"
click at [465, 51] on input "連續打單結帳" at bounding box center [470, 52] width 19 height 19
checkbox input "true"
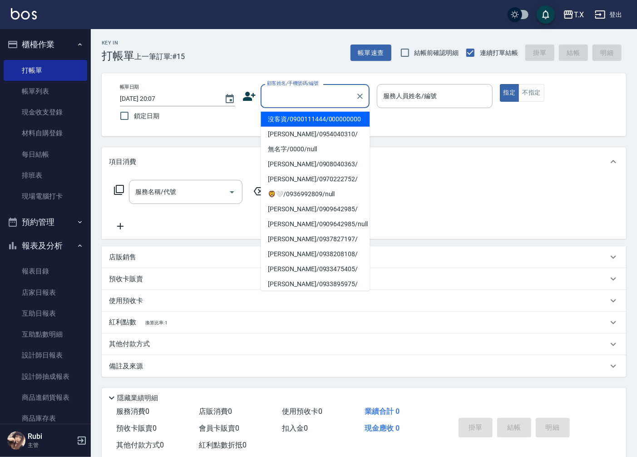
click at [278, 102] on input "顧客姓名/手機號碼/編號" at bounding box center [308, 96] width 87 height 16
click at [299, 122] on li "沒客資/0900111444/000000000" at bounding box center [315, 119] width 109 height 15
type input "沒客資/0900111444/000000000"
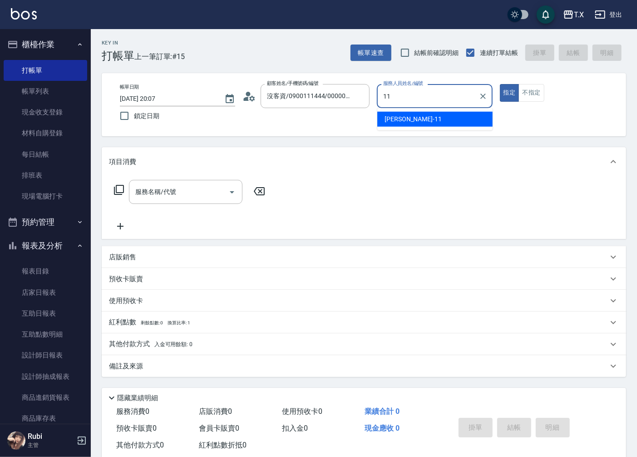
type input "[PERSON_NAME]-11"
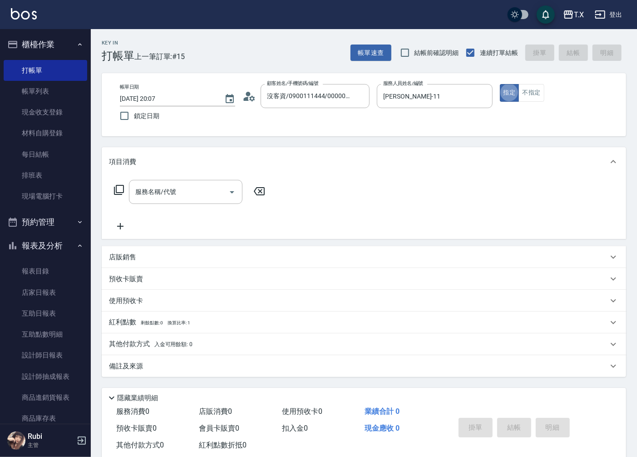
type button "true"
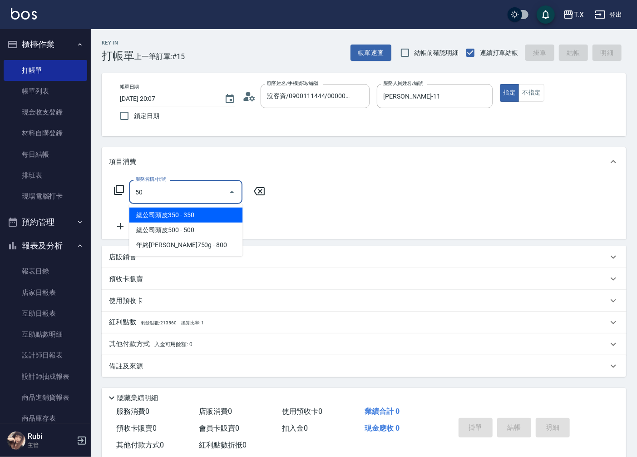
type input "501"
type input "100"
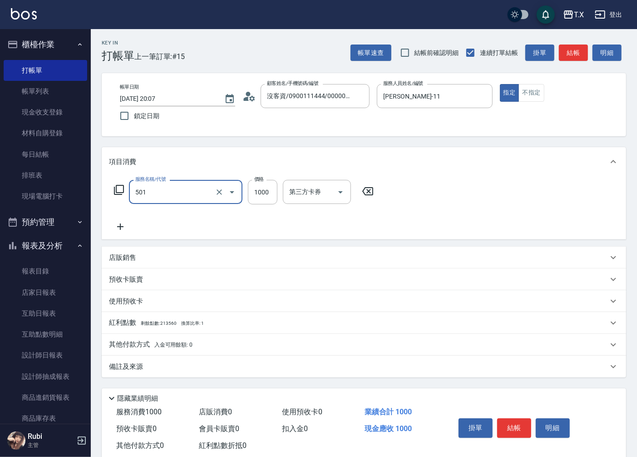
type input "染髮(501)"
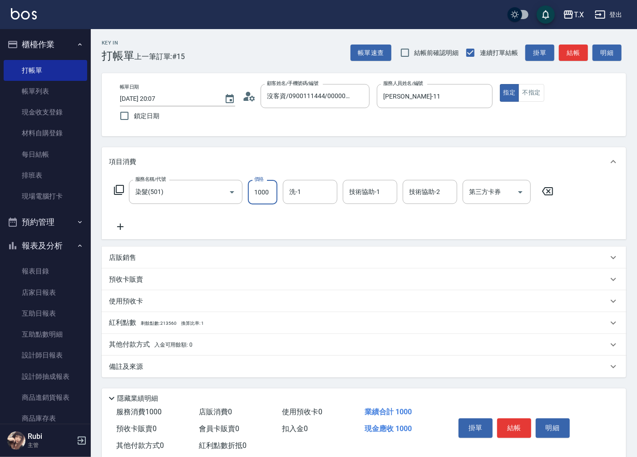
type input "3"
type input "0"
type input "300"
type input "3000"
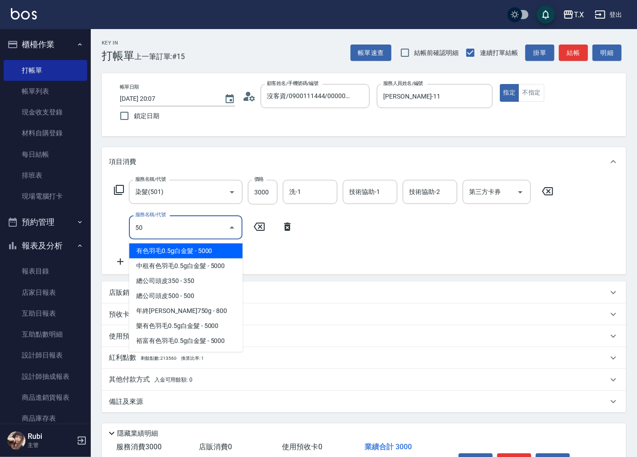
type input "502"
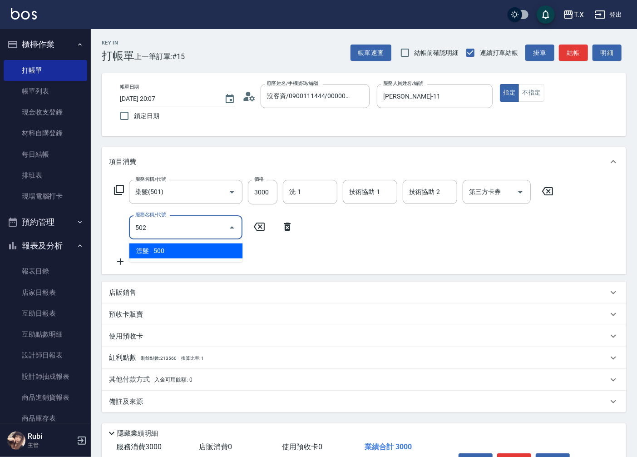
type input "350"
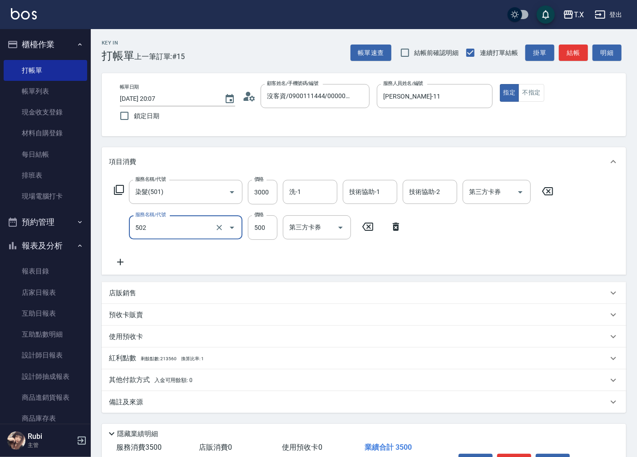
type input "漂髮(502)"
type input "300"
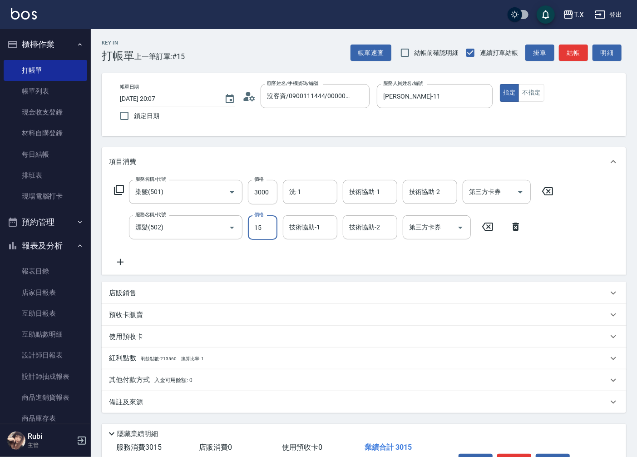
type input "150"
type input "450"
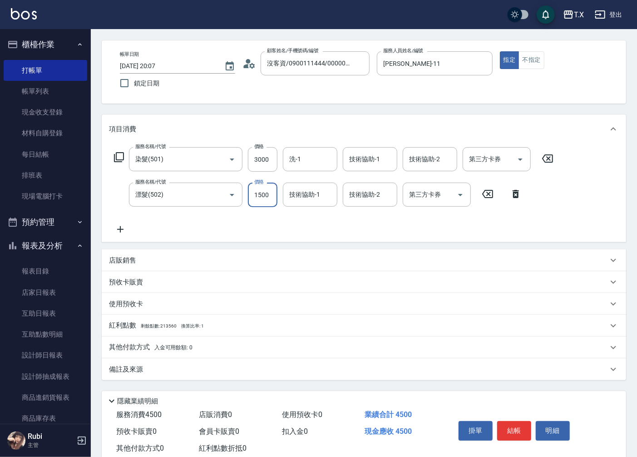
scroll to position [57, 0]
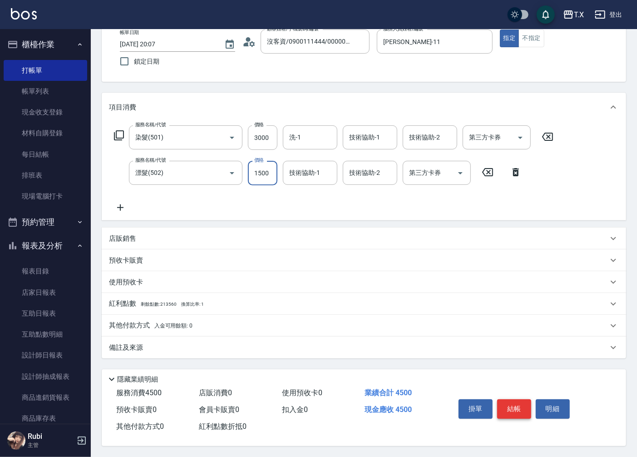
type input "1500"
click at [510, 404] on button "結帳" at bounding box center [514, 408] width 34 height 19
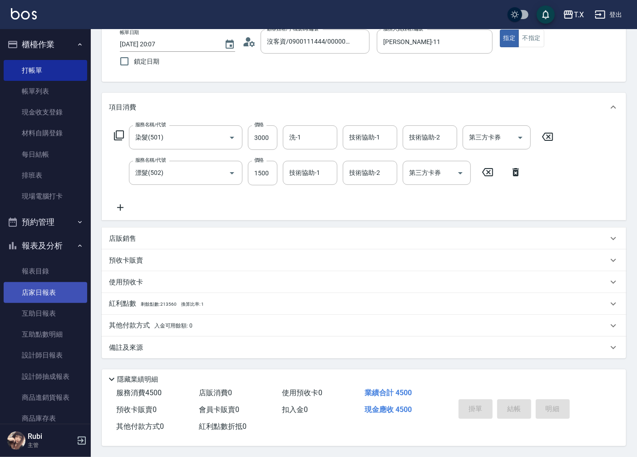
type input "2025/10/04 20:18"
type input "0"
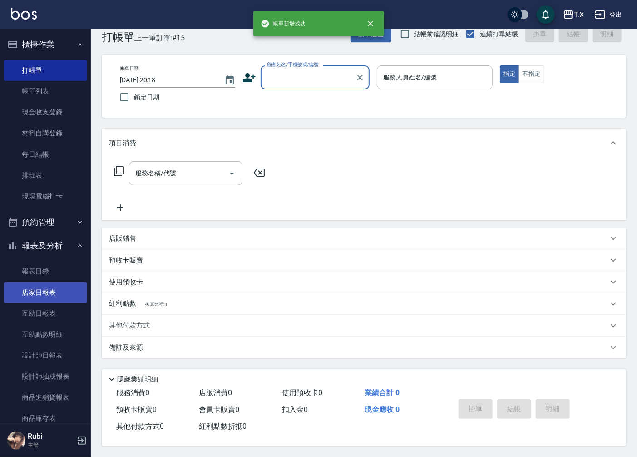
scroll to position [0, 0]
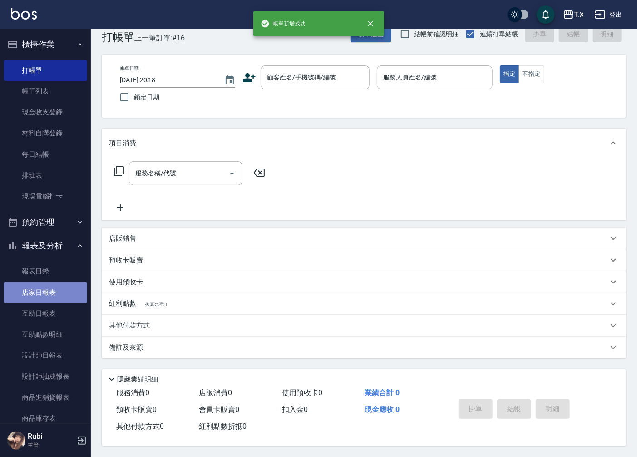
click at [55, 288] on link "店家日報表" at bounding box center [46, 292] width 84 height 21
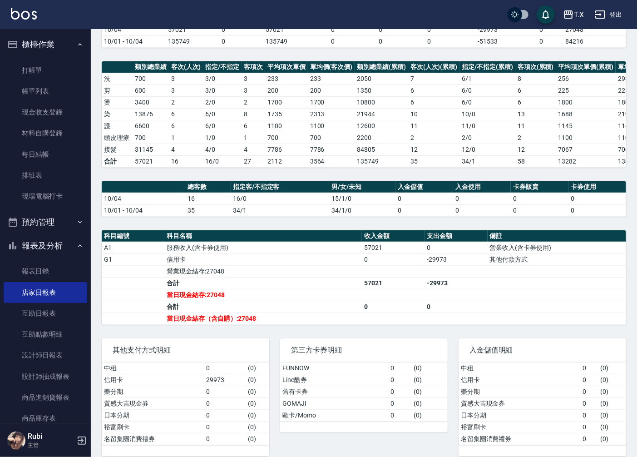
scroll to position [101, 0]
